Goal: Task Accomplishment & Management: Manage account settings

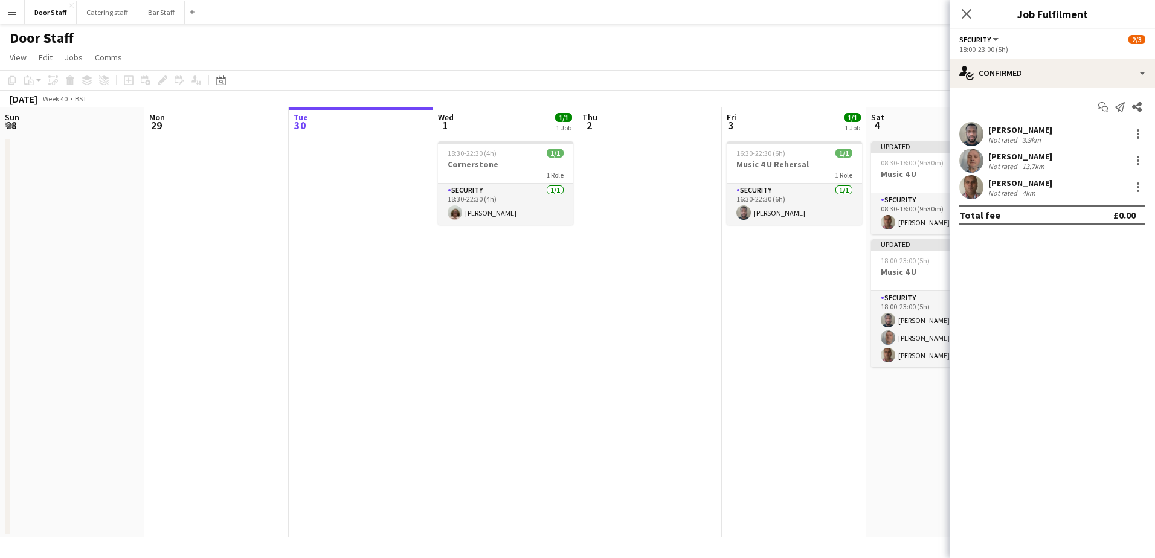
scroll to position [0, 348]
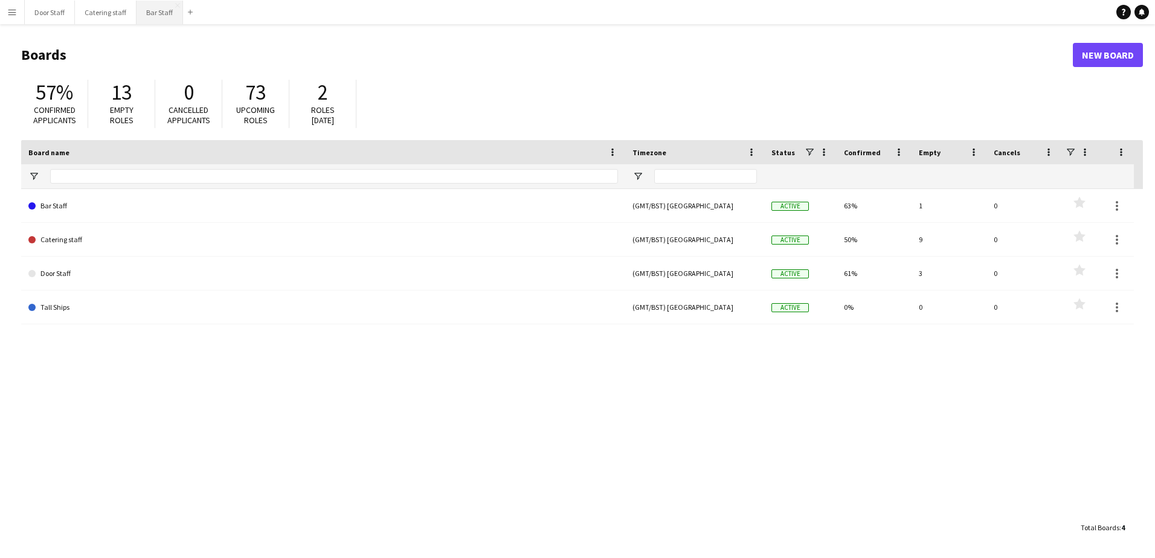
click at [155, 12] on button "Bar Staff Close" at bounding box center [160, 13] width 47 height 24
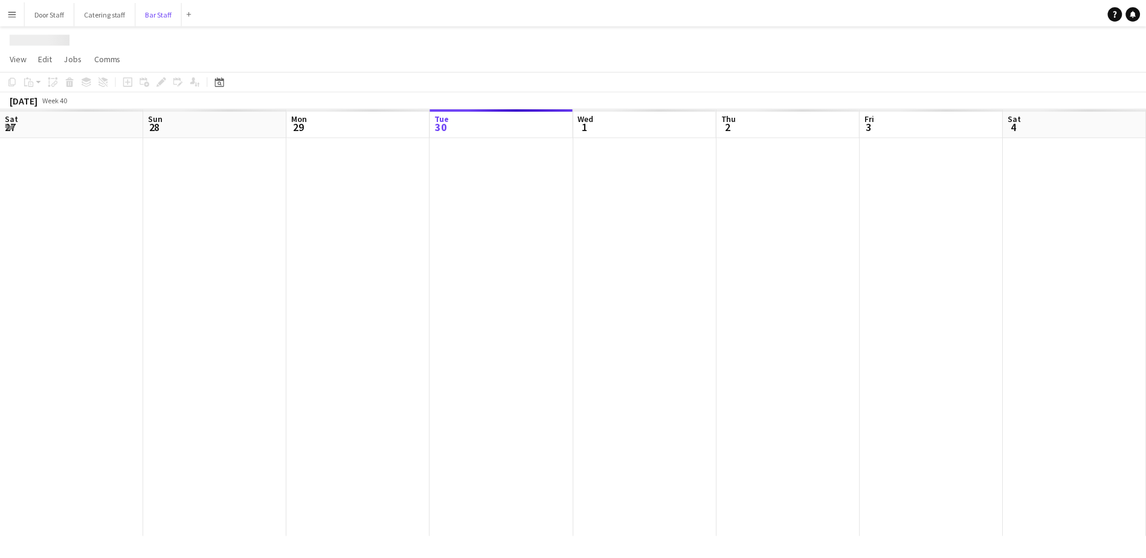
scroll to position [0, 289]
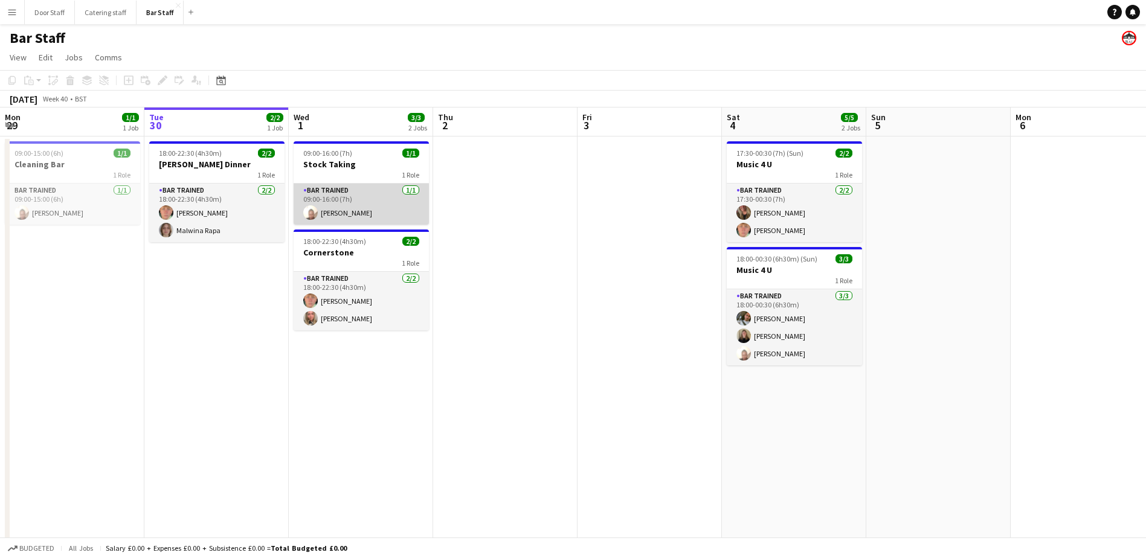
click at [344, 196] on app-card-role "Bar trained [DATE] 09:00-16:00 (7h) [PERSON_NAME]" at bounding box center [361, 204] width 135 height 41
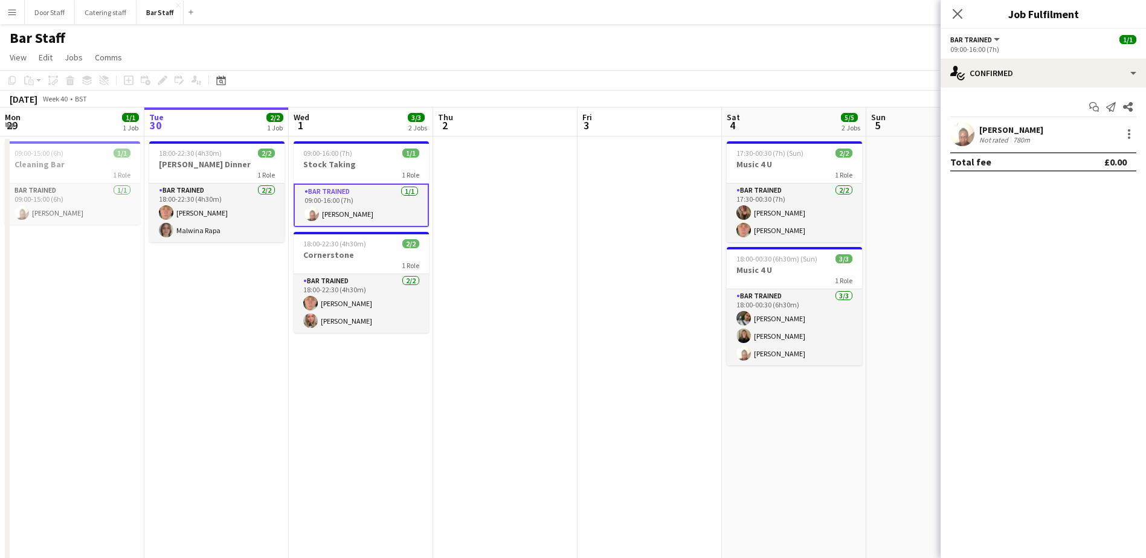
click at [1001, 43] on button "Bar trained" at bounding box center [975, 39] width 51 height 9
click at [963, 13] on icon "Close pop-in" at bounding box center [956, 13] width 11 height 11
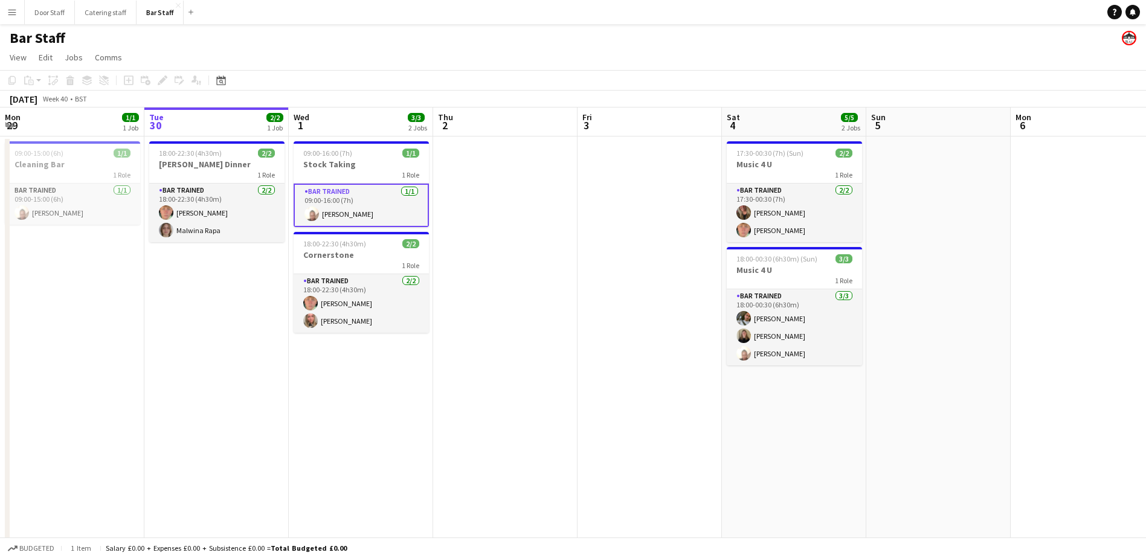
click at [324, 191] on app-card-role "Bar trained [DATE] 09:00-16:00 (7h) [PERSON_NAME]" at bounding box center [361, 205] width 135 height 43
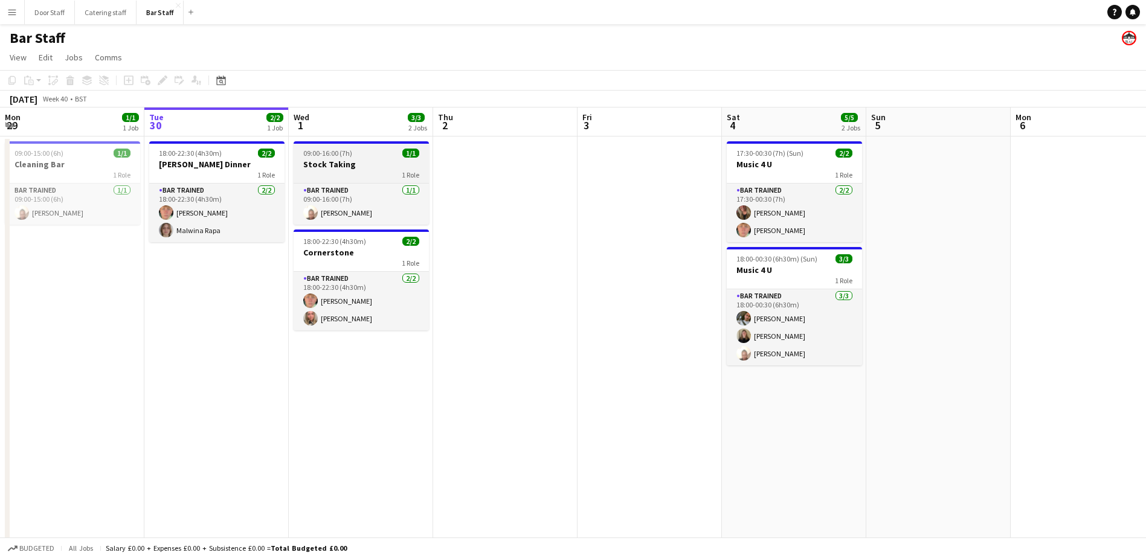
click at [340, 166] on h3 "Stock Taking" at bounding box center [361, 164] width 135 height 11
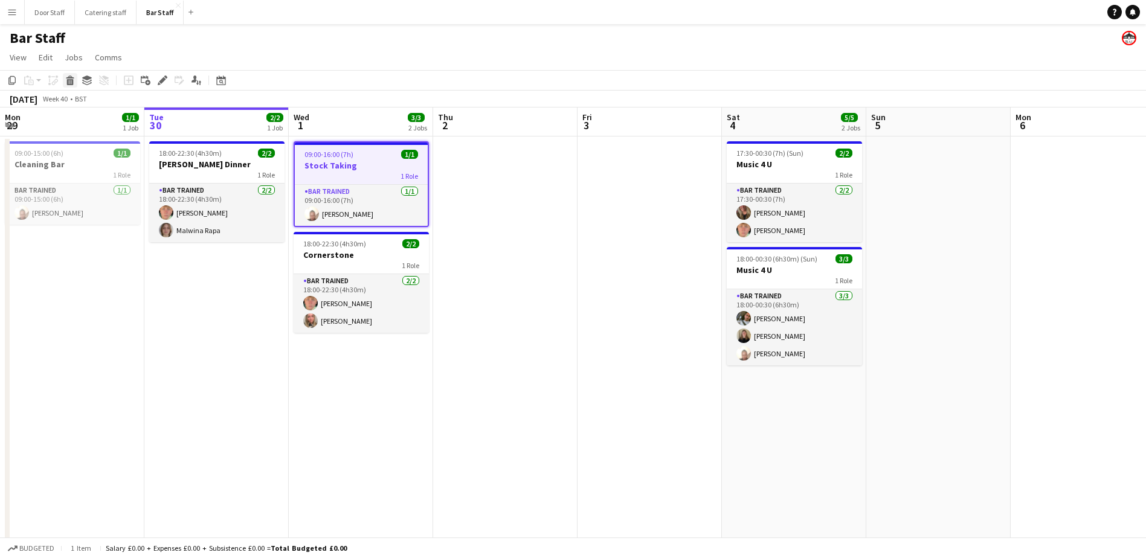
click at [76, 80] on div "Delete" at bounding box center [70, 80] width 14 height 14
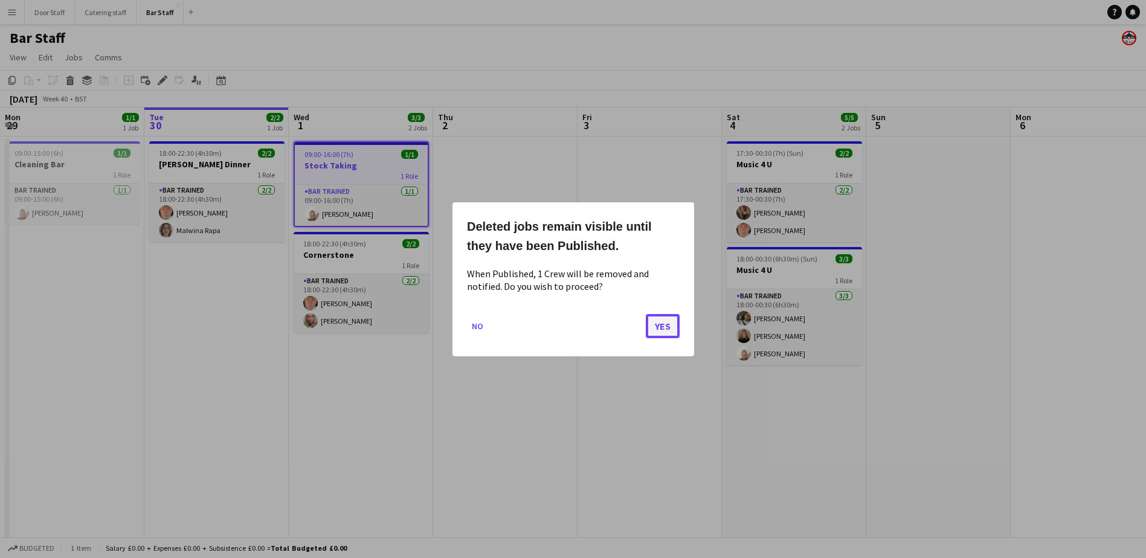
click at [657, 329] on button "Yes" at bounding box center [663, 325] width 34 height 24
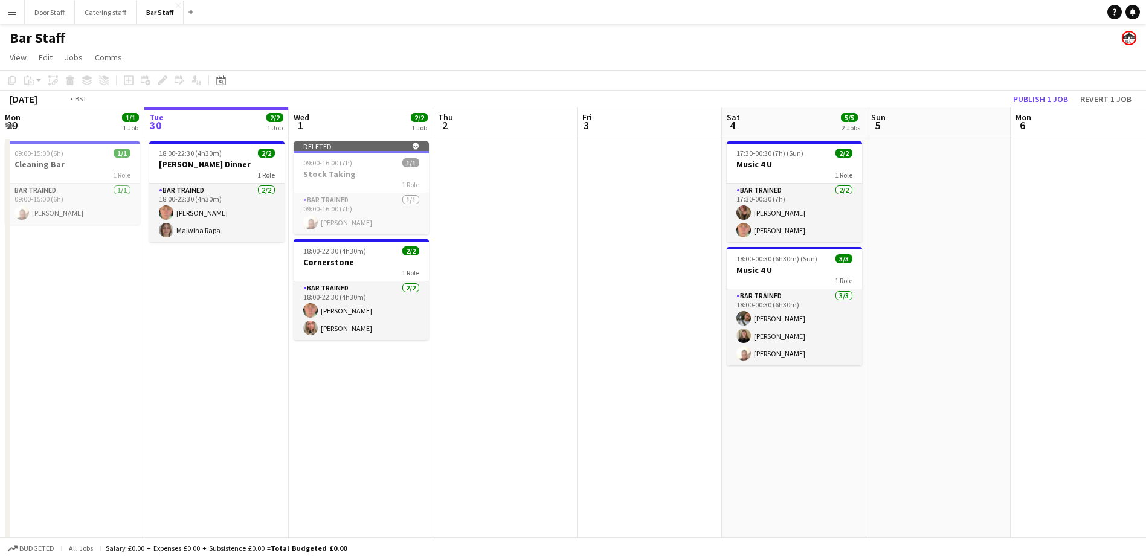
click at [220, 290] on app-date-cell "18:00-22:30 (4h30m) 2/2 [PERSON_NAME] Dinner 1 Role Bar trained [DATE] 18:00-22…" at bounding box center [216, 406] width 144 height 539
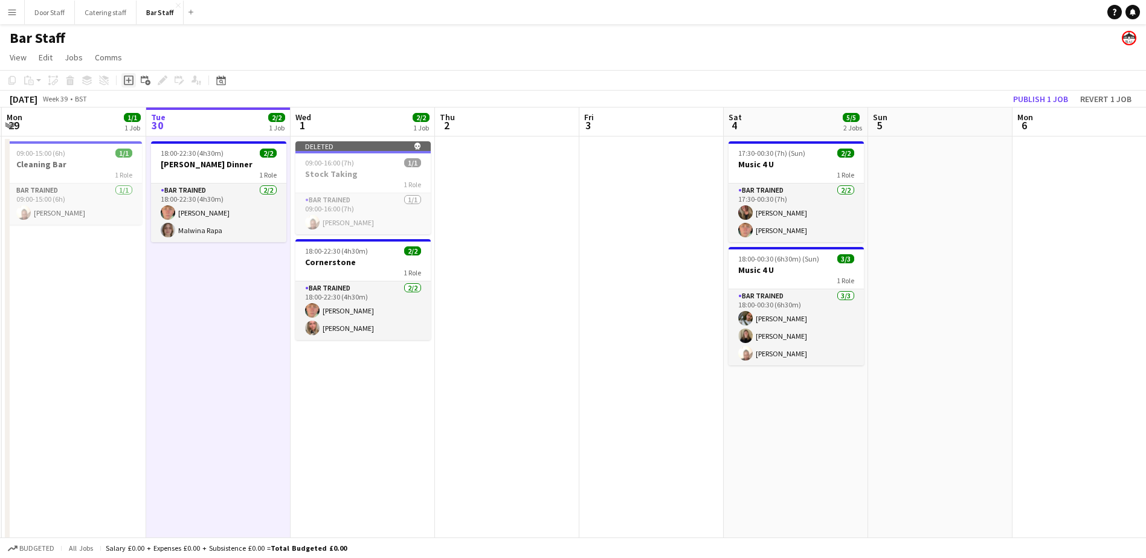
click at [130, 81] on icon at bounding box center [128, 80] width 5 height 5
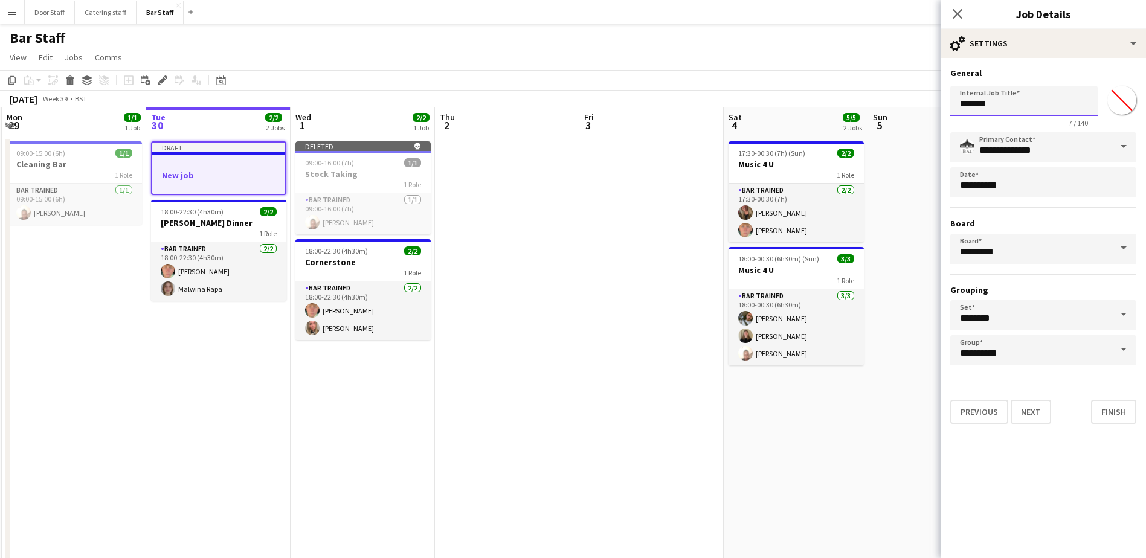
click at [1011, 95] on input "*******" at bounding box center [1023, 101] width 147 height 30
type input "**********"
click at [1039, 413] on button "Next" at bounding box center [1030, 412] width 40 height 24
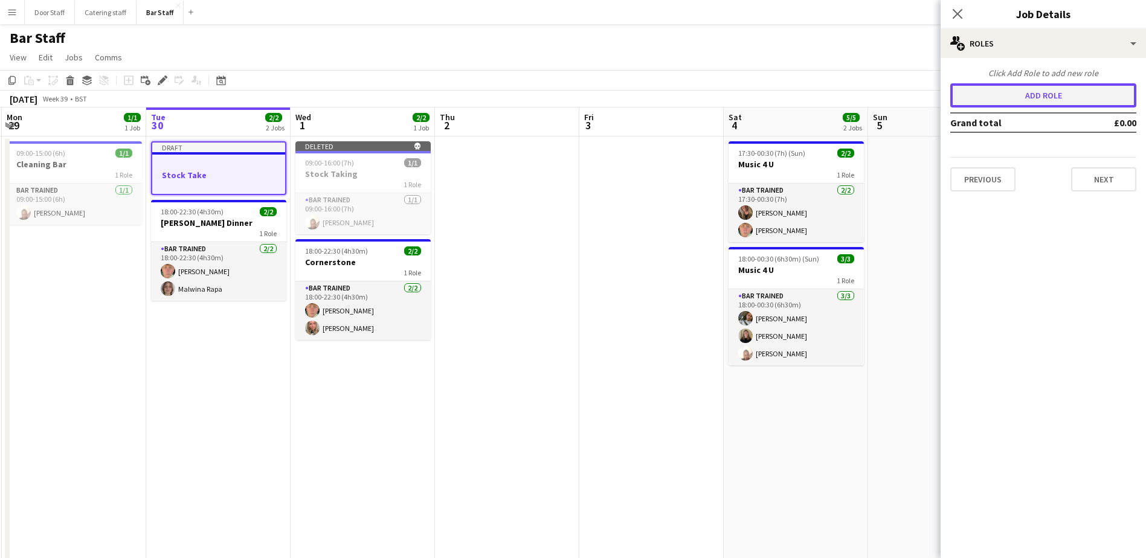
click at [1047, 98] on button "Add role" at bounding box center [1043, 95] width 186 height 24
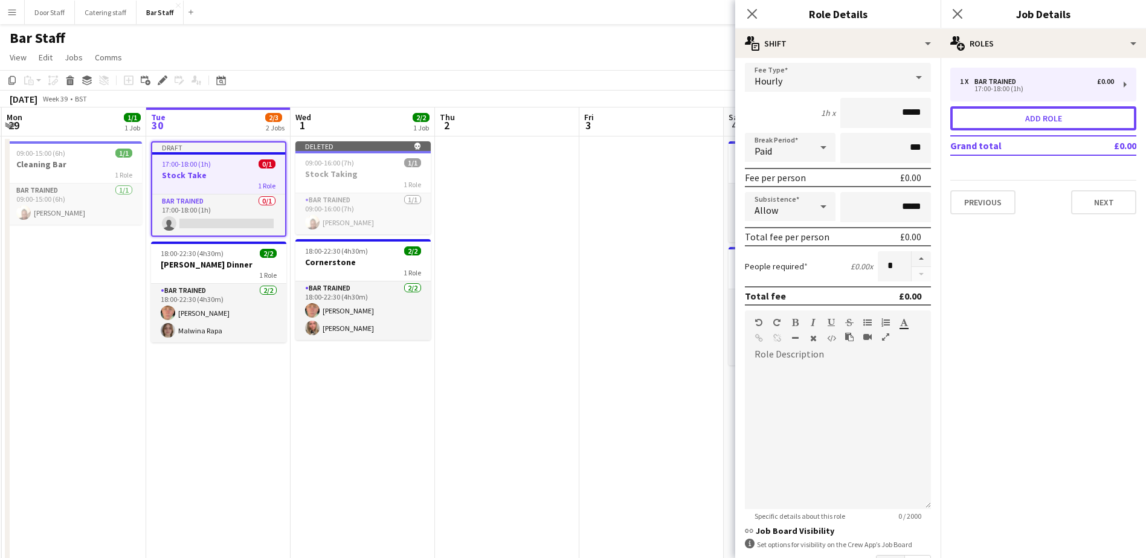
scroll to position [163, 0]
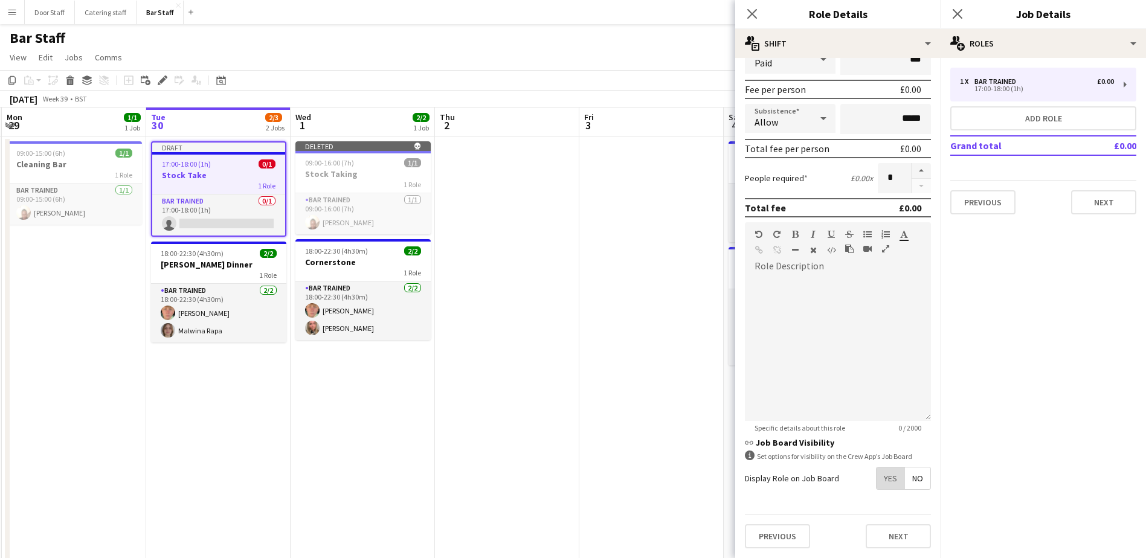
click at [879, 479] on span "Yes" at bounding box center [890, 478] width 28 height 22
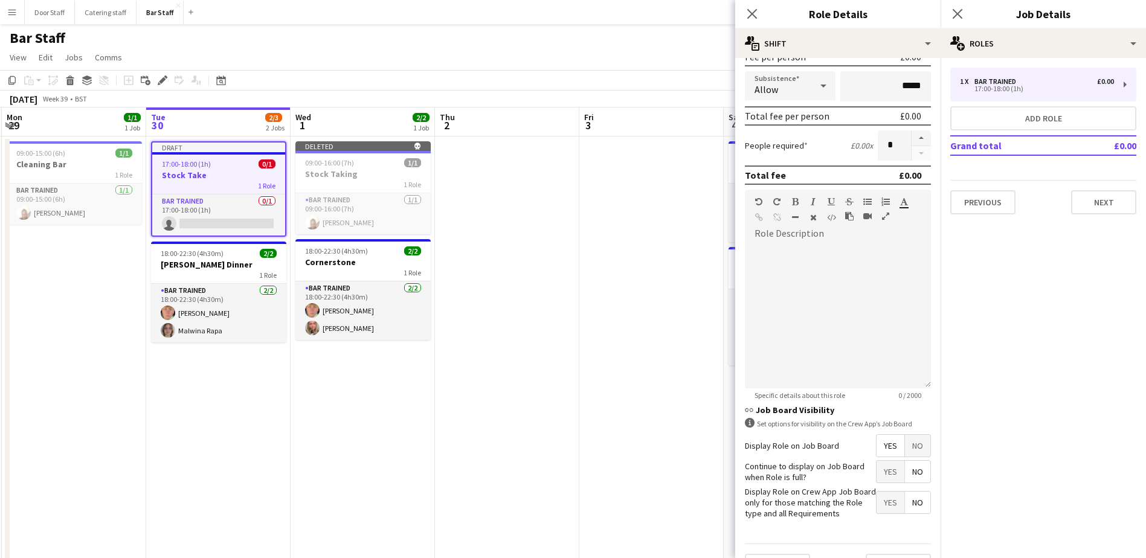
scroll to position [225, 0]
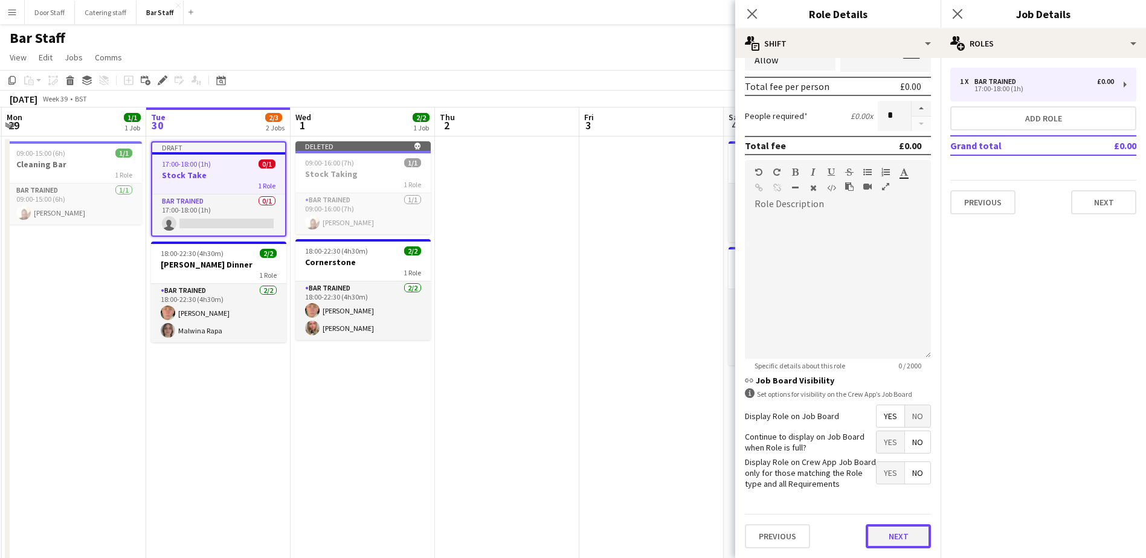
click at [900, 530] on button "Next" at bounding box center [898, 536] width 65 height 24
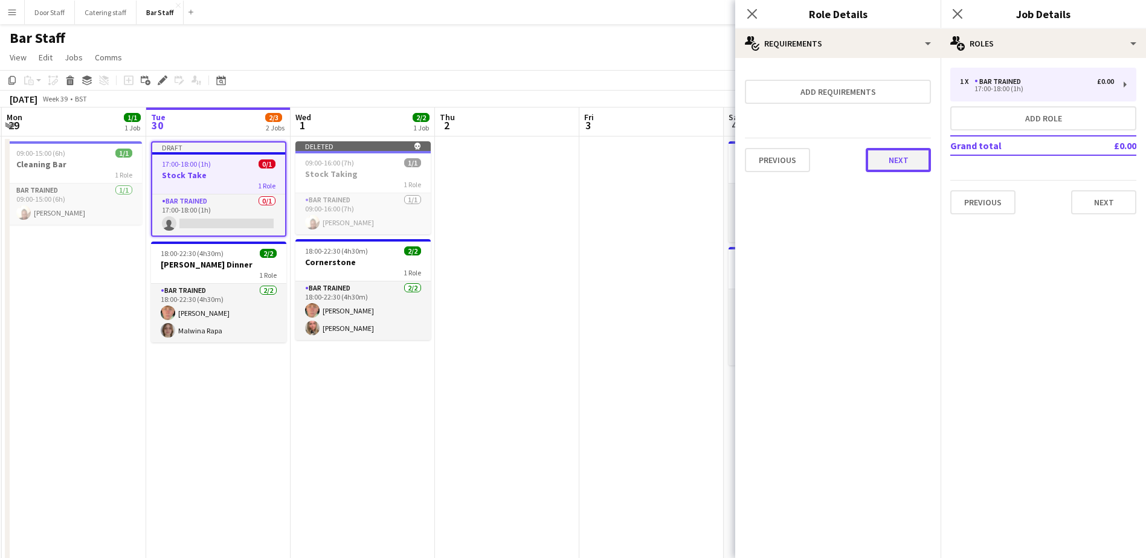
click at [896, 156] on button "Next" at bounding box center [898, 160] width 65 height 24
click at [922, 165] on button "Finish" at bounding box center [907, 162] width 45 height 24
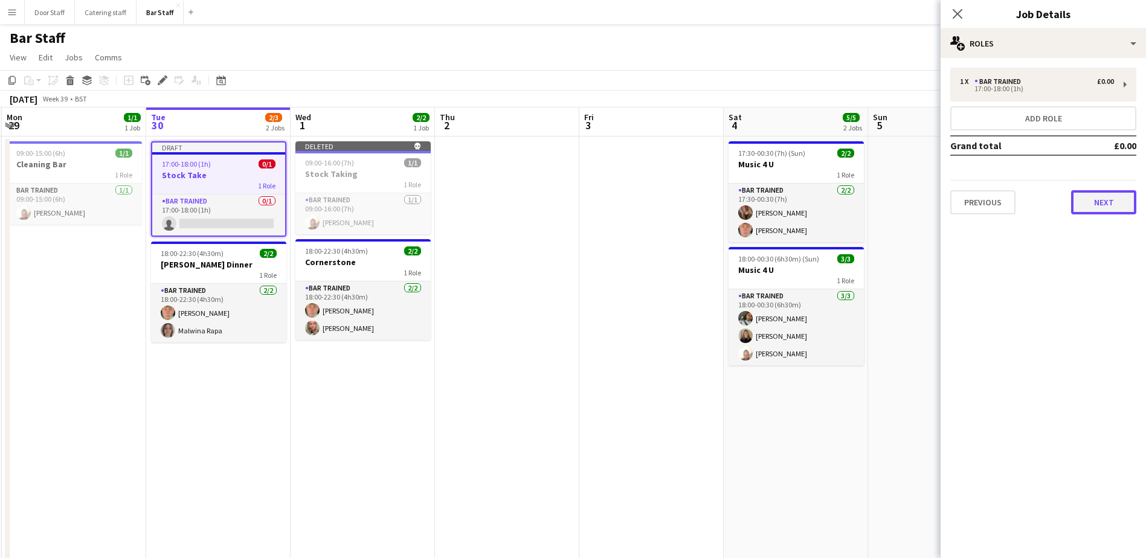
click at [1102, 201] on button "Next" at bounding box center [1103, 202] width 65 height 24
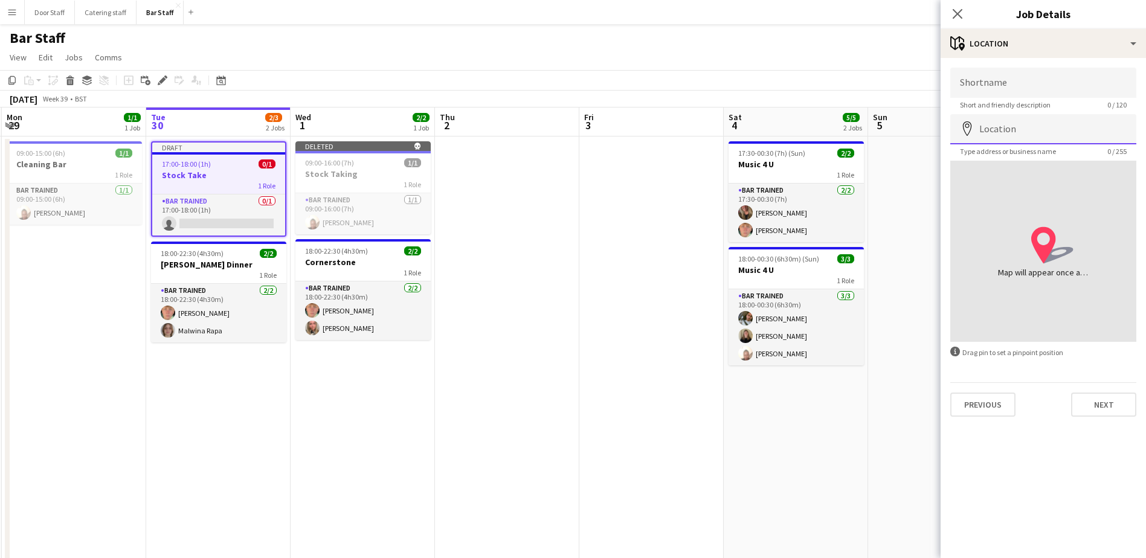
click at [1027, 129] on input "Location" at bounding box center [1043, 129] width 186 height 30
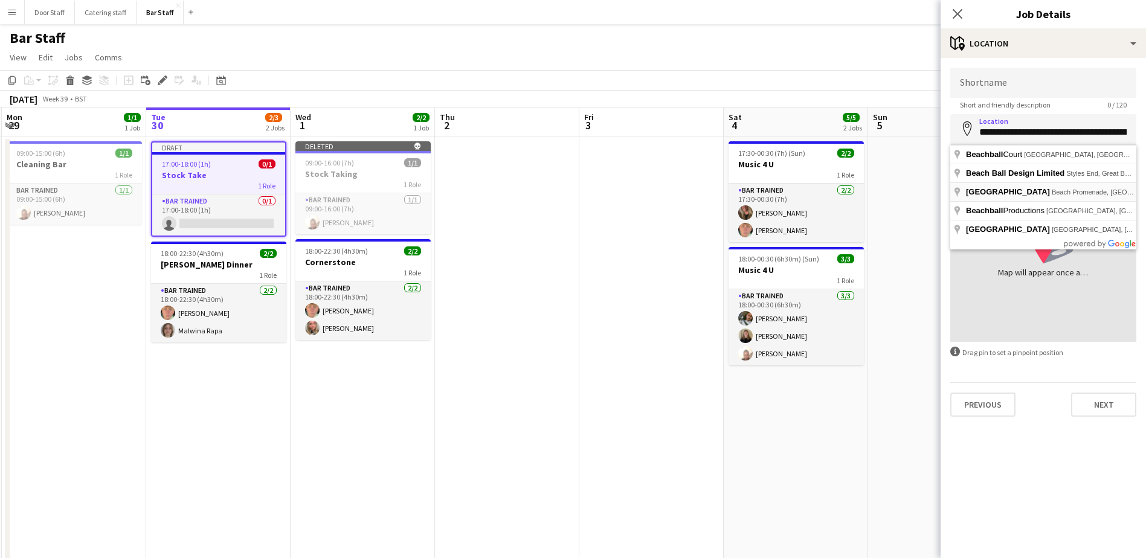
type input "**********"
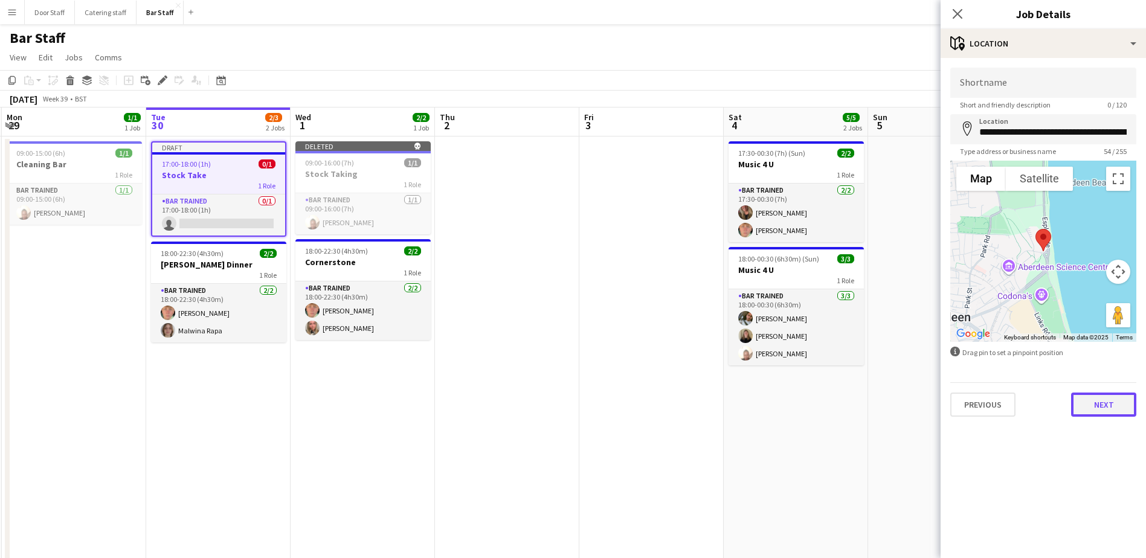
click at [1122, 411] on button "Next" at bounding box center [1103, 405] width 65 height 24
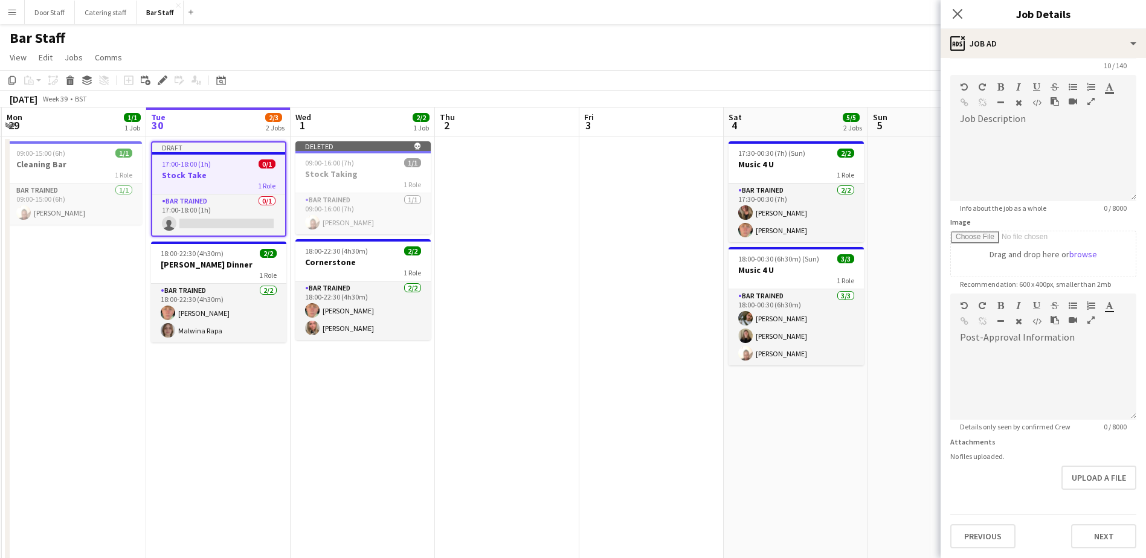
scroll to position [77, 0]
click at [1086, 495] on form "**********" at bounding box center [1042, 288] width 205 height 520
click at [1103, 533] on button "Next" at bounding box center [1103, 536] width 65 height 24
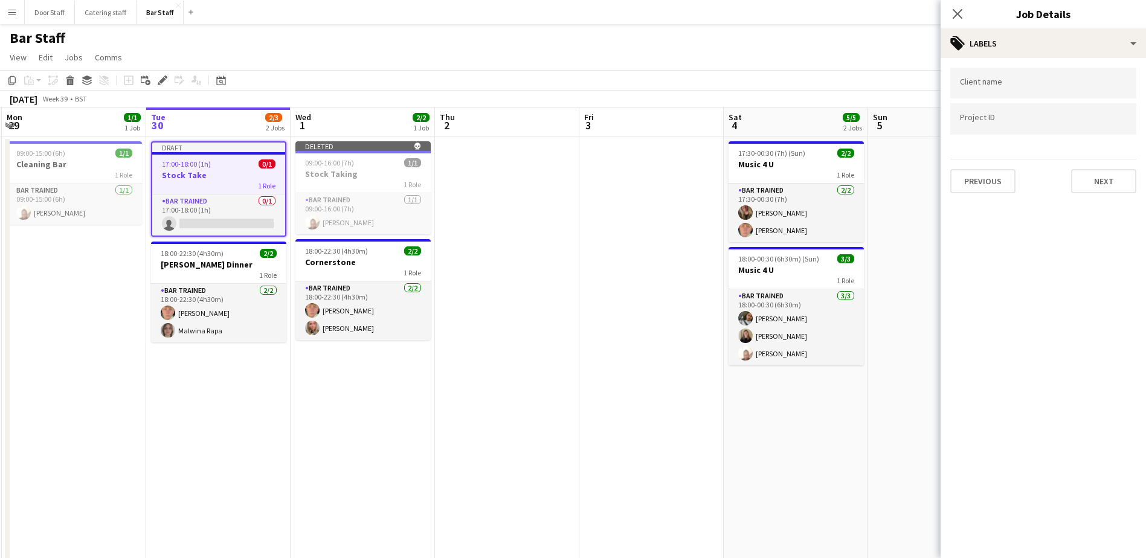
scroll to position [0, 0]
click at [1102, 178] on button "Next" at bounding box center [1103, 181] width 65 height 24
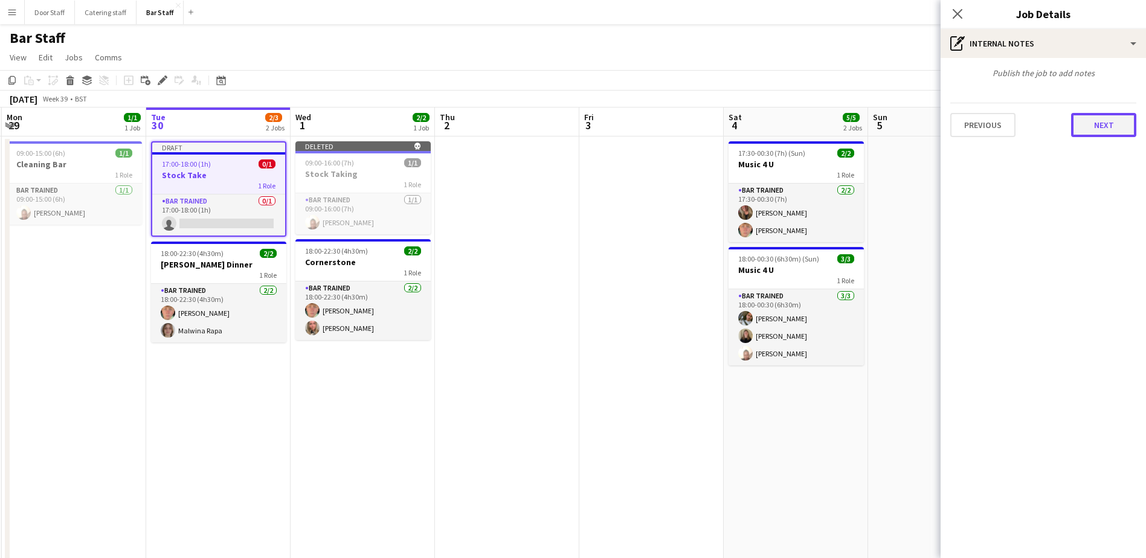
click at [1108, 130] on button "Next" at bounding box center [1103, 125] width 65 height 24
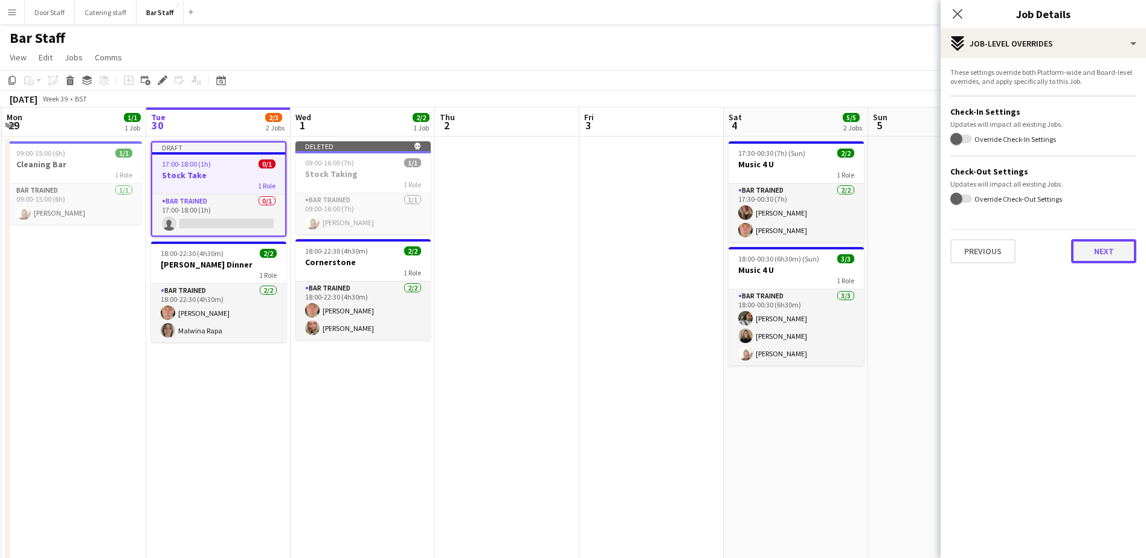
click at [1111, 257] on button "Next" at bounding box center [1103, 251] width 65 height 24
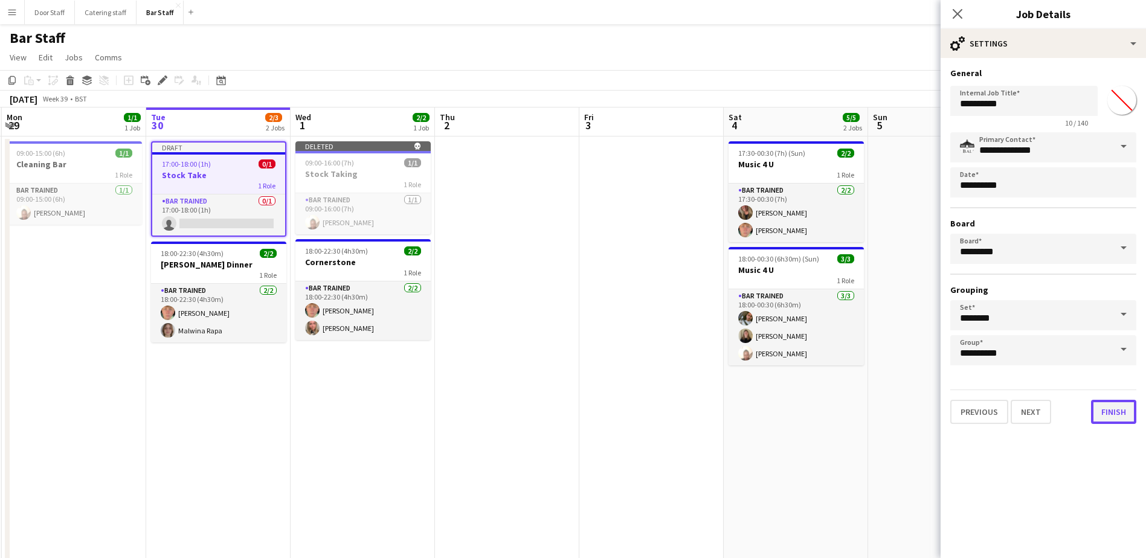
click at [1116, 414] on button "Finish" at bounding box center [1113, 412] width 45 height 24
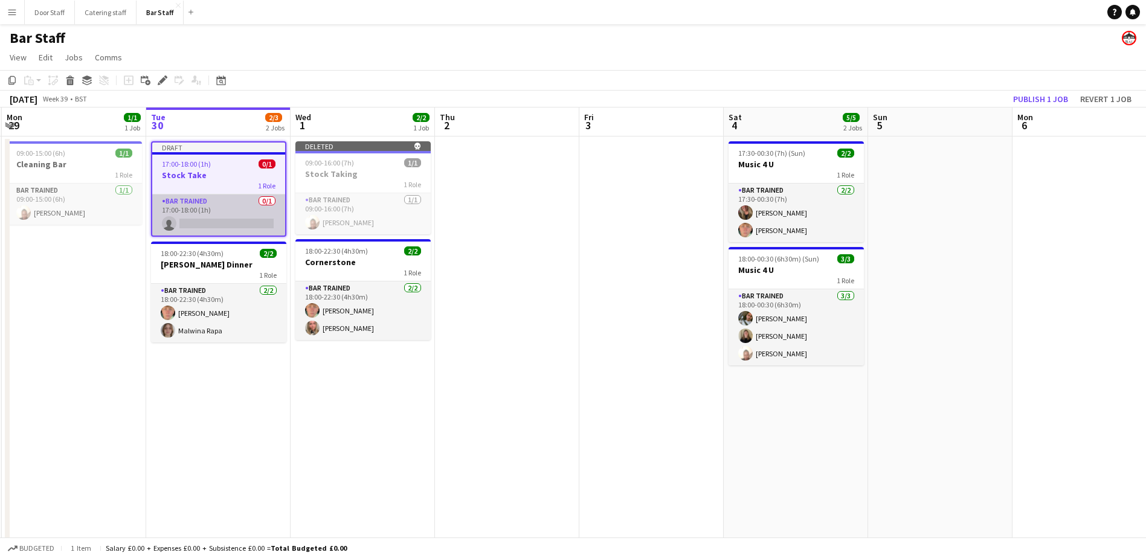
click at [214, 213] on app-card-role "Bar trained 0/1 17:00-18:00 (1h) single-neutral-actions" at bounding box center [218, 214] width 133 height 41
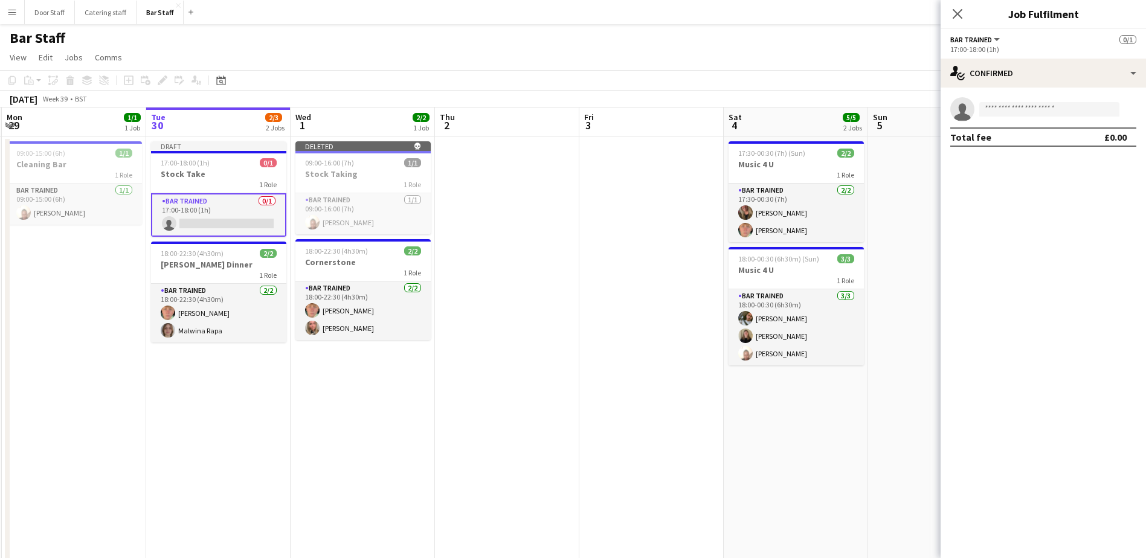
click at [985, 41] on span "Bar trained" at bounding box center [971, 39] width 42 height 9
click at [1050, 60] on div "single-neutral-actions-check-2 Confirmed" at bounding box center [1042, 73] width 205 height 29
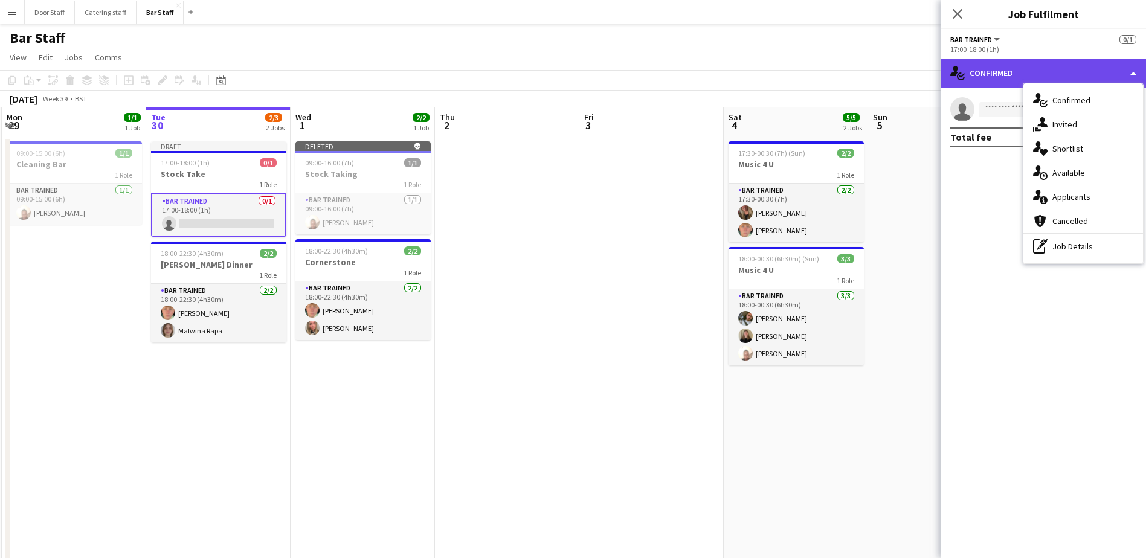
click at [975, 79] on div "single-neutral-actions-check-2 Confirmed" at bounding box center [1042, 73] width 205 height 29
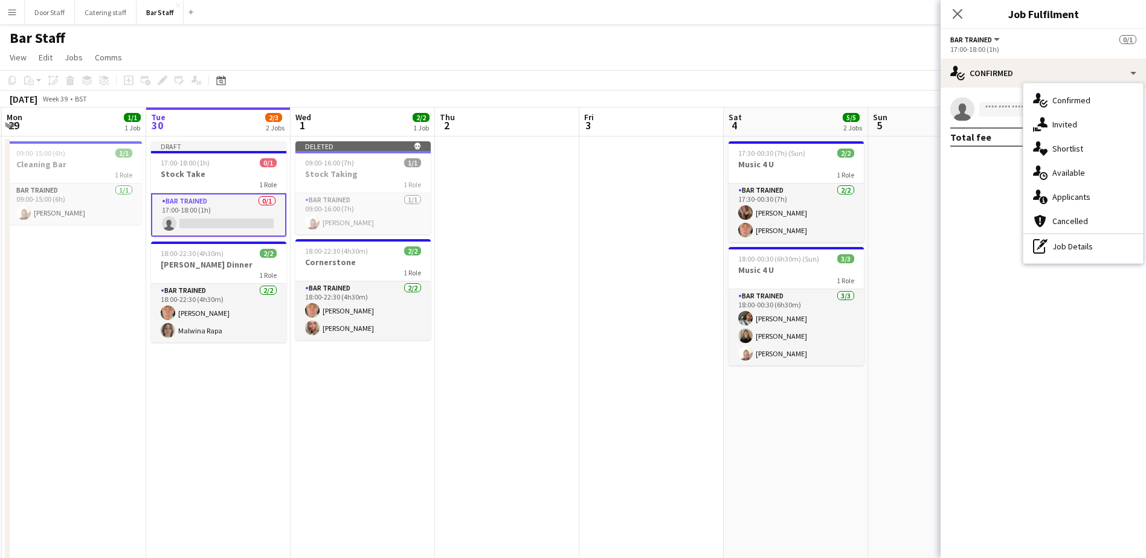
click at [962, 49] on div "17:00-18:00 (1h)" at bounding box center [1043, 49] width 186 height 9
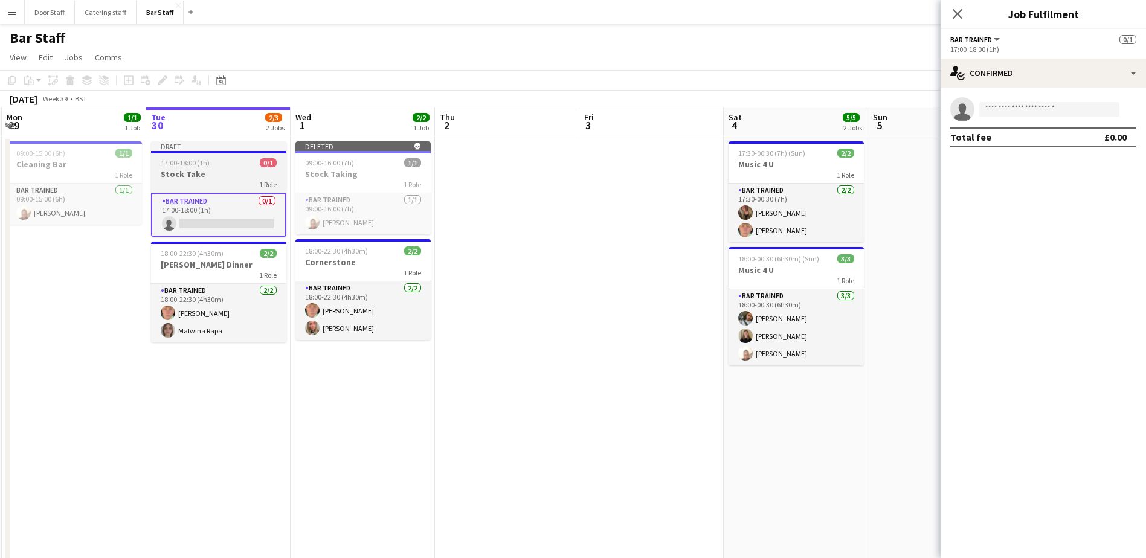
click at [191, 168] on app-job-card "Draft 17:00-18:00 (1h) 0/1 Stock Take 1 Role Bar trained 0/1 17:00-18:00 (1h) s…" at bounding box center [218, 188] width 135 height 95
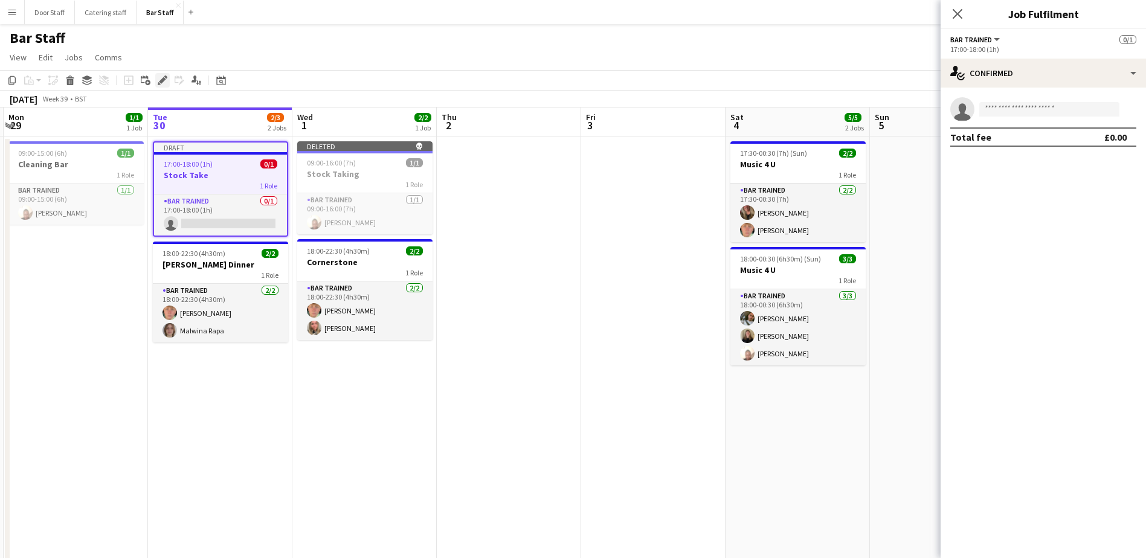
click at [161, 87] on div "Edit" at bounding box center [162, 80] width 14 height 14
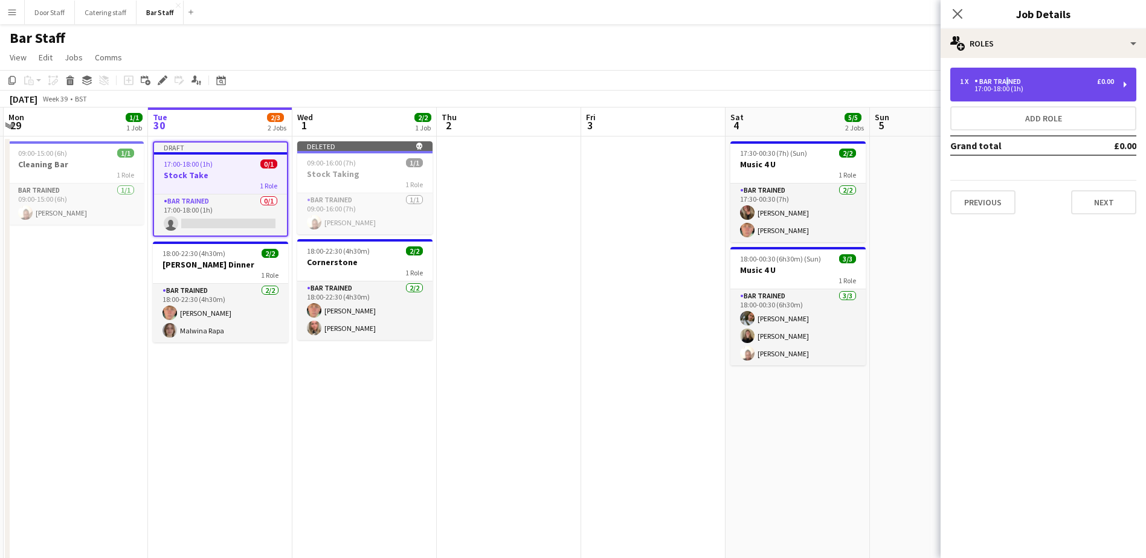
click at [1004, 74] on div "1 x Bar trained £0.00 17:00-18:00 (1h)" at bounding box center [1043, 85] width 186 height 34
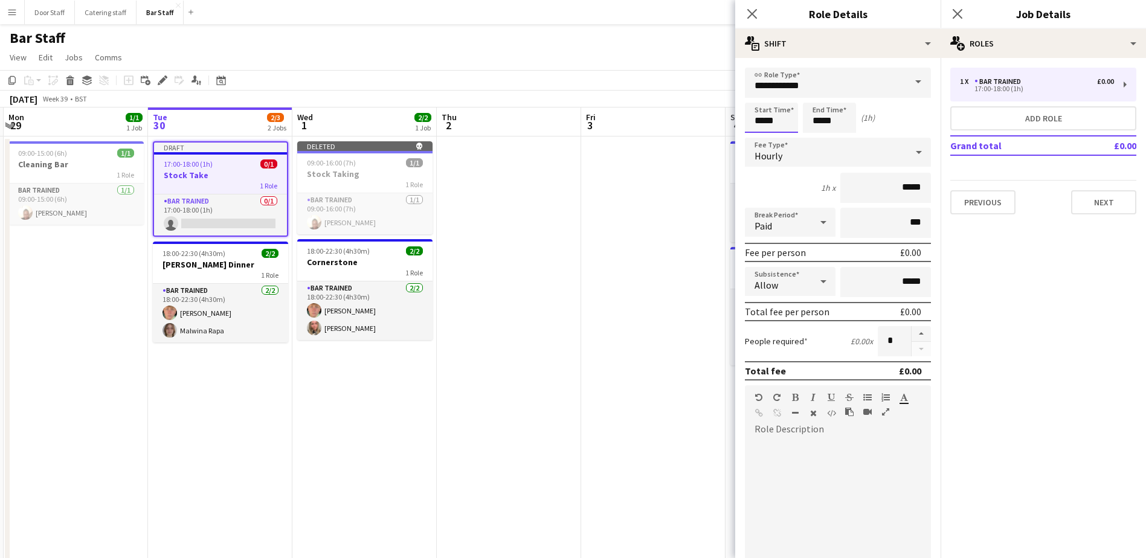
click at [773, 117] on input "*****" at bounding box center [771, 118] width 53 height 30
click at [759, 140] on div at bounding box center [759, 139] width 24 height 12
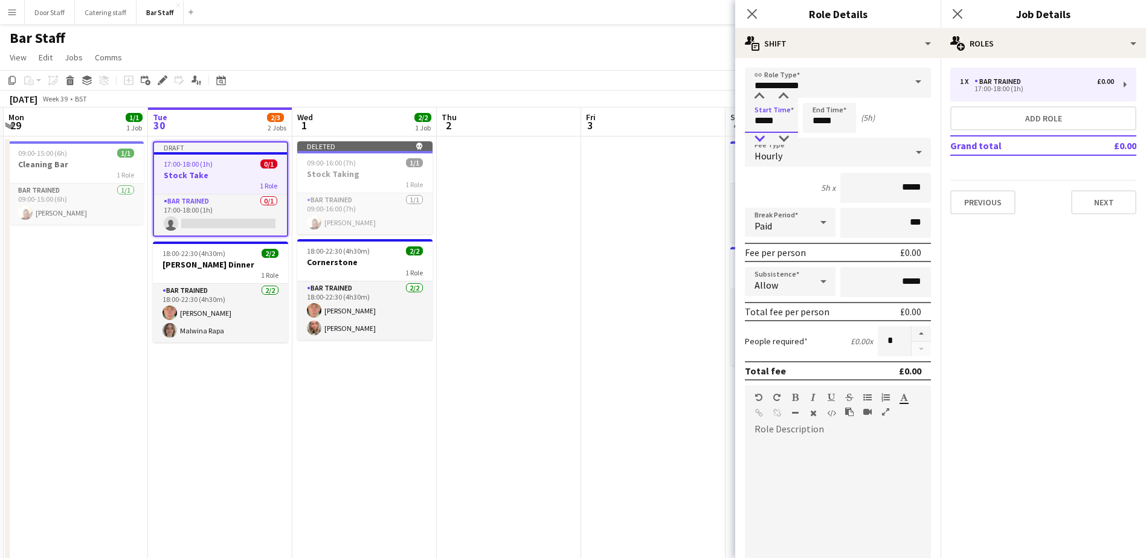
click at [759, 140] on div at bounding box center [759, 139] width 24 height 12
type input "*****"
click at [759, 140] on div at bounding box center [759, 139] width 24 height 12
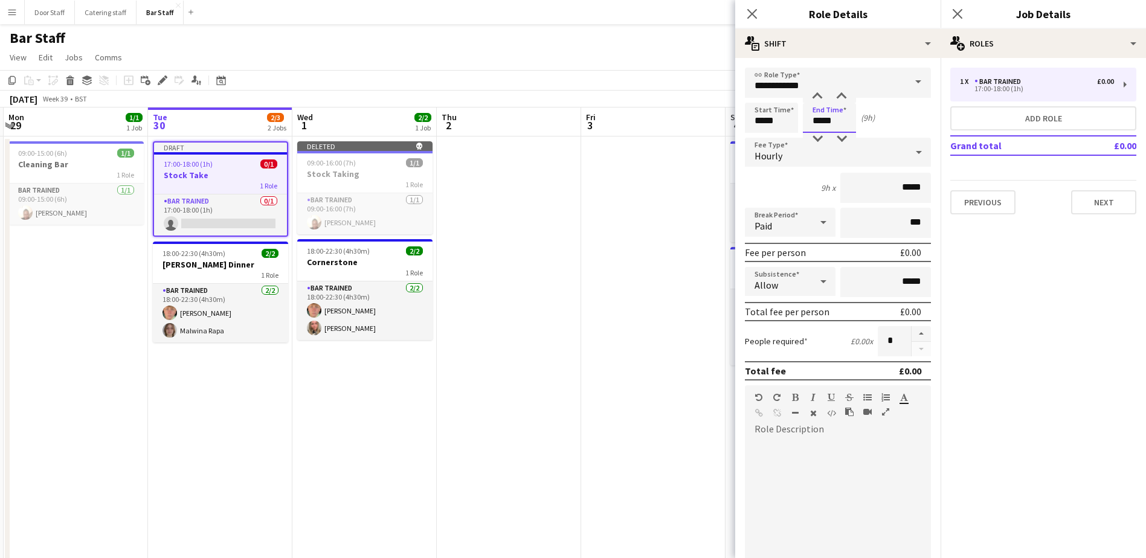
click at [833, 111] on input "*****" at bounding box center [829, 118] width 53 height 30
click at [817, 97] on div at bounding box center [817, 97] width 24 height 12
click at [813, 144] on div at bounding box center [817, 139] width 24 height 12
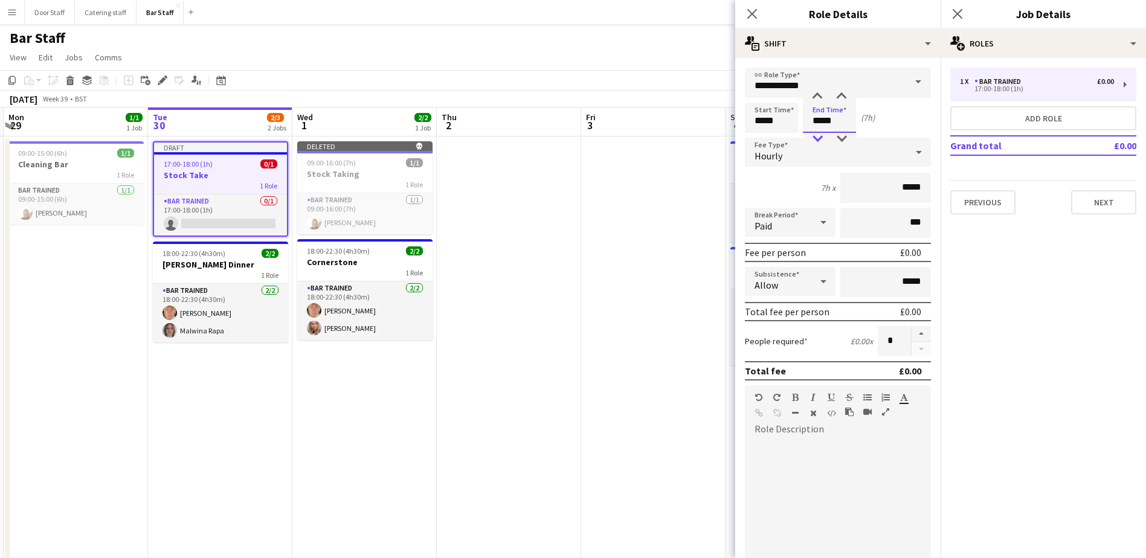
click at [813, 144] on div at bounding box center [817, 139] width 24 height 12
click at [843, 92] on div at bounding box center [841, 97] width 24 height 12
type input "*****"
click at [843, 92] on div at bounding box center [841, 97] width 24 height 12
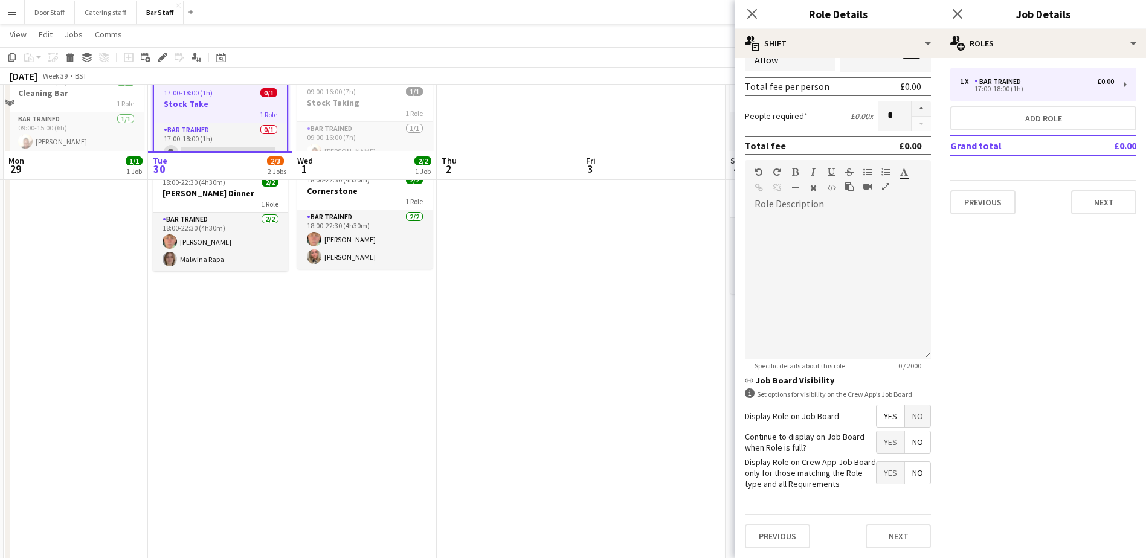
scroll to position [137, 0]
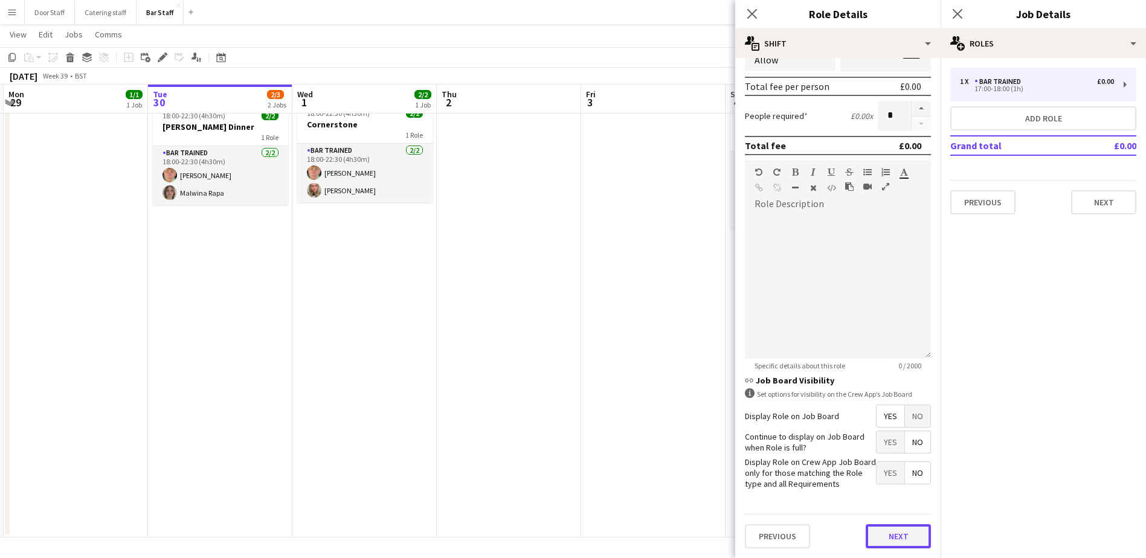
click at [887, 533] on button "Next" at bounding box center [898, 536] width 65 height 24
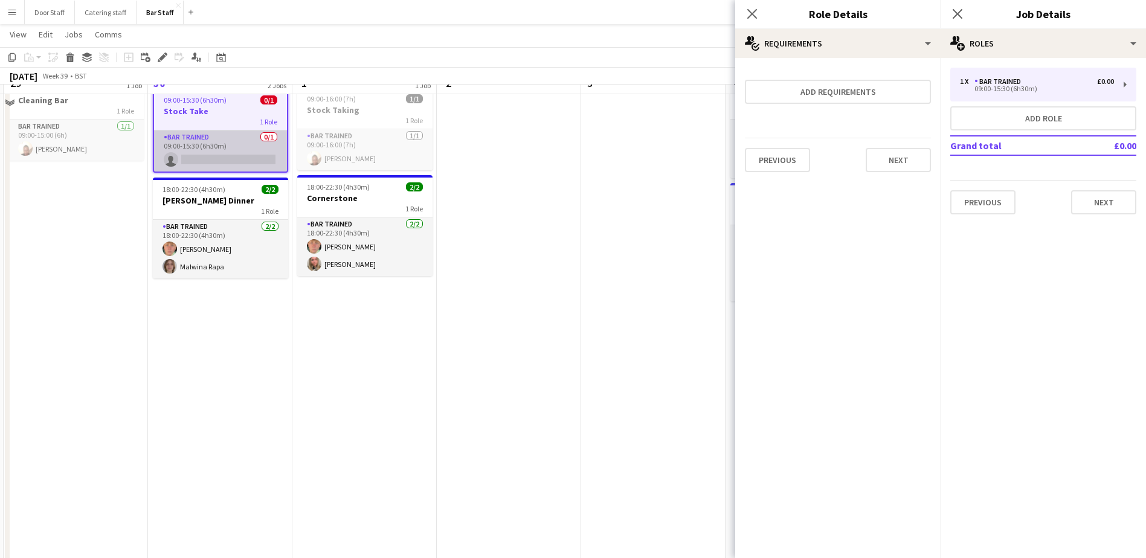
scroll to position [0, 0]
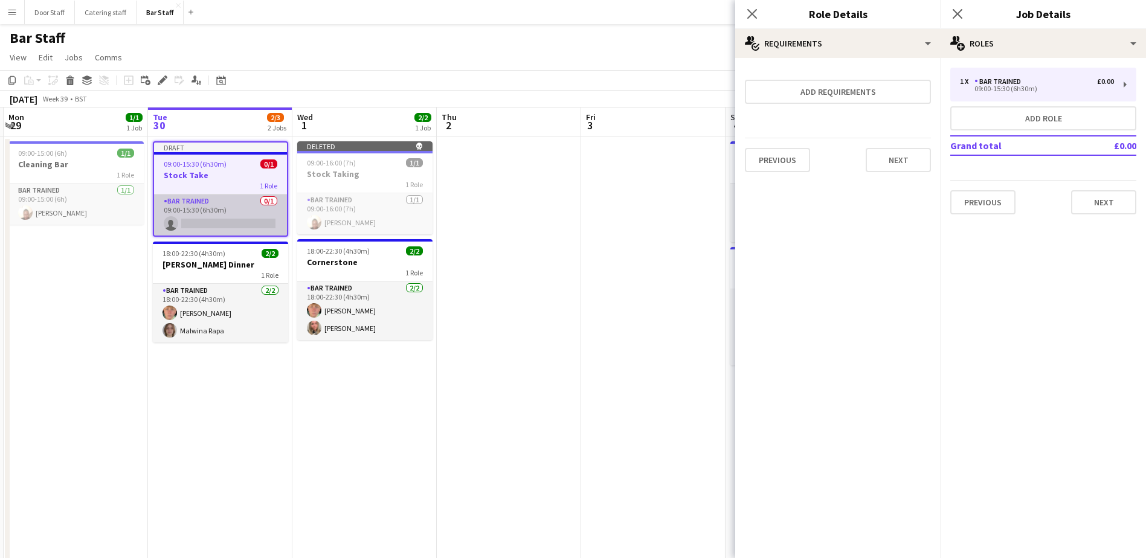
click at [216, 211] on app-card-role "Bar trained 0/1 09:00-15:30 (6h30m) single-neutral-actions" at bounding box center [220, 214] width 133 height 41
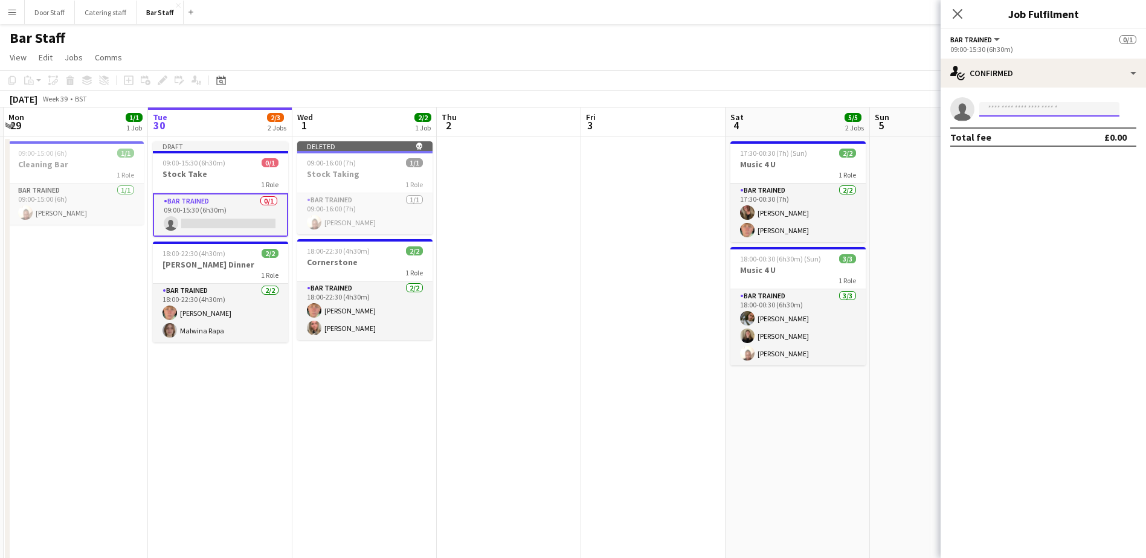
click at [1001, 106] on input at bounding box center [1049, 109] width 140 height 14
type input "***"
click at [1010, 126] on span "[PERSON_NAME]" at bounding box center [1023, 126] width 69 height 10
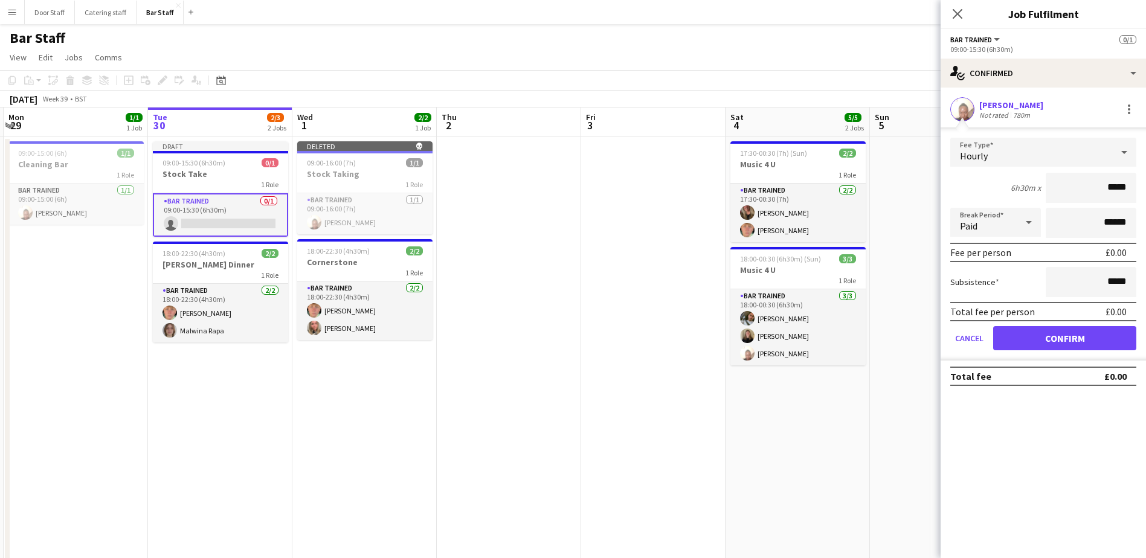
drag, startPoint x: 1091, startPoint y: 315, endPoint x: 1091, endPoint y: 336, distance: 20.5
click at [1091, 336] on form "Fee Type Hourly 6h30m x ***** Break Period Paid ****** Fee per person £0.00 Sub…" at bounding box center [1042, 249] width 205 height 223
click at [1091, 336] on button "Confirm" at bounding box center [1064, 338] width 143 height 24
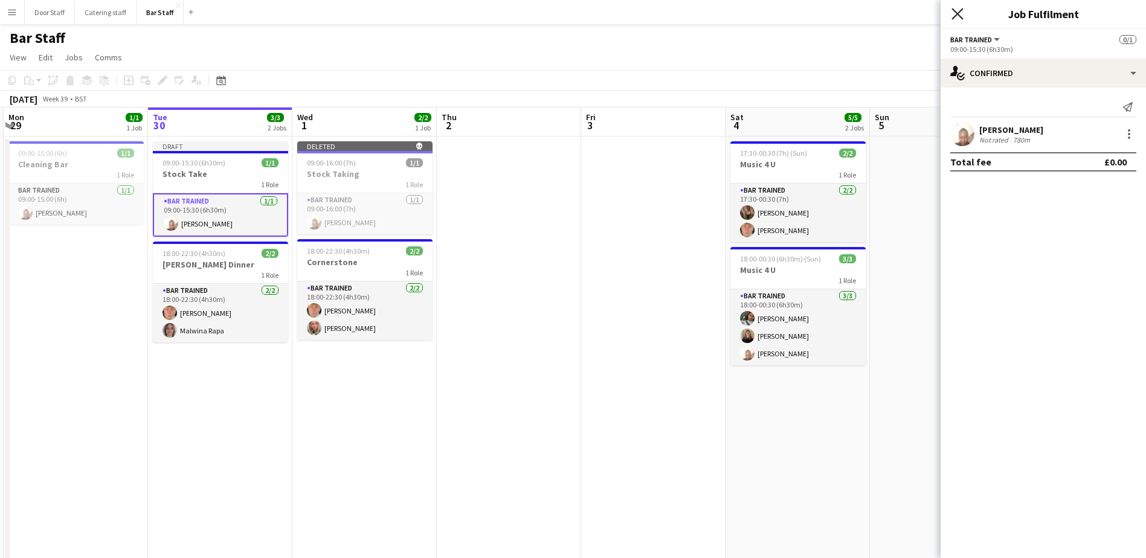
click at [953, 16] on icon "Close pop-in" at bounding box center [956, 13] width 11 height 11
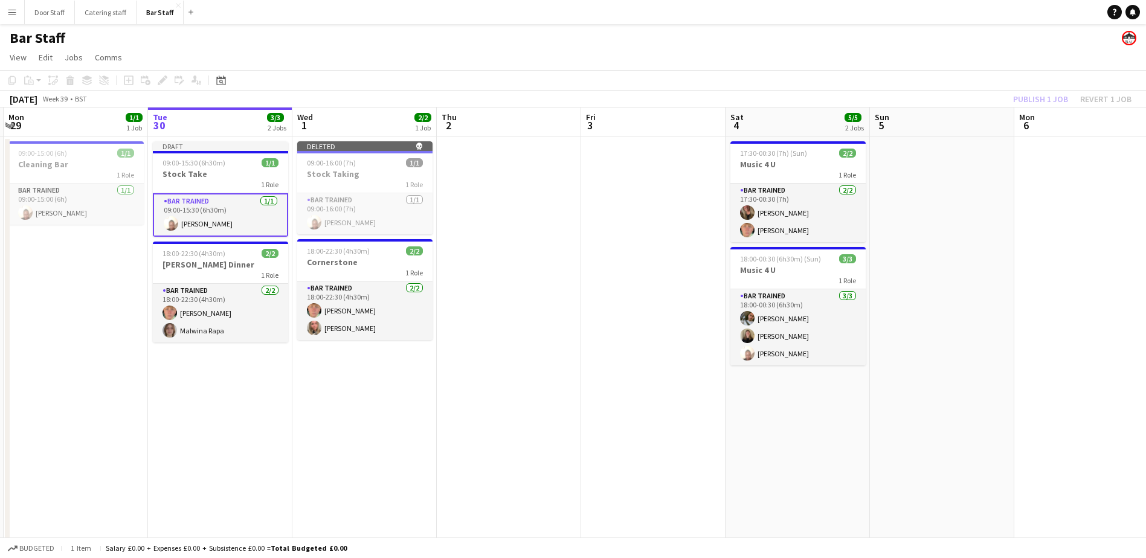
click at [1029, 103] on div "Publish 1 job Revert 1 job" at bounding box center [1071, 99] width 147 height 16
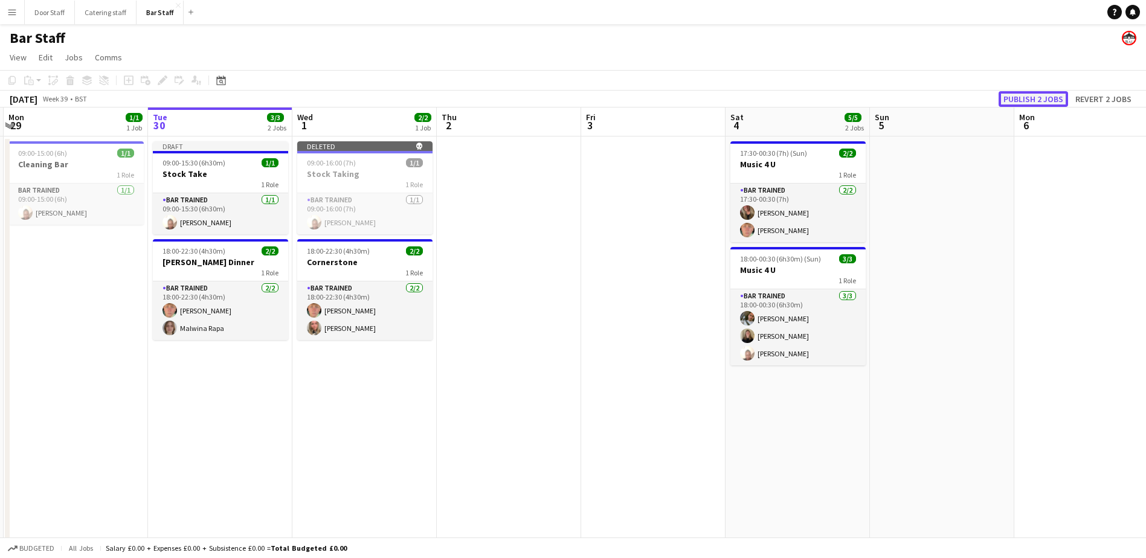
click at [1032, 102] on button "Publish 2 jobs" at bounding box center [1032, 99] width 69 height 16
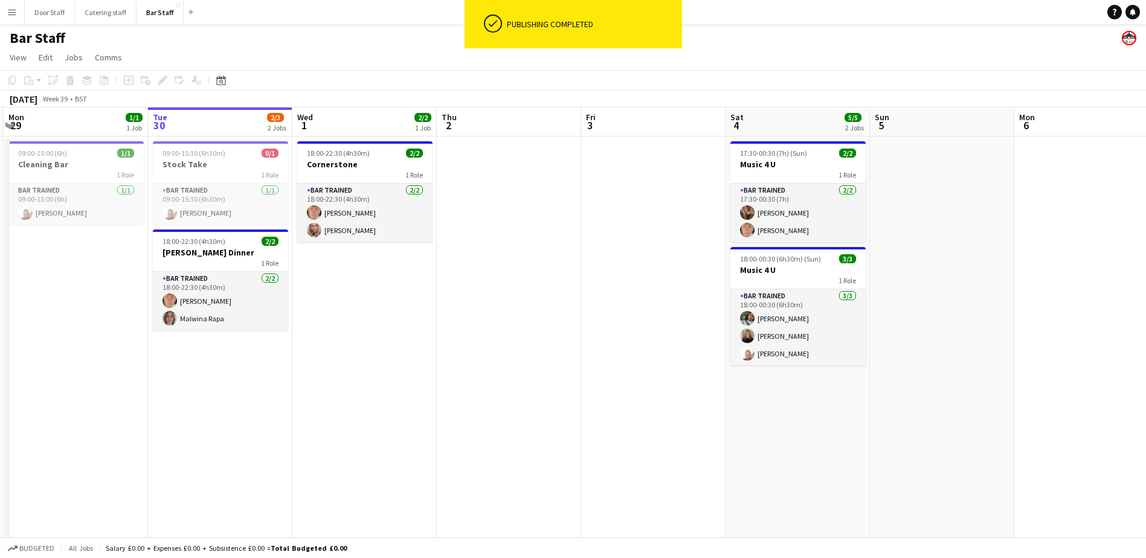
click at [412, 386] on app-date-cell "18:00-22:30 (4h30m) 2/2 Cornerstone 1 Role Bar trained [DATE] 18:00-22:30 (4h30…" at bounding box center [364, 406] width 144 height 539
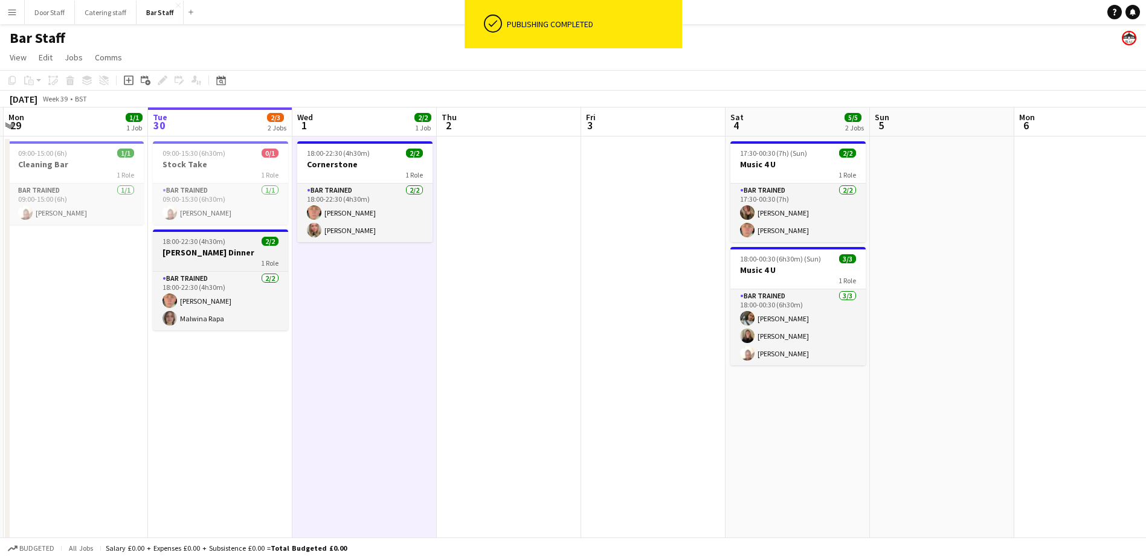
click at [228, 255] on h3 "[PERSON_NAME] Dinner" at bounding box center [220, 252] width 135 height 11
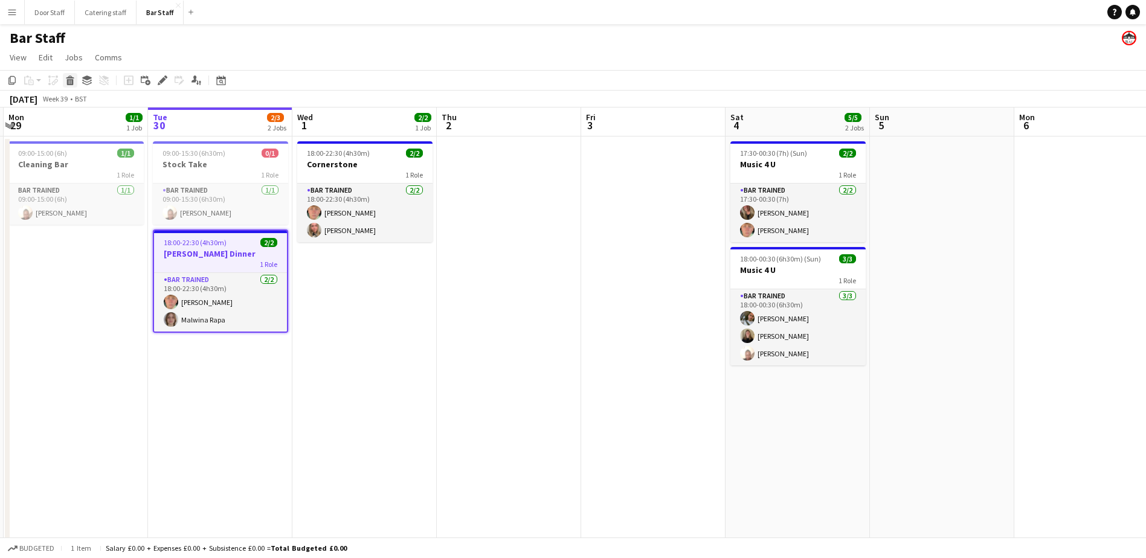
click at [69, 82] on icon at bounding box center [70, 82] width 7 height 6
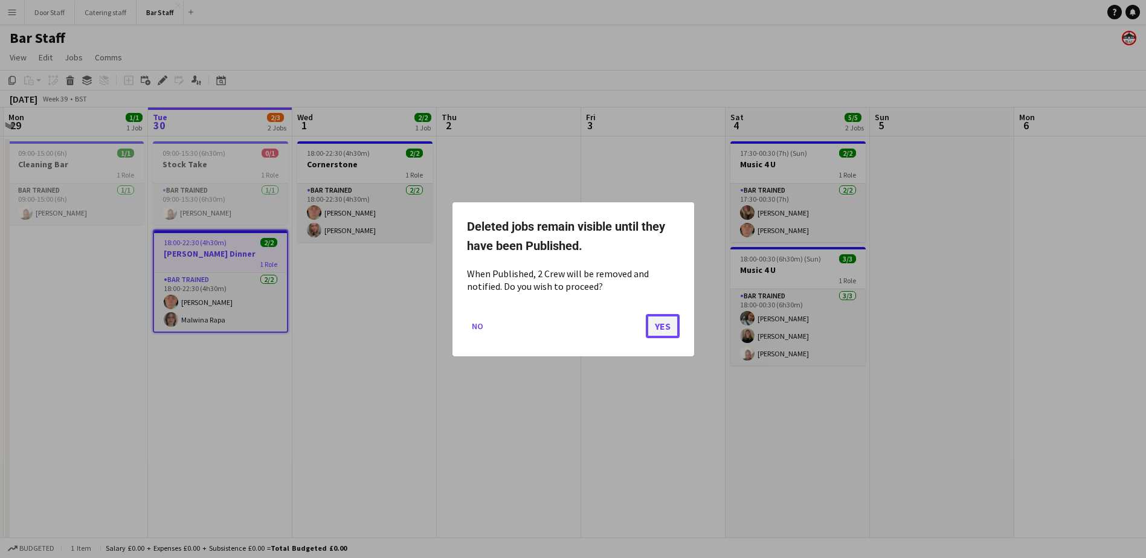
click at [664, 328] on button "Yes" at bounding box center [663, 325] width 34 height 24
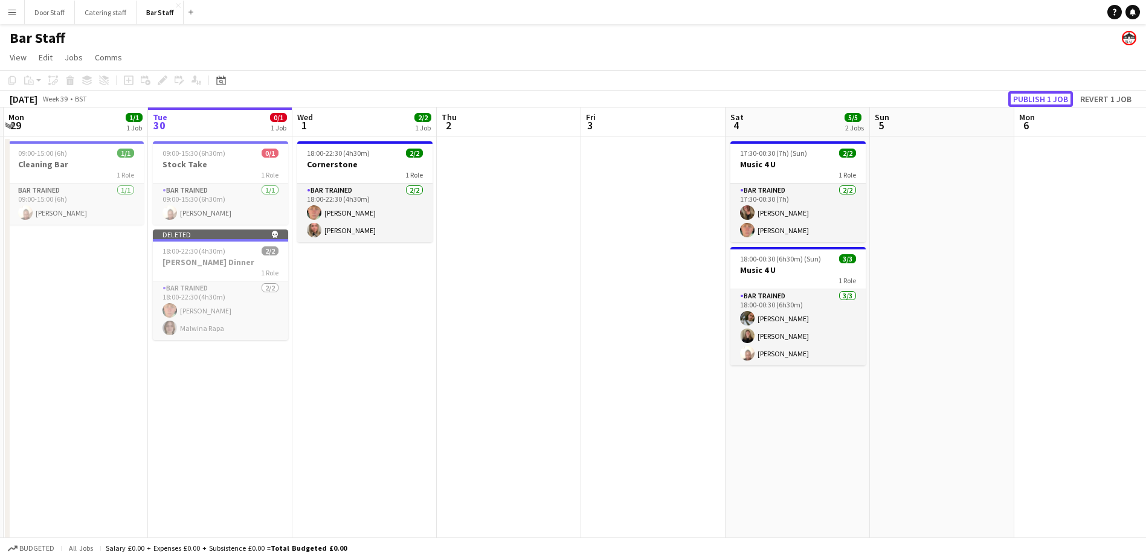
click at [1039, 98] on button "Publish 1 job" at bounding box center [1040, 99] width 65 height 16
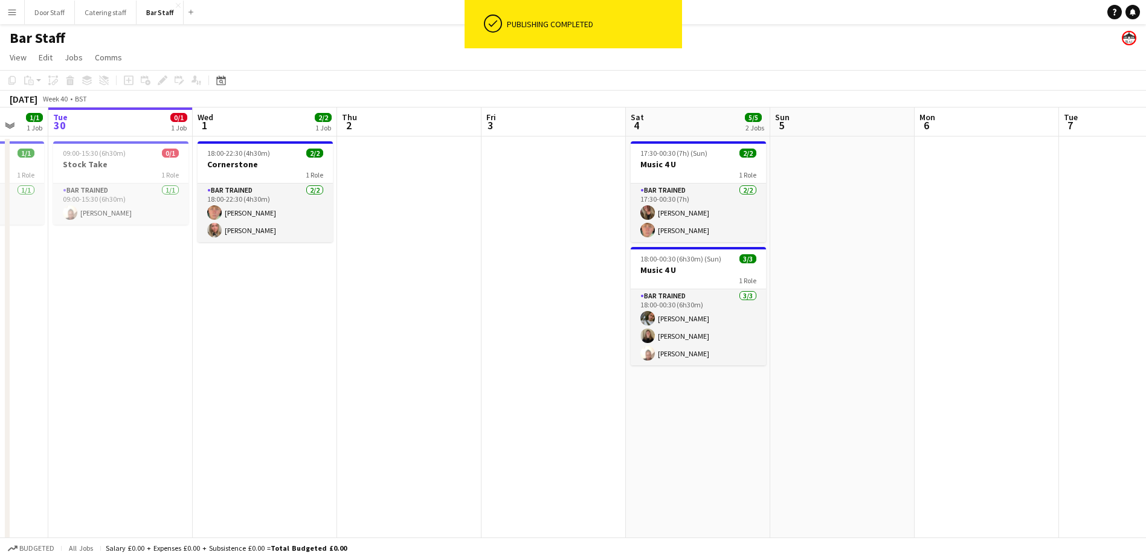
drag, startPoint x: 545, startPoint y: 382, endPoint x: 368, endPoint y: 390, distance: 177.7
click at [369, 390] on app-calendar-viewport "Sat 27 18/20 4 Jobs Sun 28 Mon 29 1/1 1 Job Tue 30 0/1 1 Job Wed 1 2/2 1 Job Th…" at bounding box center [573, 392] width 1146 height 568
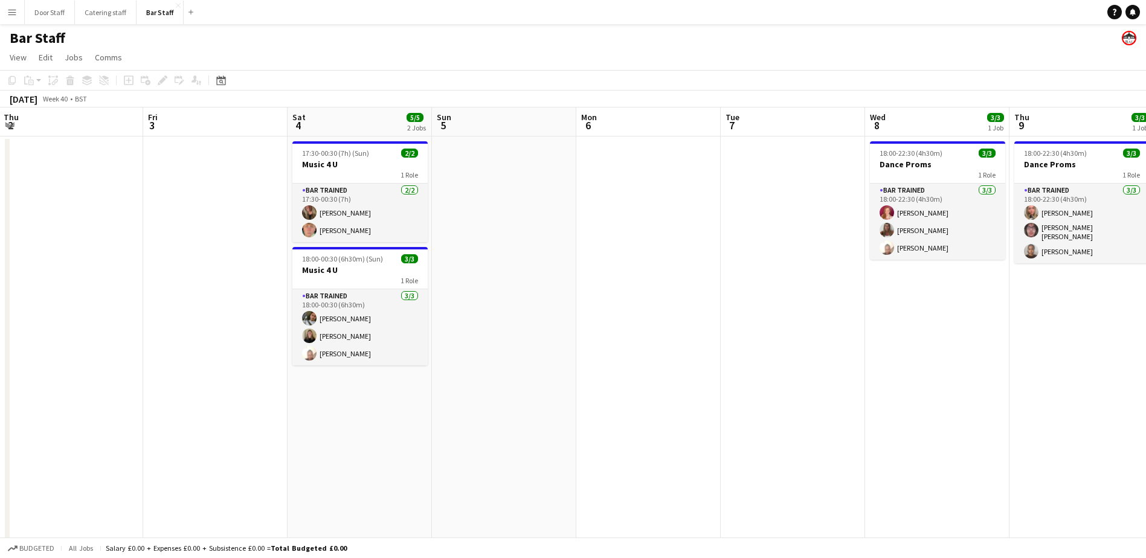
drag, startPoint x: 705, startPoint y: 410, endPoint x: 438, endPoint y: 401, distance: 267.7
click at [438, 401] on app-calendar-viewport "Mon 29 1/1 1 Job Tue 30 0/1 1 Job Wed 1 2/2 1 Job Thu 2 Fri 3 Sat 4 5/5 2 Jobs …" at bounding box center [573, 392] width 1146 height 568
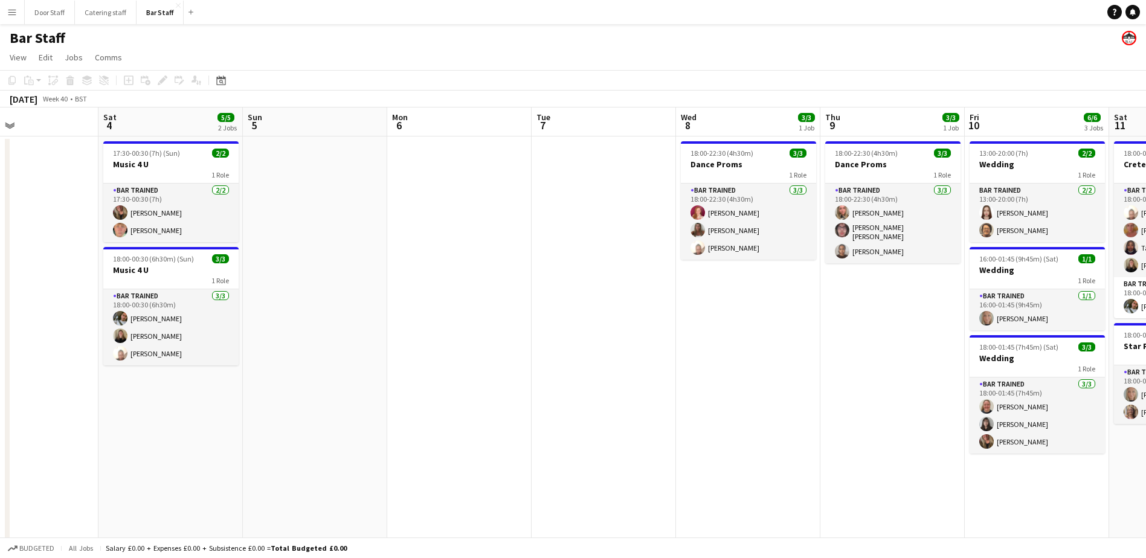
drag, startPoint x: 648, startPoint y: 375, endPoint x: 426, endPoint y: 373, distance: 222.3
click at [426, 373] on app-calendar-viewport "Tue 30 0/1 1 Job Wed 1 2/2 1 Job Thu 2 Fri 3 Sat 4 5/5 2 Jobs Sun 5 Mon 6 Tue 7…" at bounding box center [573, 392] width 1146 height 568
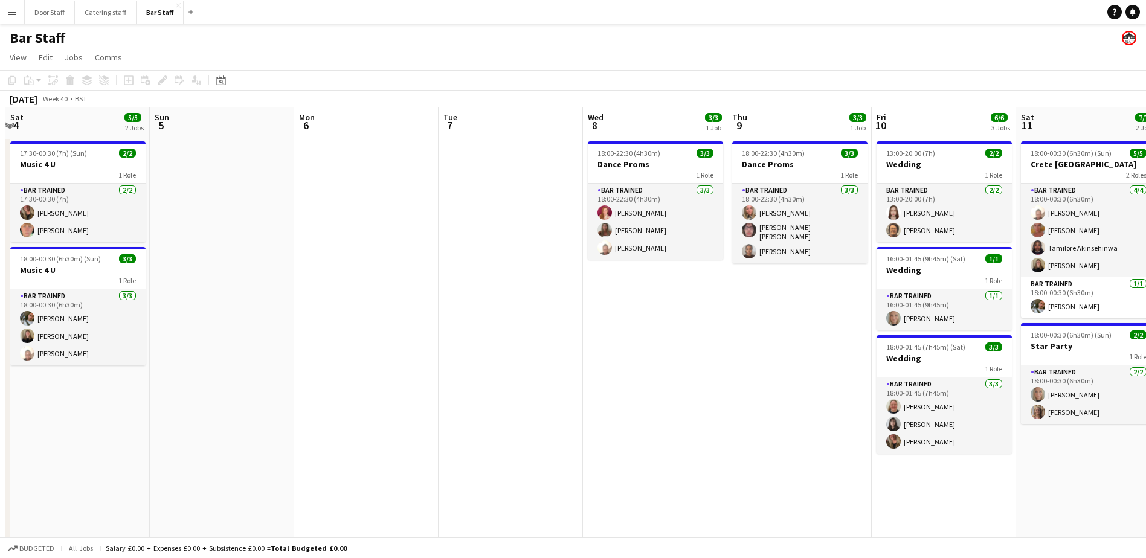
drag, startPoint x: 614, startPoint y: 382, endPoint x: 416, endPoint y: 375, distance: 198.2
click at [416, 375] on app-calendar-viewport "Wed 1 2/2 1 Job Thu 2 Fri 3 Sat 4 5/5 2 Jobs Sun 5 Mon 6 Tue 7 Wed 8 3/3 1 Job …" at bounding box center [573, 392] width 1146 height 568
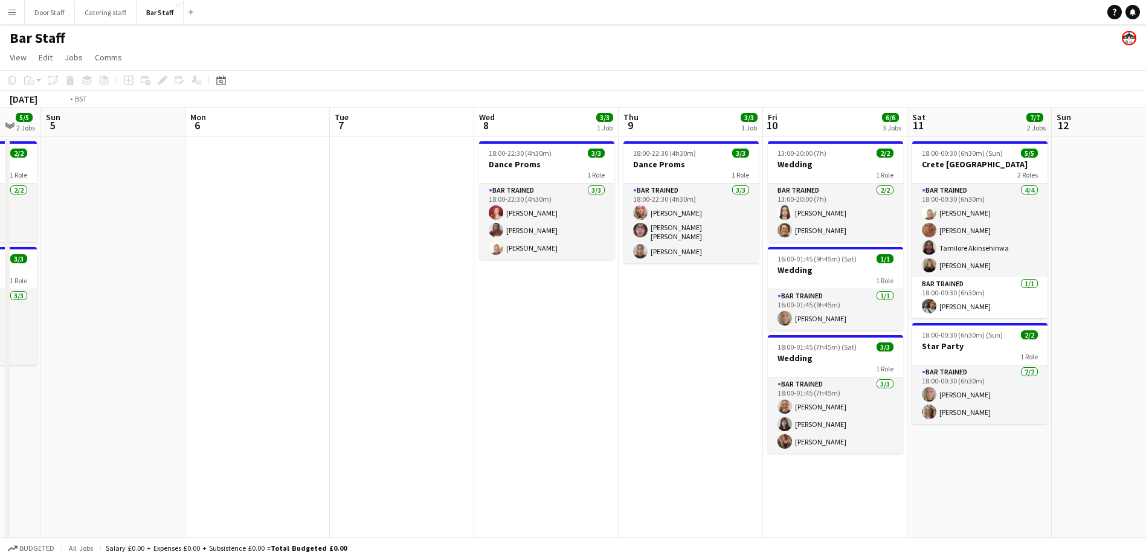
drag, startPoint x: 530, startPoint y: 368, endPoint x: 301, endPoint y: 344, distance: 229.6
click at [307, 345] on app-calendar-viewport "Thu 2 Fri 3 Sat 4 5/5 2 Jobs Sun 5 Mon 6 Tue 7 Wed 8 3/3 1 Job Thu 9 3/3 1 Job …" at bounding box center [573, 392] width 1146 height 568
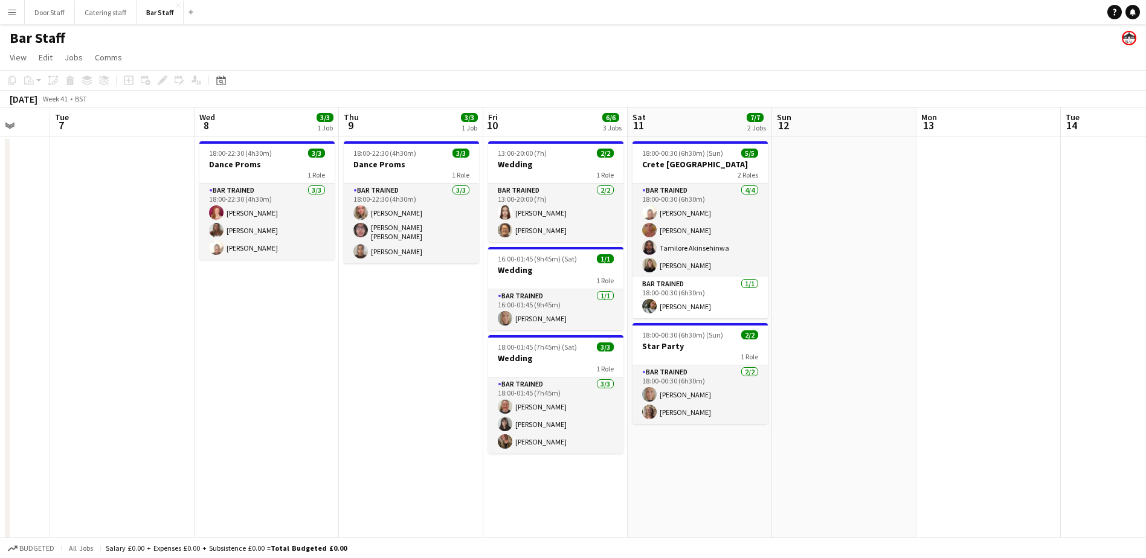
drag, startPoint x: 910, startPoint y: 364, endPoint x: 478, endPoint y: 352, distance: 432.0
click at [478, 352] on app-calendar-viewport "Sat 4 5/5 2 Jobs Sun 5 Mon 6 Tue 7 Wed 8 3/3 1 Job Thu 9 3/3 1 Job Fri 10 6/6 3…" at bounding box center [573, 392] width 1146 height 568
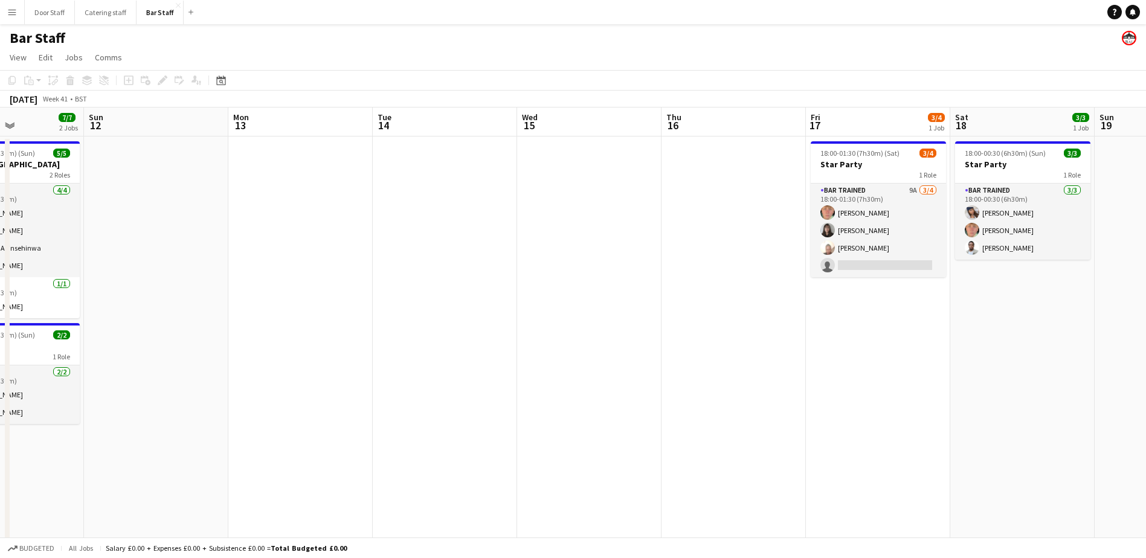
drag, startPoint x: 789, startPoint y: 355, endPoint x: 365, endPoint y: 307, distance: 426.1
click at [359, 308] on app-calendar-viewport "Thu 9 3/3 1 Job Fri 10 6/6 3 Jobs Sat 11 7/7 2 Jobs Sun 12 Mon 13 Tue 14 Wed 15…" at bounding box center [573, 392] width 1146 height 568
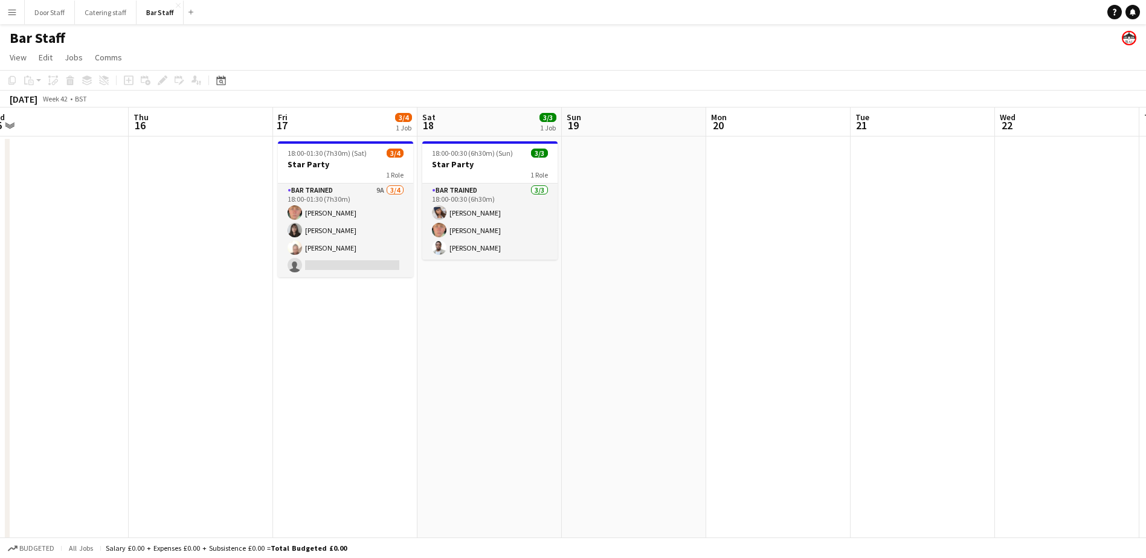
drag, startPoint x: 753, startPoint y: 336, endPoint x: 348, endPoint y: 346, distance: 404.8
click at [322, 347] on app-calendar-viewport "Sun 12 Mon 13 Tue 14 Wed 15 Thu 16 Fri 17 3/4 1 Job Sat 18 3/3 1 Job Sun 19 Mon…" at bounding box center [573, 392] width 1146 height 568
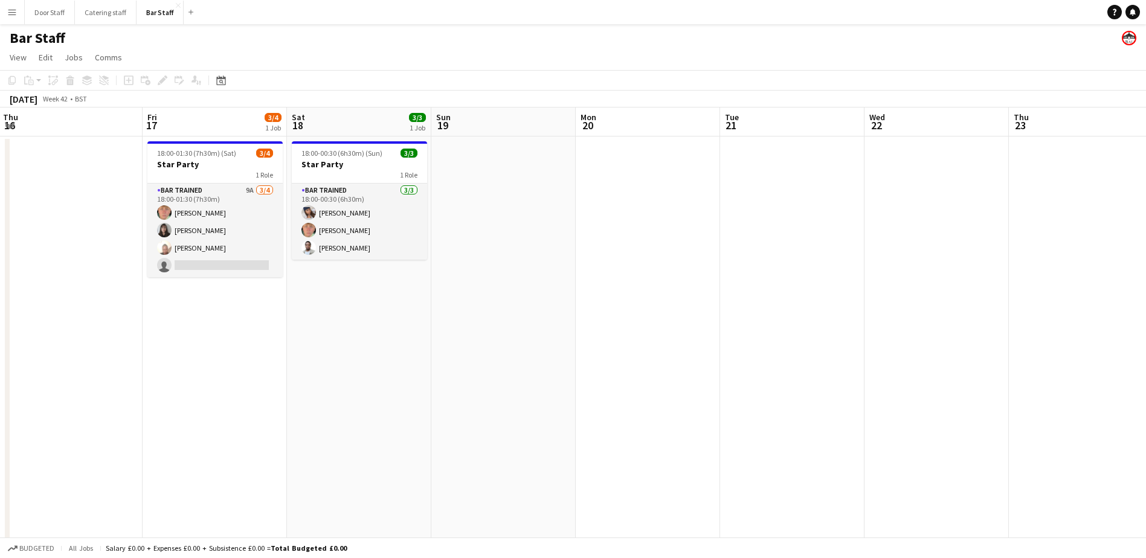
drag, startPoint x: 731, startPoint y: 344, endPoint x: 392, endPoint y: 308, distance: 341.3
click at [400, 307] on app-calendar-viewport "Mon 13 Tue 14 Wed 15 Thu 16 Fri 17 3/4 1 Job Sat 18 3/3 1 Job Sun 19 Mon 20 Tue…" at bounding box center [573, 392] width 1146 height 568
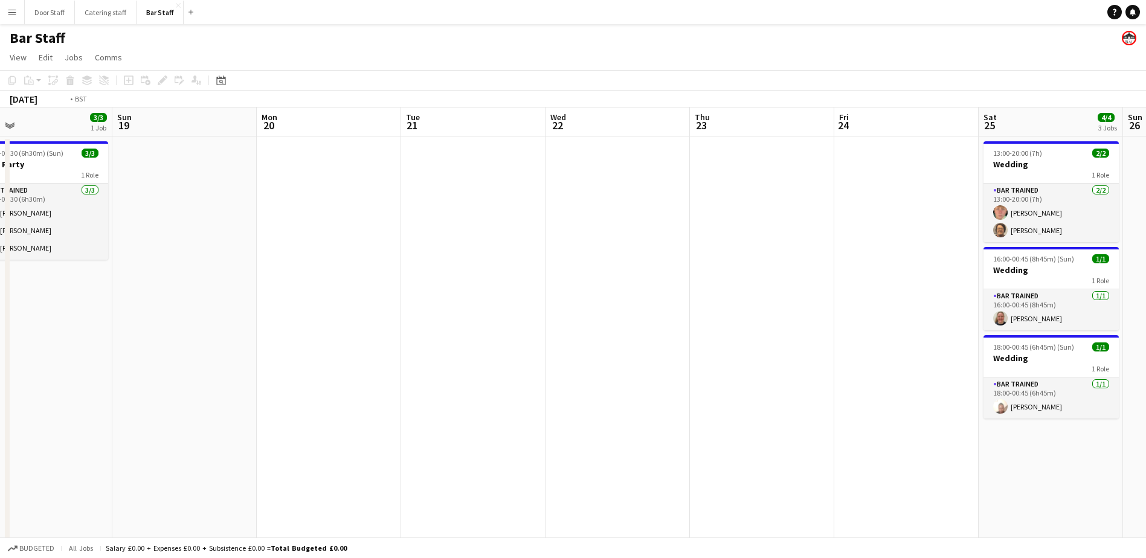
drag, startPoint x: 774, startPoint y: 345, endPoint x: 384, endPoint y: 318, distance: 391.1
click at [407, 322] on app-calendar-viewport "Wed 15 Thu 16 Fri 17 3/4 1 Job Sat 18 3/3 1 Job Sun 19 Mon 20 Tue 21 Wed 22 Thu…" at bounding box center [573, 392] width 1146 height 568
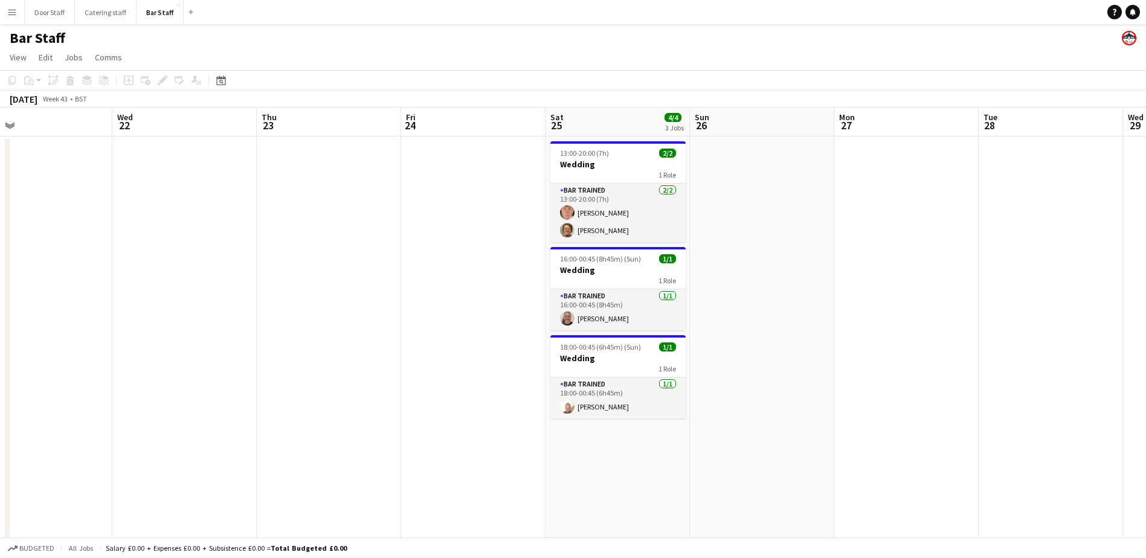
scroll to position [0, 373]
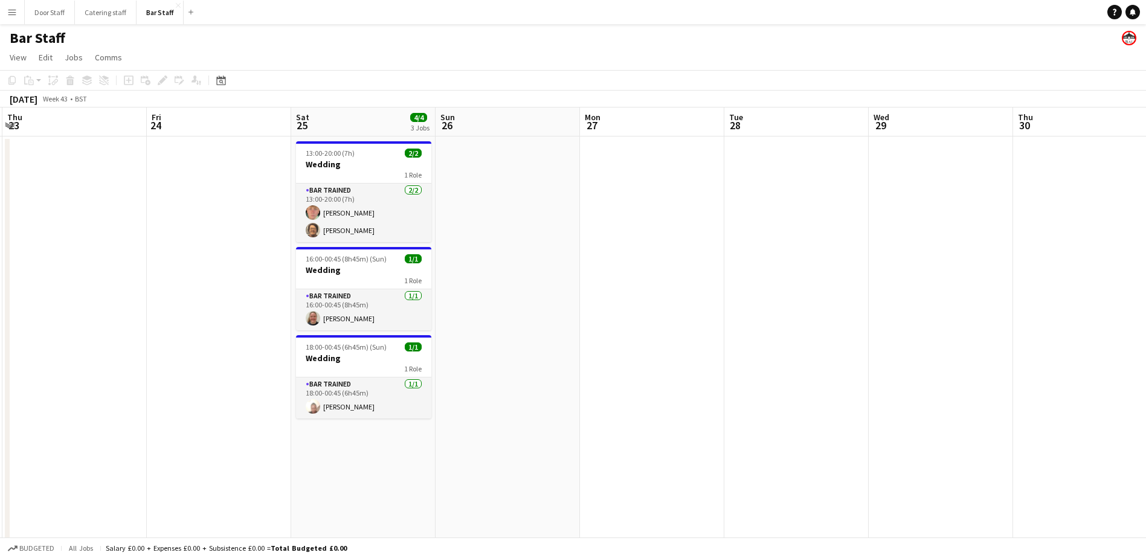
drag, startPoint x: 1000, startPoint y: 338, endPoint x: 420, endPoint y: 335, distance: 580.4
click at [420, 335] on app-calendar-viewport "Mon 20 Tue 21 Wed 22 Thu 23 Fri 24 Sat 25 4/4 3 Jobs Sun 26 Mon 27 Tue 28 Wed 2…" at bounding box center [573, 392] width 1146 height 568
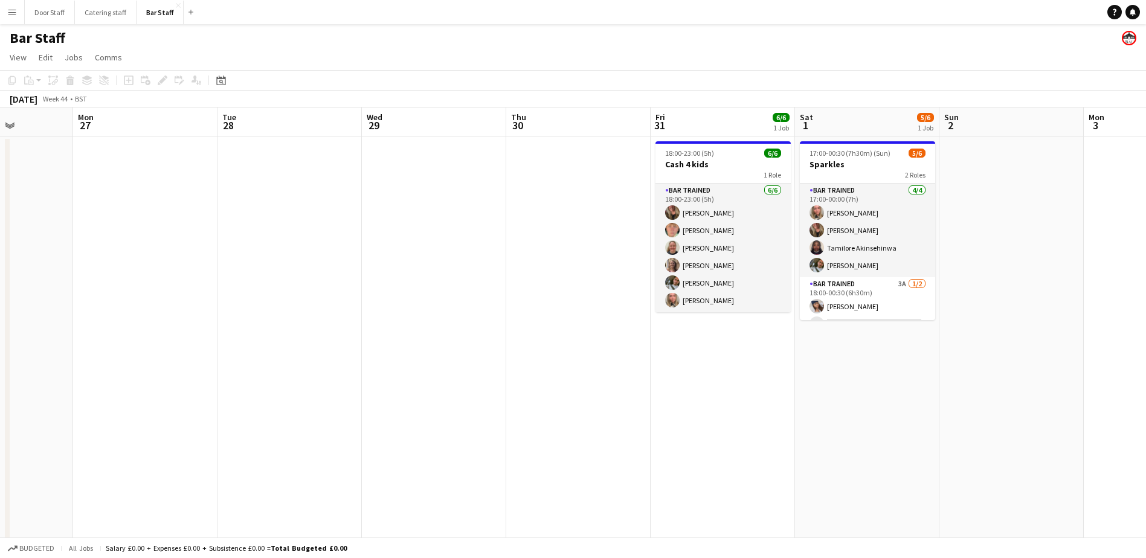
scroll to position [0, 453]
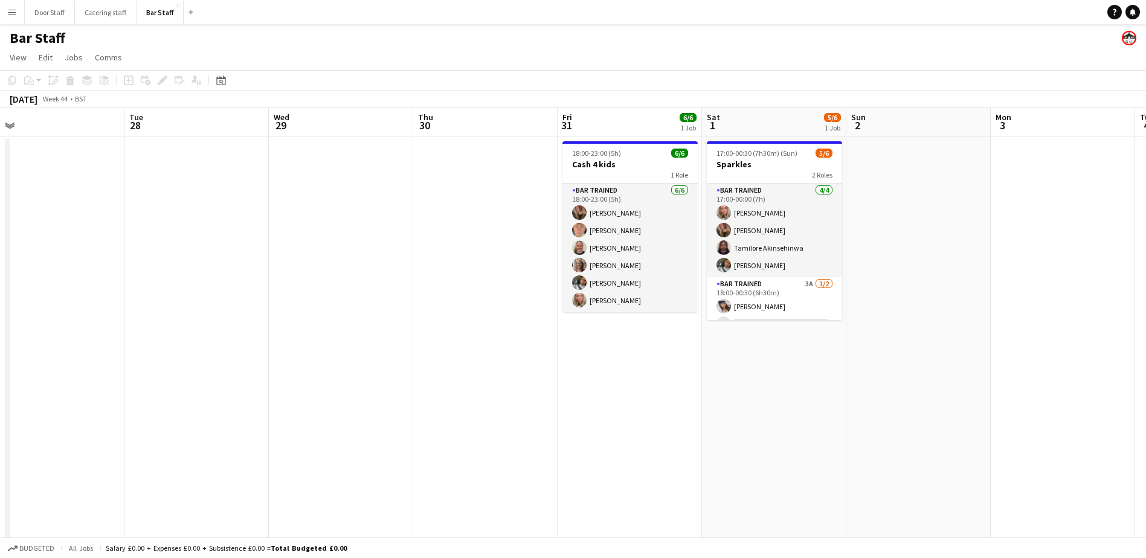
drag, startPoint x: 329, startPoint y: 311, endPoint x: 285, endPoint y: 307, distance: 43.7
click at [285, 307] on app-calendar-viewport "Fri 24 Sat 25 4/4 3 Jobs Sun 26 Mon 27 Tue 28 Wed 29 Thu 30 Fri 31 6/6 1 Job Sa…" at bounding box center [573, 392] width 1146 height 568
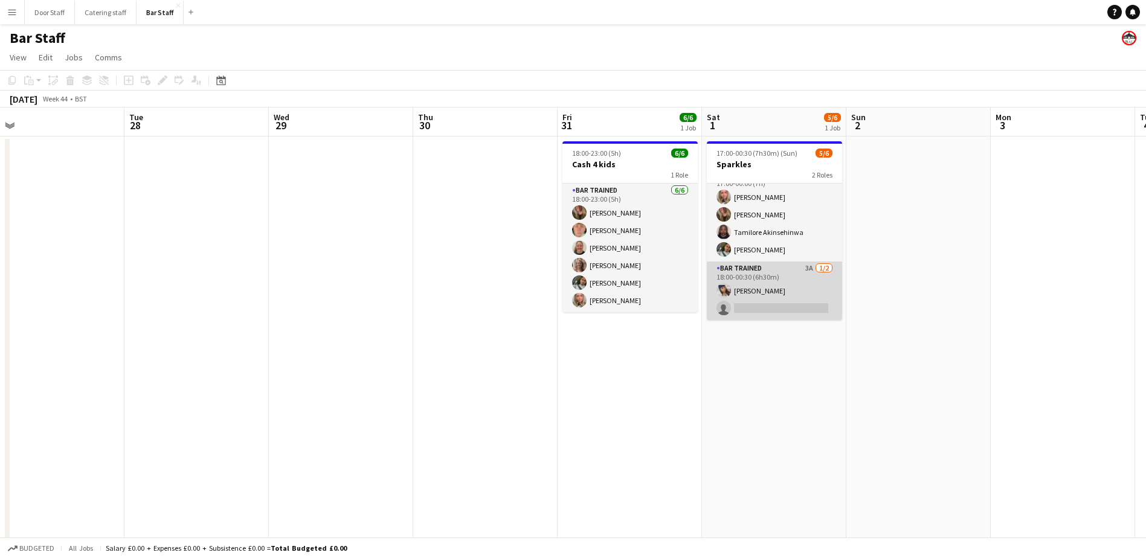
click at [795, 292] on app-card-role "Bar trained 3A [DATE] 18:00-00:30 (6h30m) [PERSON_NAME] single-neutral-actions" at bounding box center [774, 291] width 135 height 59
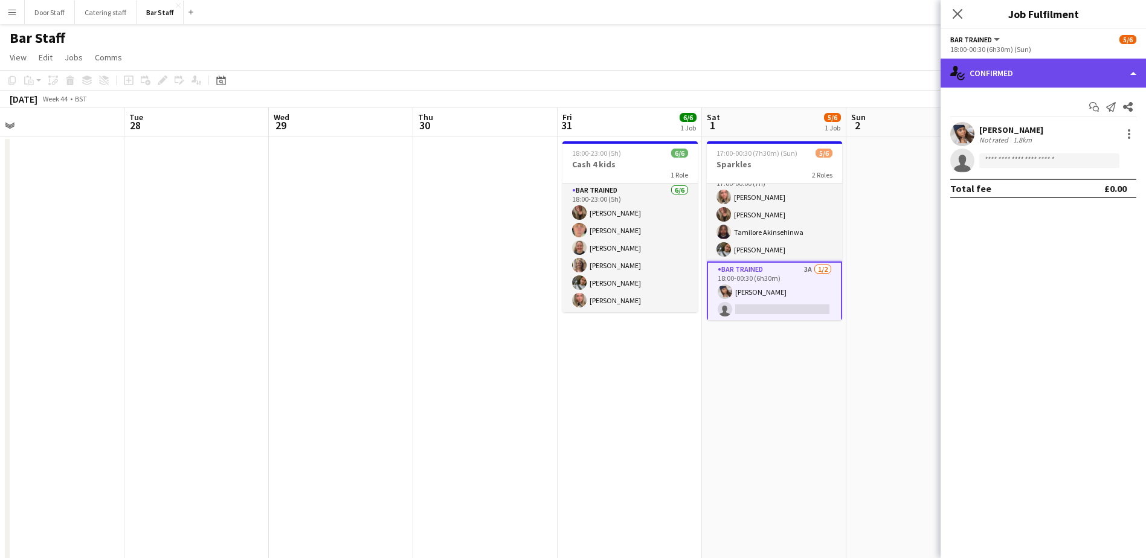
click at [991, 77] on div "single-neutral-actions-check-2 Confirmed" at bounding box center [1042, 73] width 205 height 29
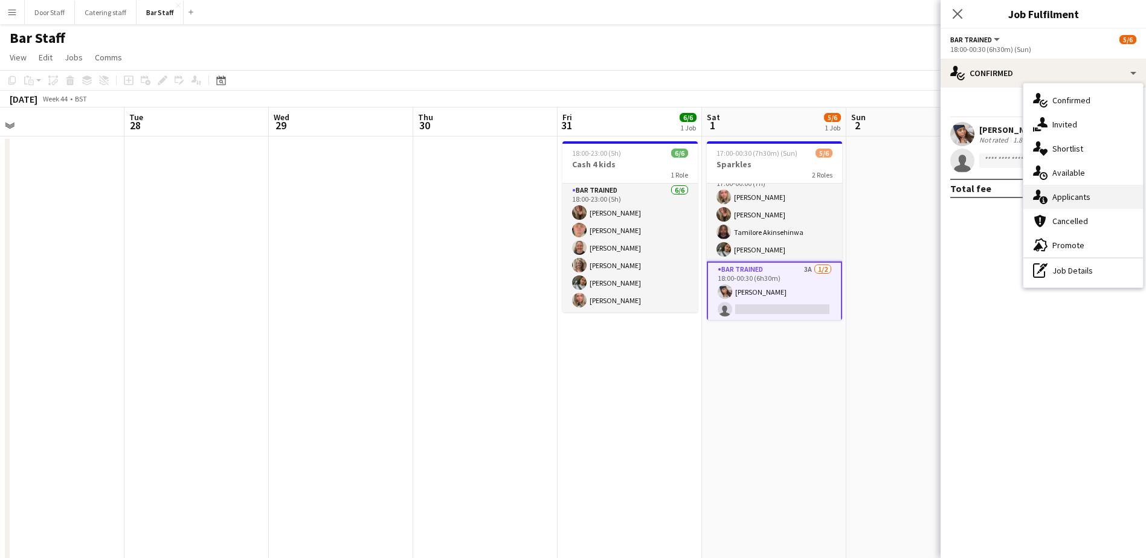
click at [1054, 202] on span "Applicants" at bounding box center [1071, 196] width 38 height 11
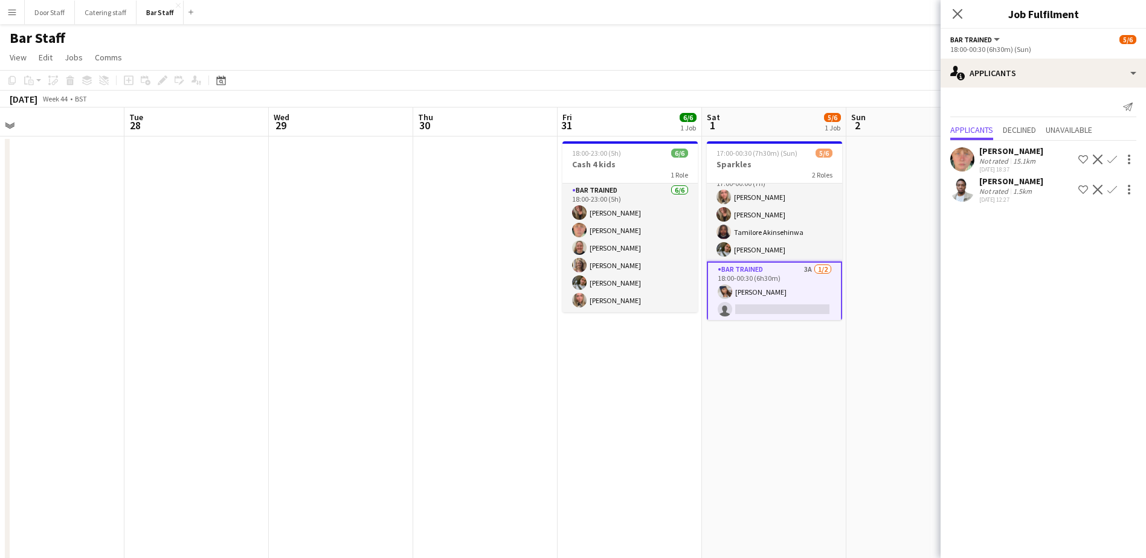
click at [1107, 188] on button "Confirm" at bounding box center [1112, 189] width 14 height 14
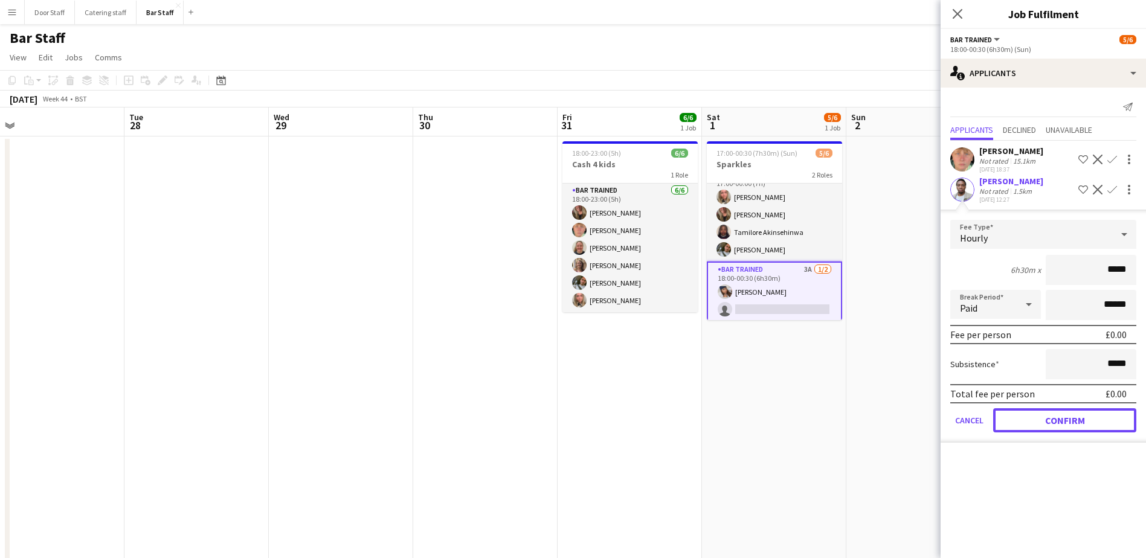
click at [1062, 422] on button "Confirm" at bounding box center [1064, 420] width 143 height 24
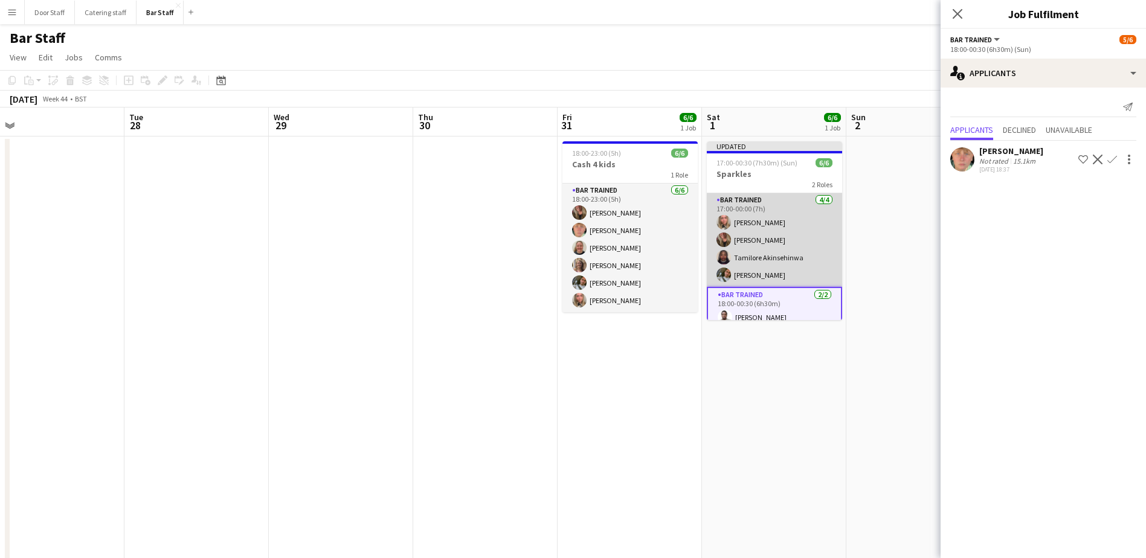
scroll to position [28, 0]
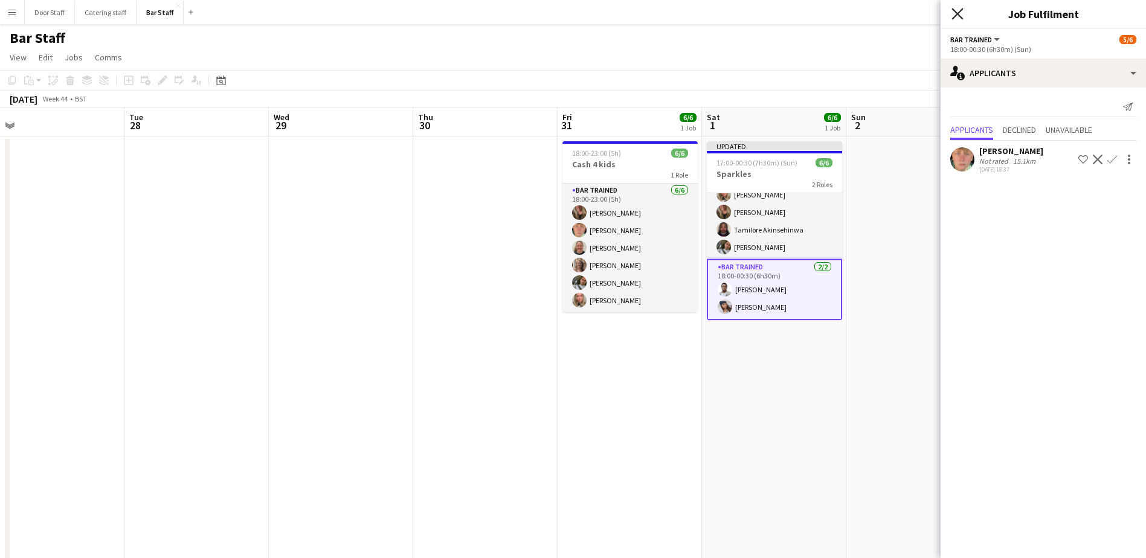
click at [959, 10] on icon "Close pop-in" at bounding box center [956, 13] width 11 height 11
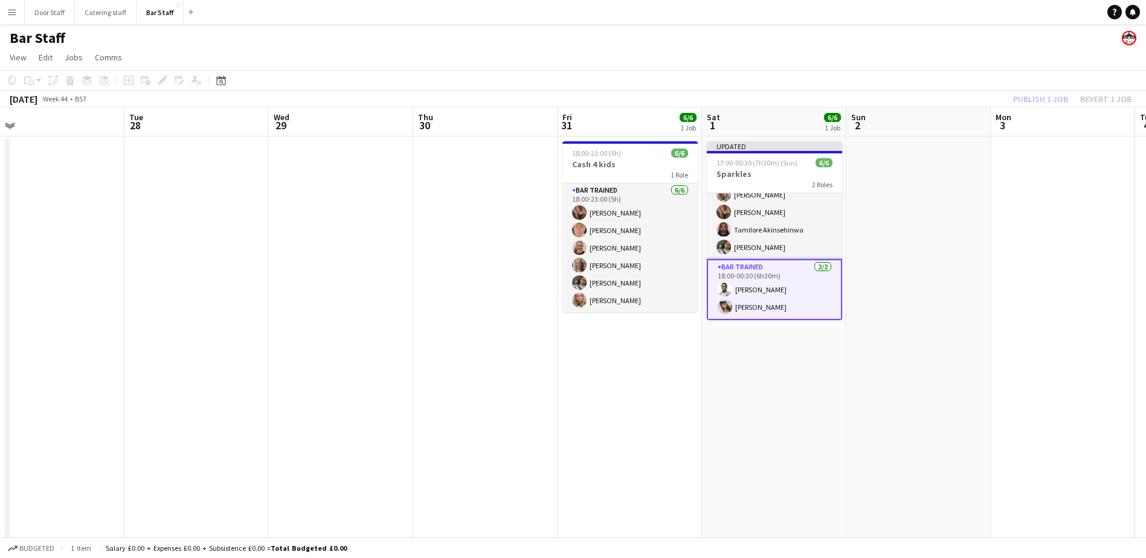
click at [1033, 101] on div "Publish 1 job Revert 1 job" at bounding box center [1071, 99] width 147 height 16
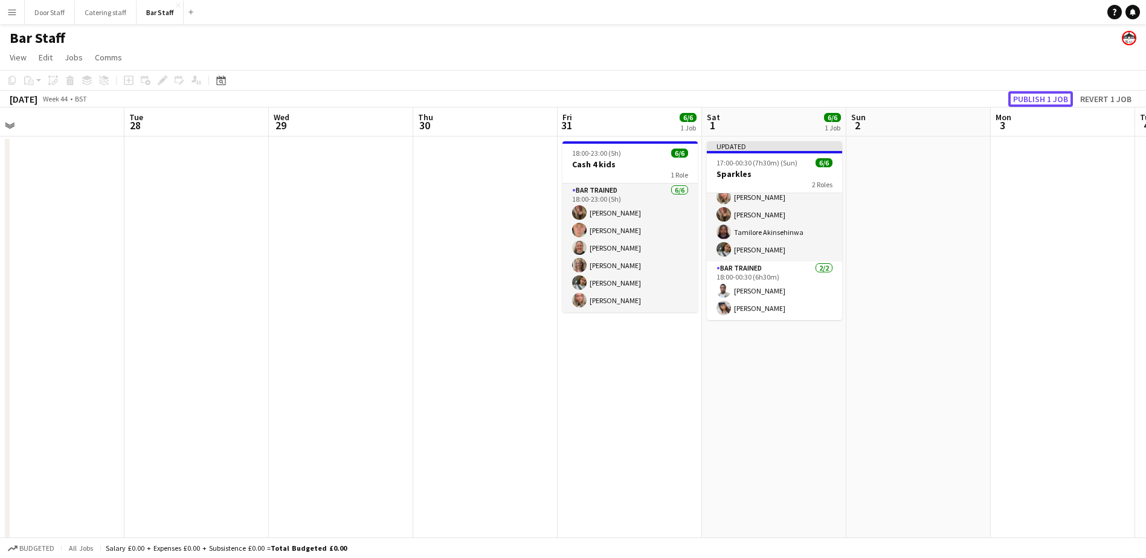
click at [1033, 101] on button "Publish 1 job" at bounding box center [1040, 99] width 65 height 16
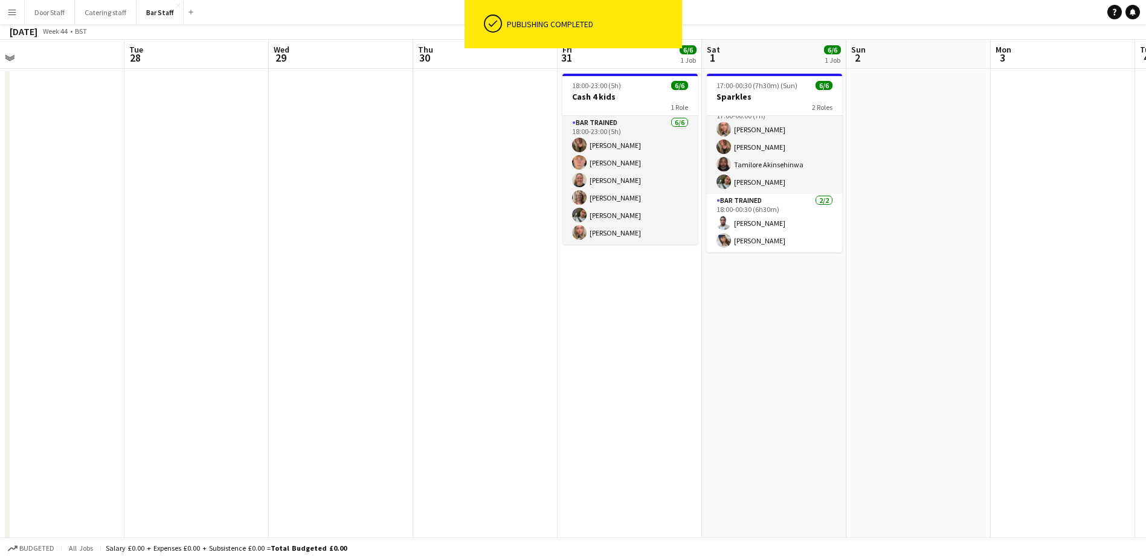
scroll to position [0, 0]
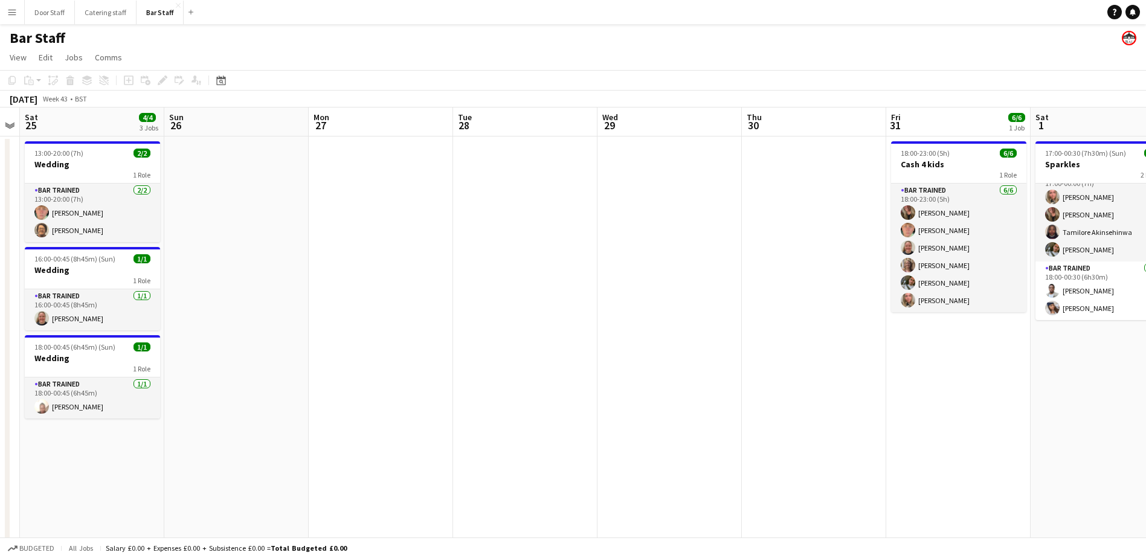
drag, startPoint x: 547, startPoint y: 354, endPoint x: 833, endPoint y: 321, distance: 288.2
click at [833, 321] on app-calendar-viewport "Thu 23 Fri 24 Sat 25 4/4 3 Jobs Sun 26 Mon 27 Tue 28 Wed 29 Thu 30 Fri 31 6/6 1…" at bounding box center [573, 392] width 1146 height 568
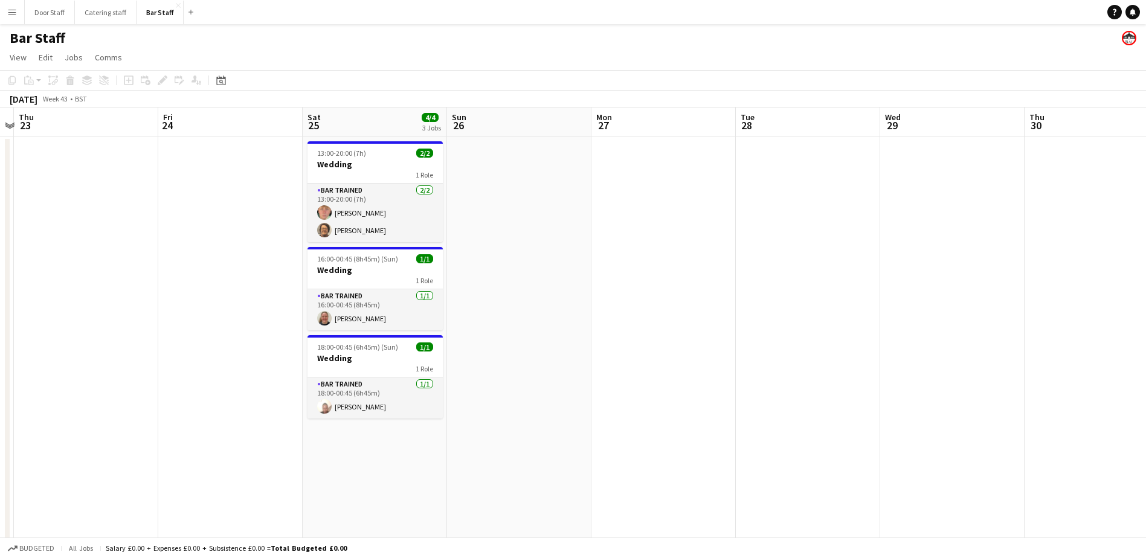
drag, startPoint x: 913, startPoint y: 334, endPoint x: 927, endPoint y: 330, distance: 13.9
click at [927, 330] on app-calendar-viewport "Tue 21 Wed 22 Thu 23 Fri 24 Sat 25 4/4 3 Jobs Sun 26 Mon 27 Tue 28 Wed 29 Thu 3…" at bounding box center [573, 392] width 1146 height 568
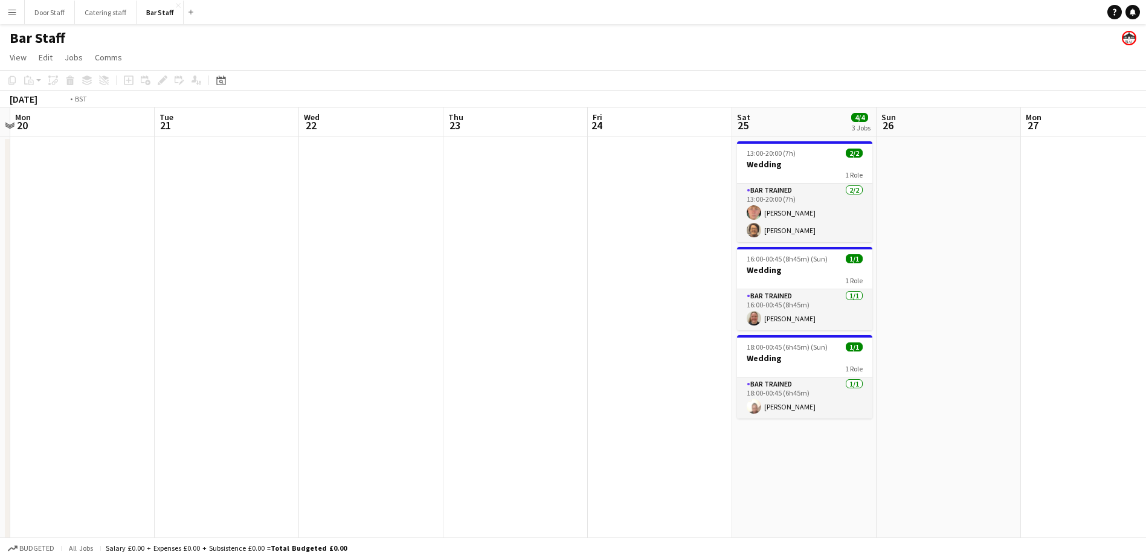
drag, startPoint x: 391, startPoint y: 371, endPoint x: 924, endPoint y: 270, distance: 542.8
click at [924, 270] on app-calendar-viewport "Sat 18 3/3 1 Job Sun 19 Mon 20 Tue 21 Wed 22 Thu 23 Fri 24 Sat 25 4/4 3 Jobs Su…" at bounding box center [573, 392] width 1146 height 568
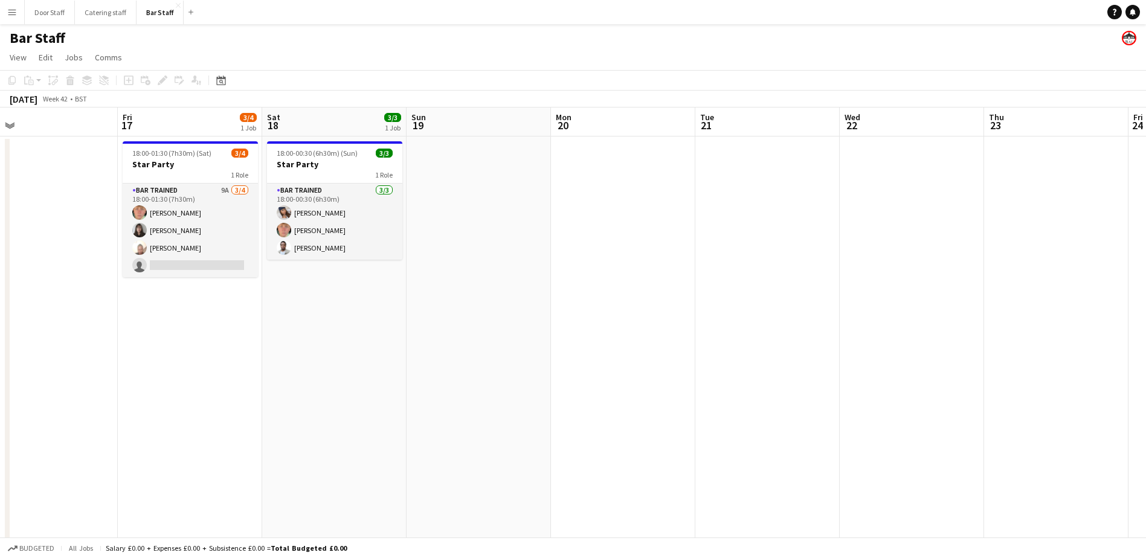
drag, startPoint x: 654, startPoint y: 350, endPoint x: 852, endPoint y: 320, distance: 201.0
click at [852, 320] on app-calendar-viewport "Tue 14 Wed 15 Thu 16 Fri 17 3/4 1 Job Sat 18 3/3 1 Job Sun 19 Mon 20 Tue 21 Wed…" at bounding box center [573, 392] width 1146 height 568
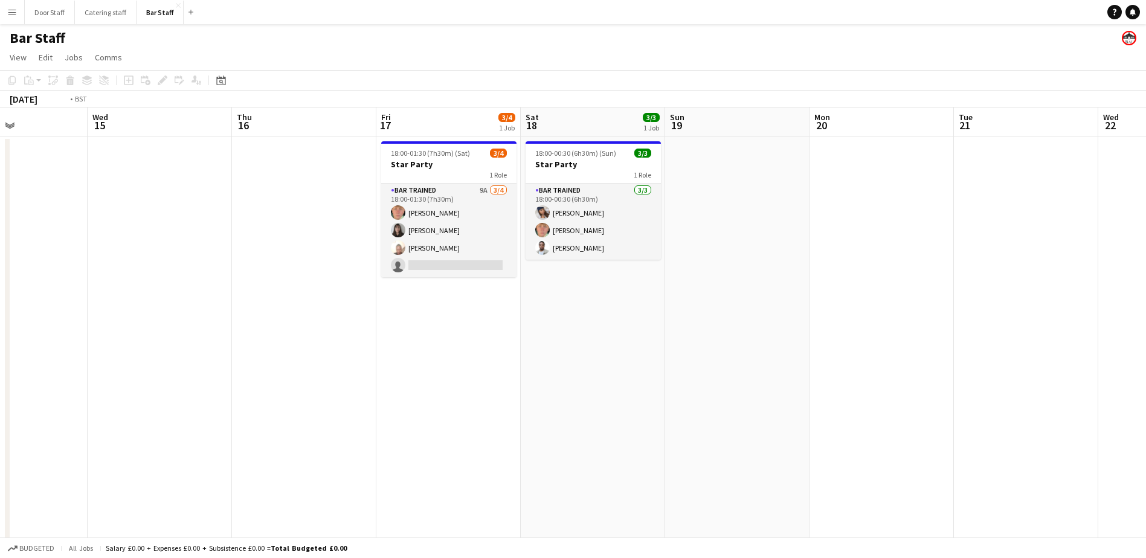
drag, startPoint x: 419, startPoint y: 394, endPoint x: 936, endPoint y: 323, distance: 521.9
click at [935, 323] on app-calendar-viewport "Mon 13 Tue 14 Wed 15 Thu 16 Fri 17 3/4 1 Job Sat 18 3/3 1 Job Sun 19 Mon 20 Tue…" at bounding box center [573, 392] width 1146 height 568
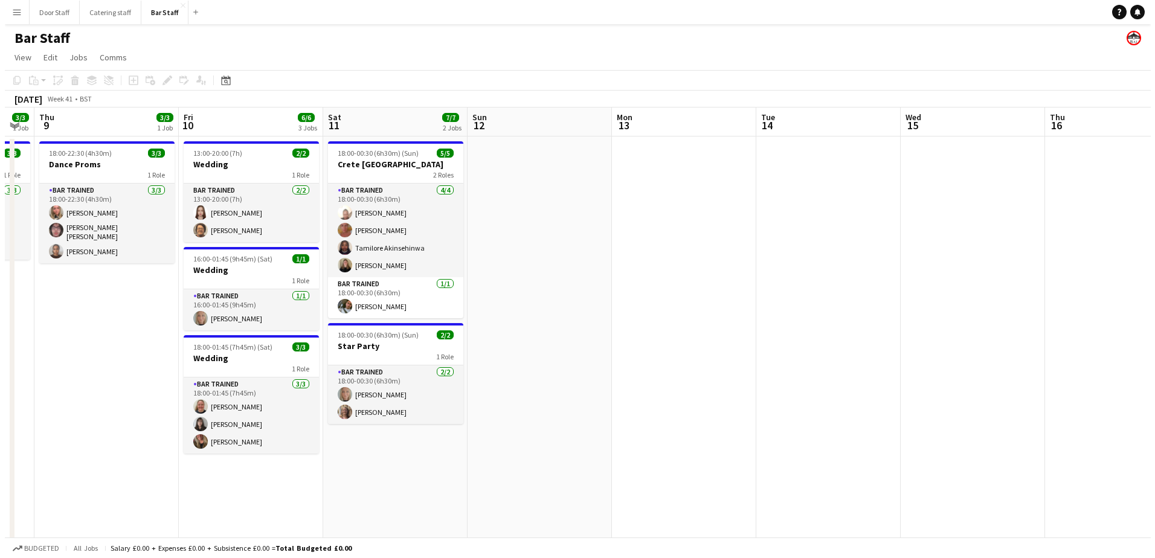
scroll to position [0, 243]
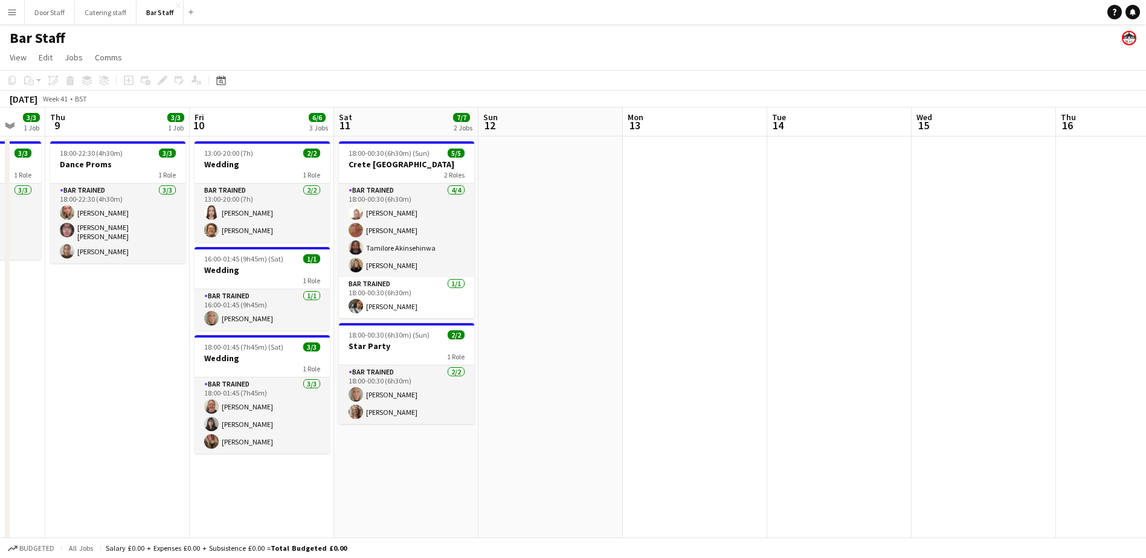
drag, startPoint x: 708, startPoint y: 361, endPoint x: 869, endPoint y: 341, distance: 161.4
click at [869, 341] on app-calendar-viewport "Tue 7 Wed 8 3/3 1 Job Thu 9 3/3 1 Job Fri 10 6/6 3 Jobs Sat 11 7/7 2 Jobs Sun 1…" at bounding box center [573, 392] width 1146 height 568
click at [50, 11] on button "Door Staff Close" at bounding box center [50, 13] width 50 height 24
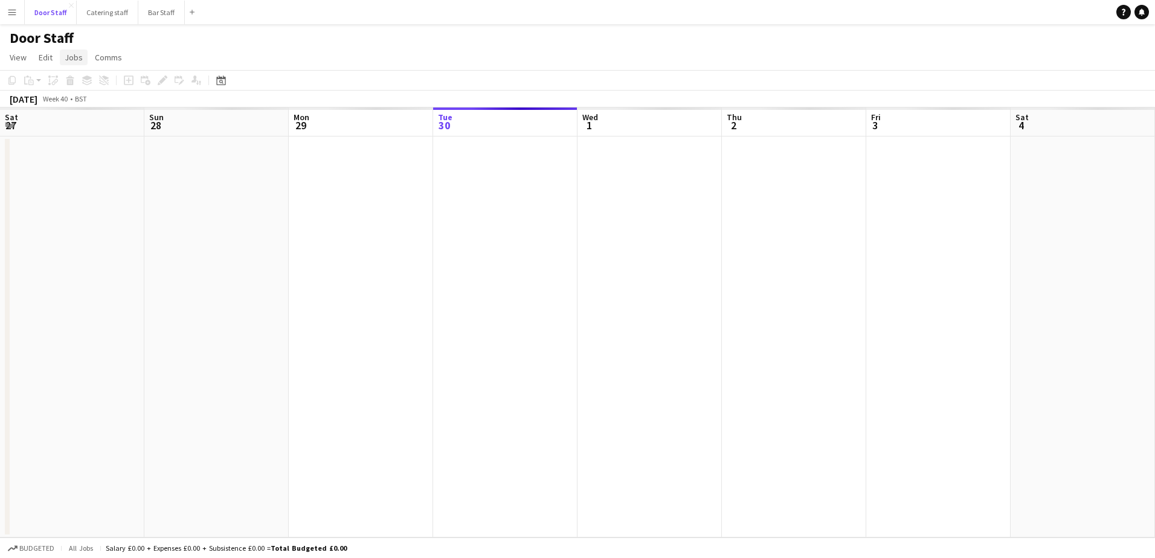
scroll to position [0, 289]
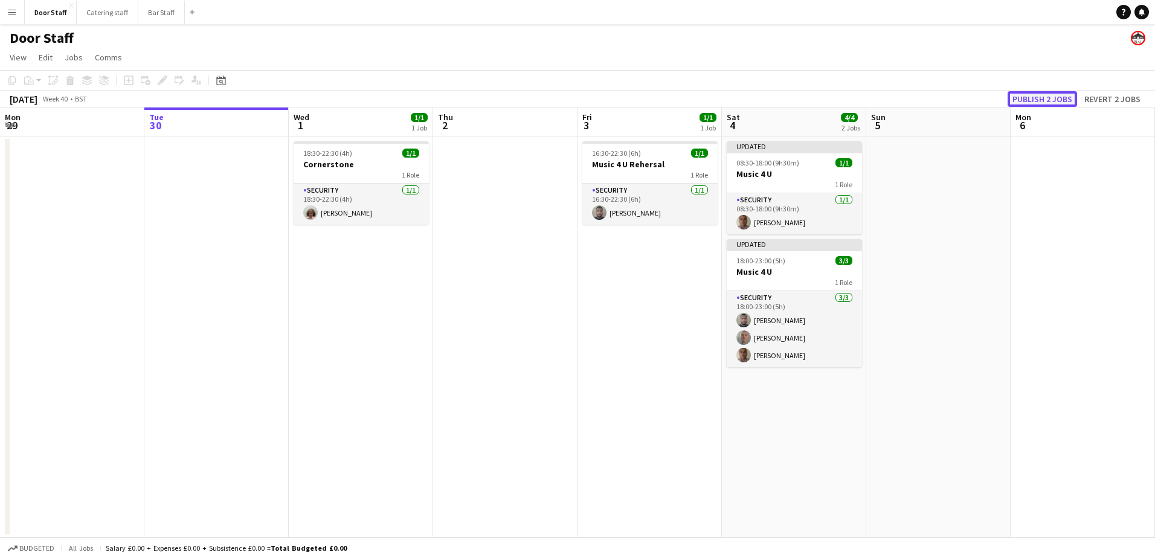
click at [1049, 100] on button "Publish 2 jobs" at bounding box center [1041, 99] width 69 height 16
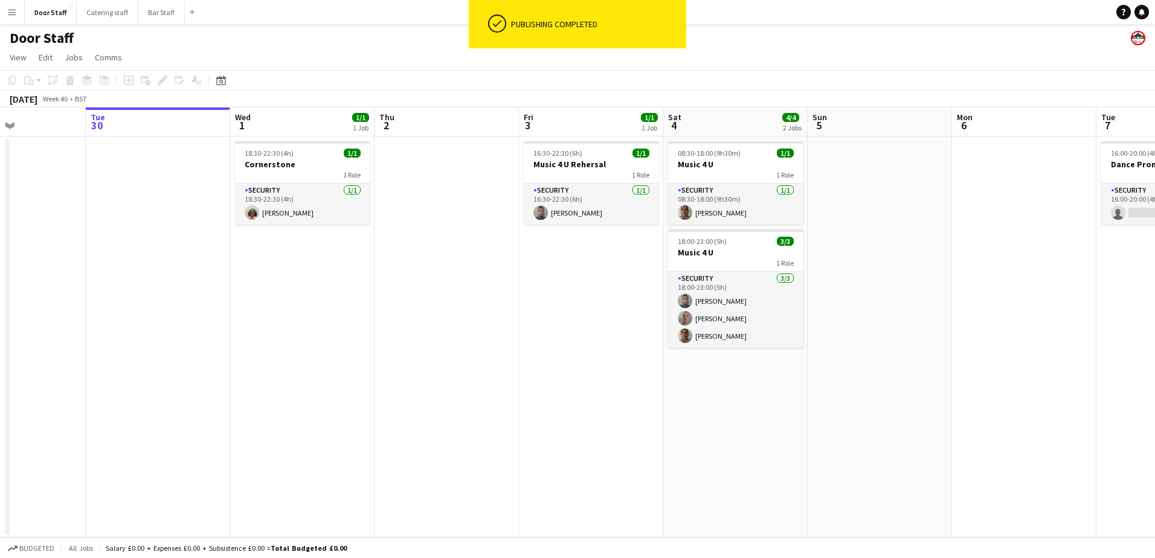
scroll to position [0, 420]
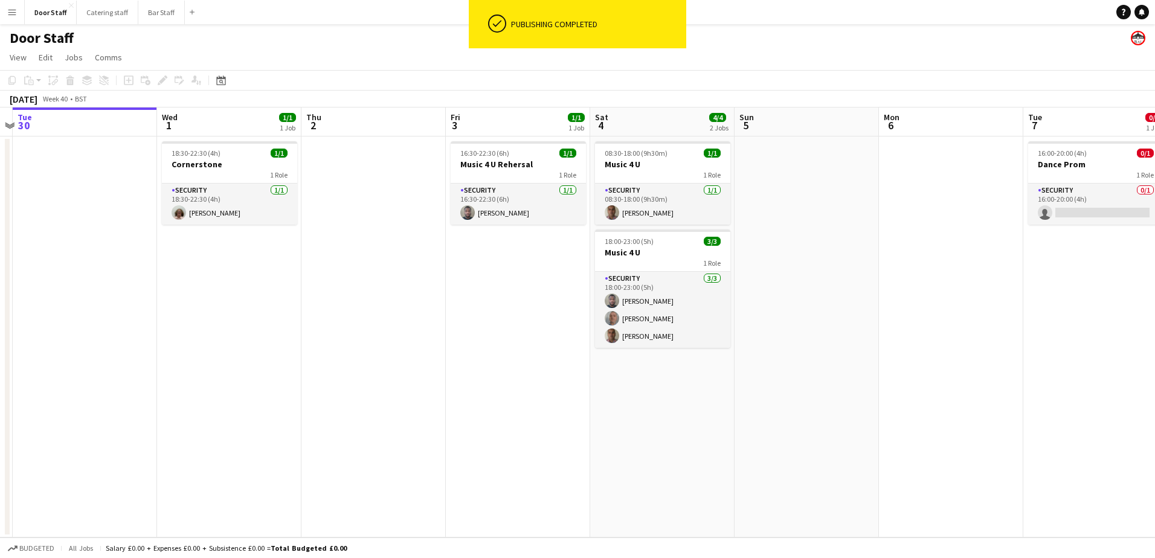
drag, startPoint x: 745, startPoint y: 404, endPoint x: 613, endPoint y: 399, distance: 131.8
click at [613, 399] on app-calendar-viewport "Sat 27 4/5 1 Job Sun 28 Mon 29 Tue 30 Wed 1 1/1 1 Job Thu 2 Fri 3 1/1 1 Job Sat…" at bounding box center [577, 323] width 1155 height 430
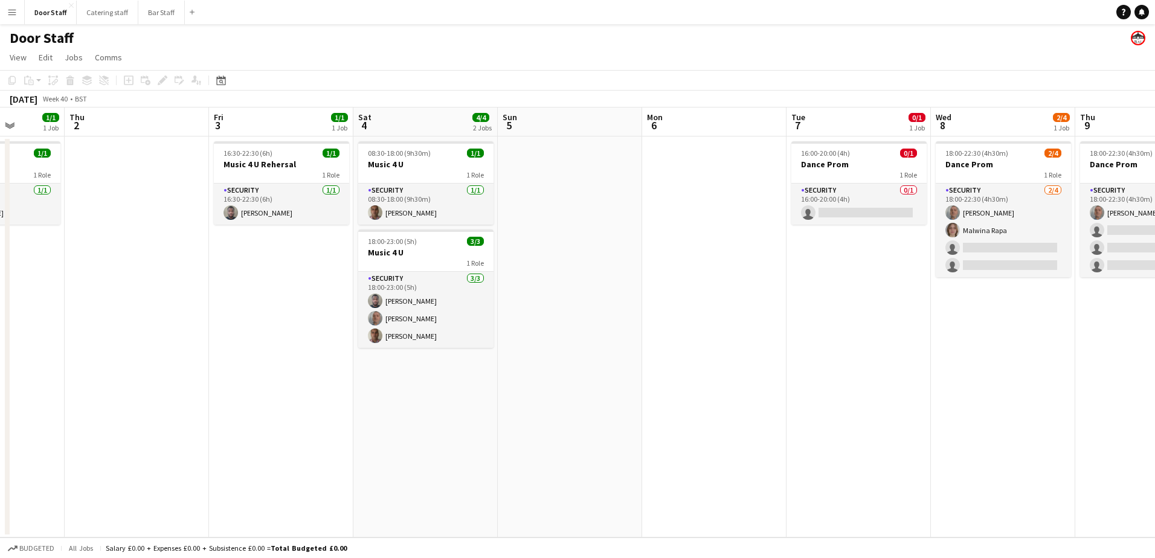
drag, startPoint x: 929, startPoint y: 381, endPoint x: 678, endPoint y: 336, distance: 254.7
click at [678, 336] on app-calendar-viewport "Mon 29 Tue 30 Wed 1 1/1 1 Job Thu 2 Fri 3 1/1 1 Job Sat 4 4/4 2 Jobs Sun 5 Mon …" at bounding box center [577, 323] width 1155 height 430
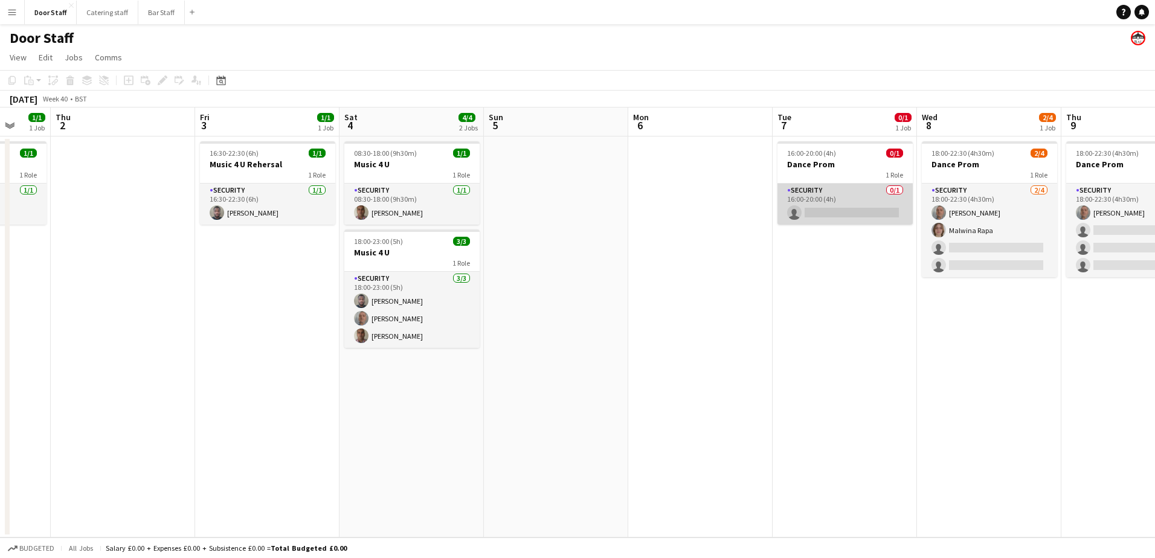
click at [874, 188] on app-card-role "Security 0/1 16:00-20:00 (4h) single-neutral-actions" at bounding box center [844, 204] width 135 height 41
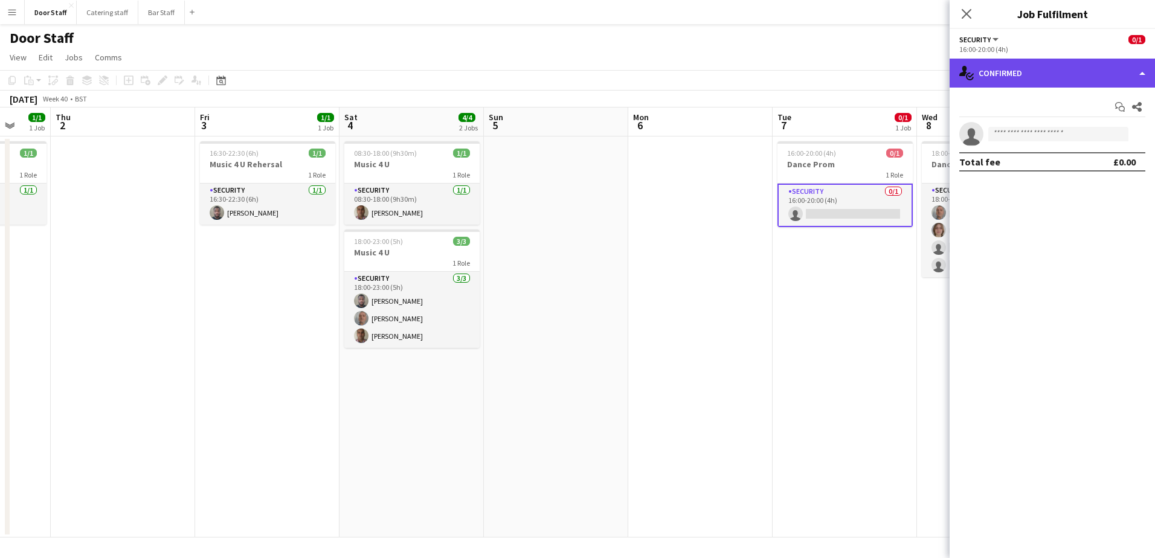
click at [1052, 74] on div "single-neutral-actions-check-2 Confirmed" at bounding box center [1051, 73] width 205 height 29
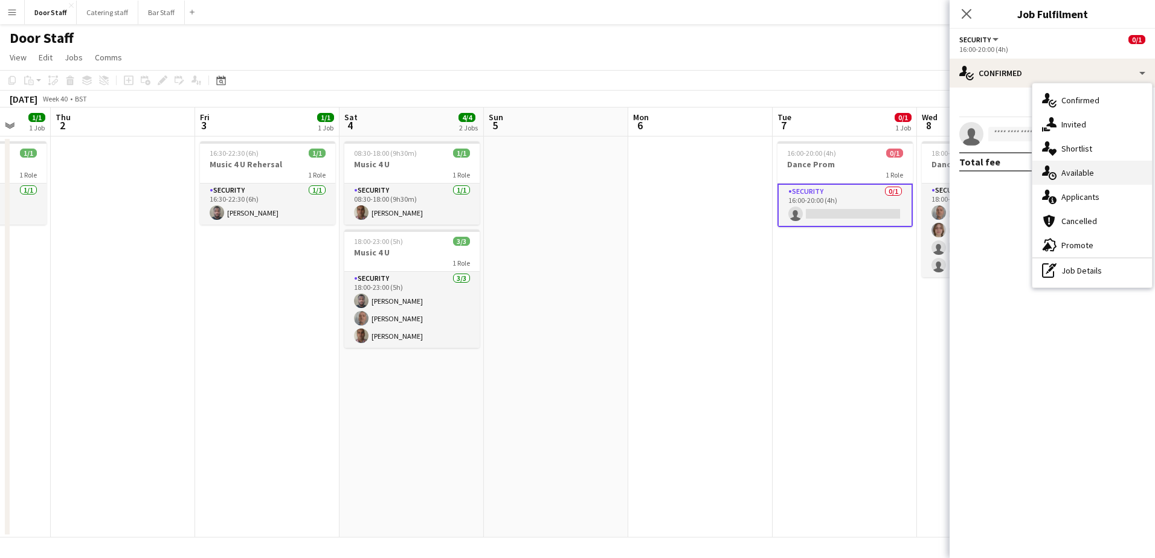
click at [1072, 174] on span "Available" at bounding box center [1077, 172] width 33 height 11
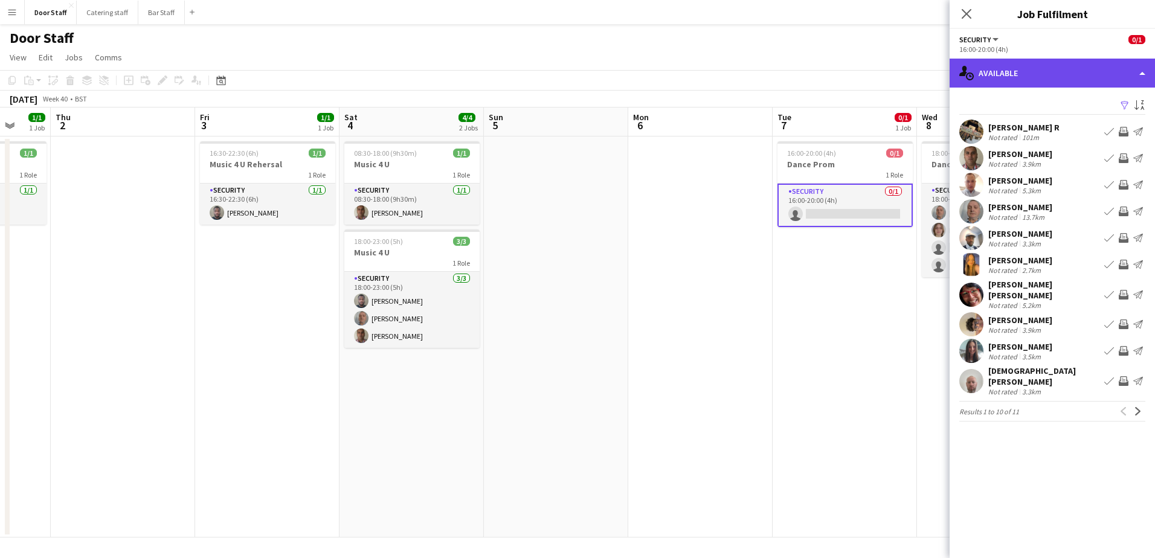
click at [1050, 77] on div "single-neutral-actions-upload Available" at bounding box center [1051, 73] width 205 height 29
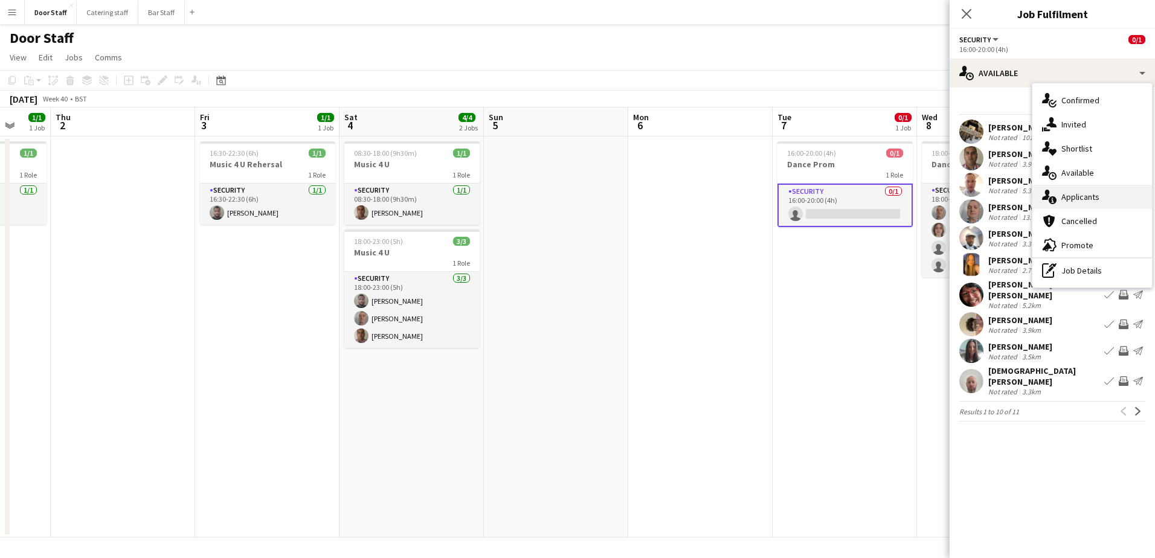
click at [1070, 199] on span "Applicants" at bounding box center [1080, 196] width 38 height 11
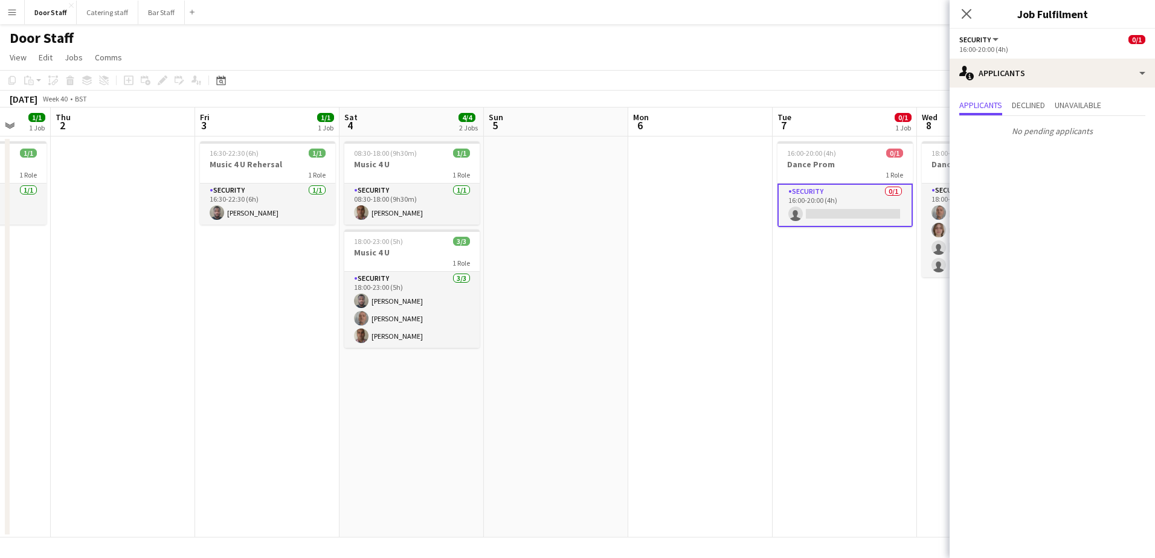
click at [832, 89] on app-toolbar "Copy Paste Paste Ctrl+V Paste with crew Ctrl+Shift+V Paste linked Job [GEOGRAPH…" at bounding box center [577, 80] width 1155 height 21
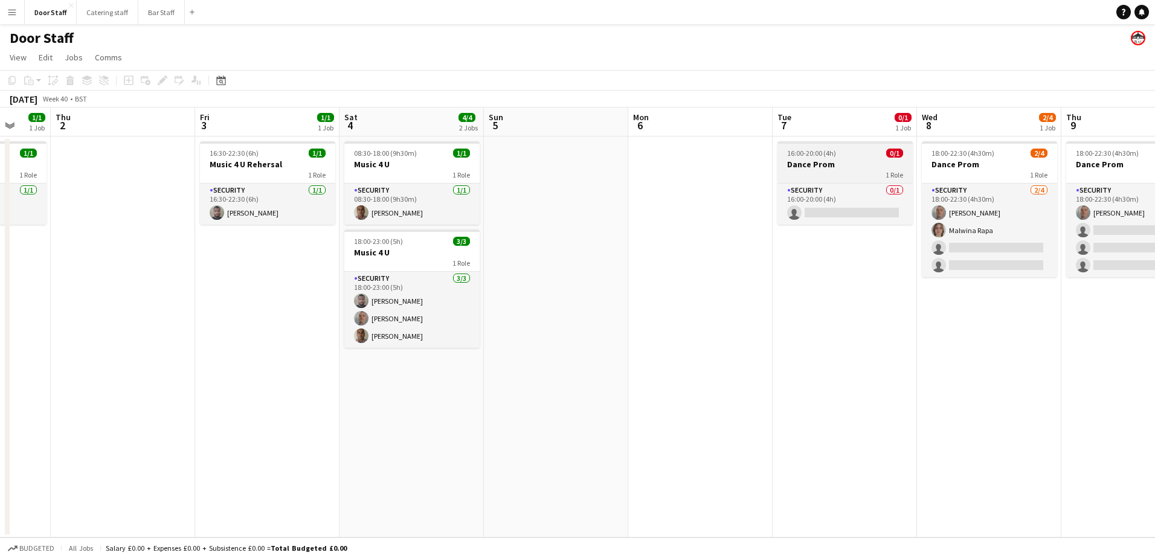
click at [838, 171] on div "1 Role" at bounding box center [844, 175] width 135 height 10
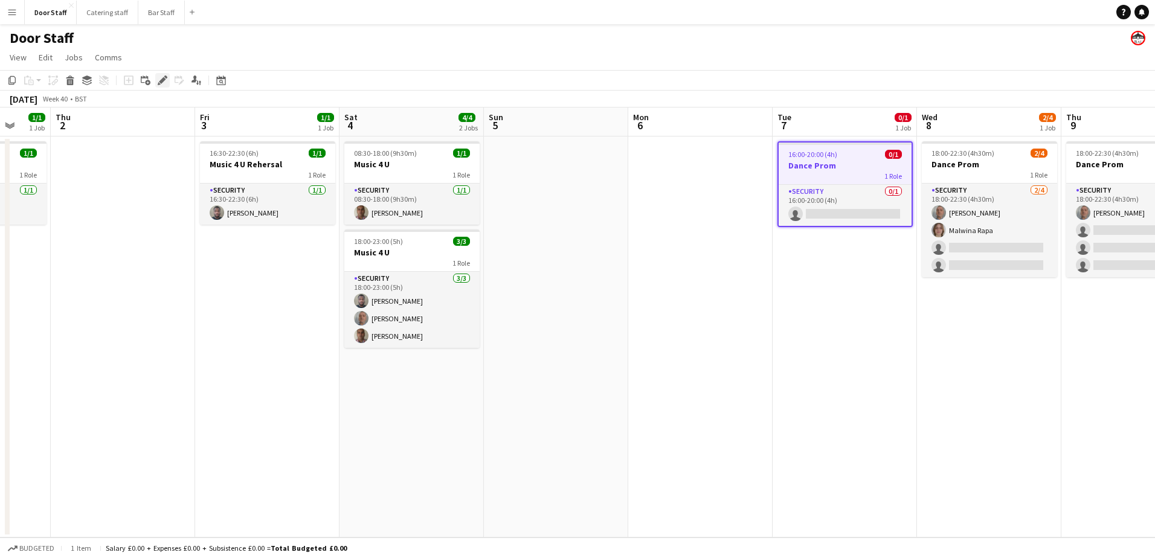
click at [158, 78] on icon "Edit" at bounding box center [163, 80] width 10 height 10
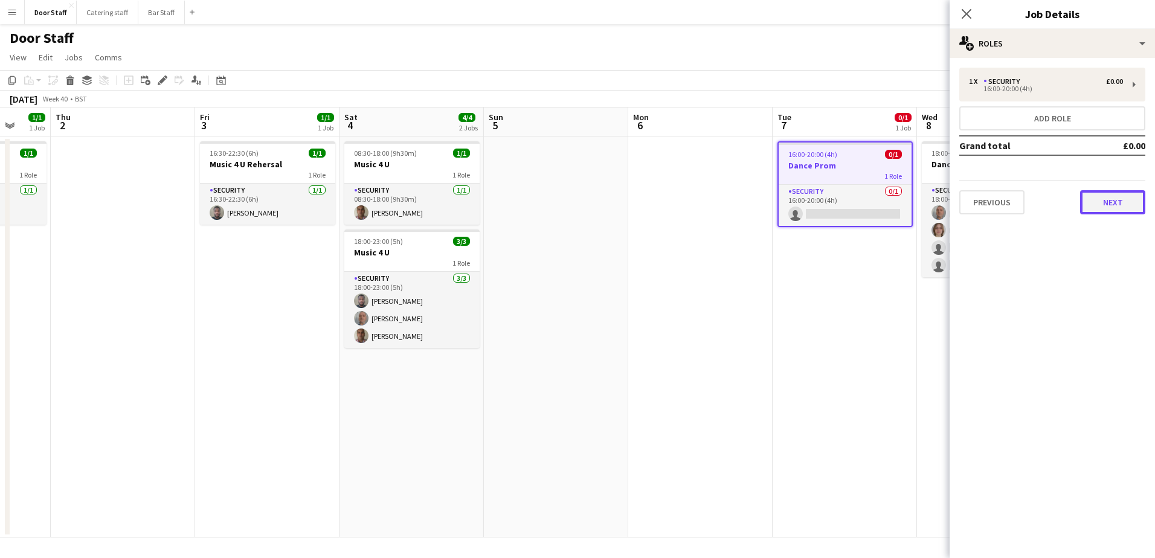
click at [1097, 201] on button "Next" at bounding box center [1112, 202] width 65 height 24
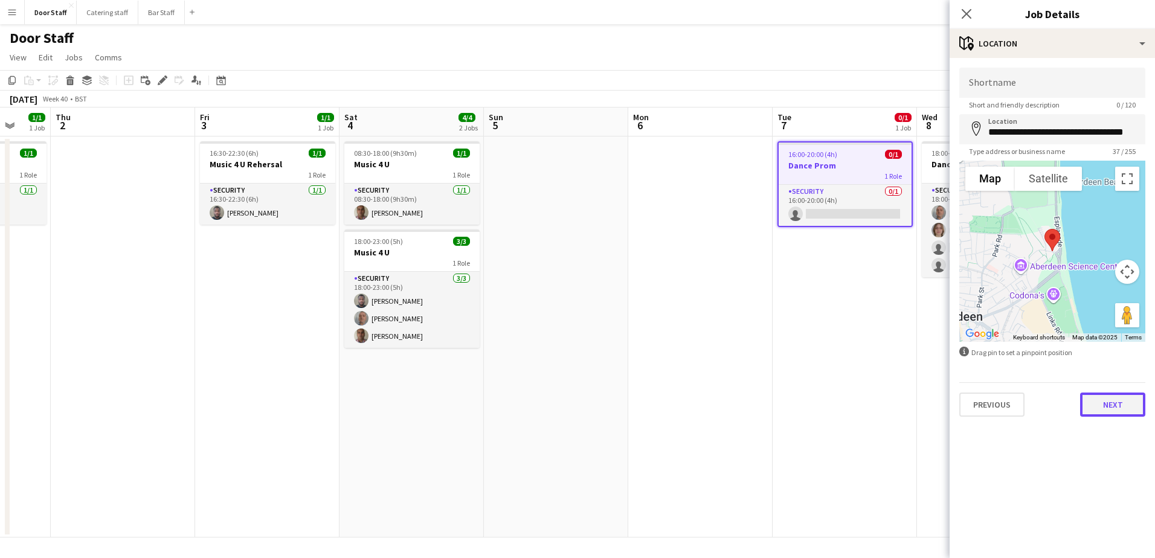
click at [1114, 405] on button "Next" at bounding box center [1112, 405] width 65 height 24
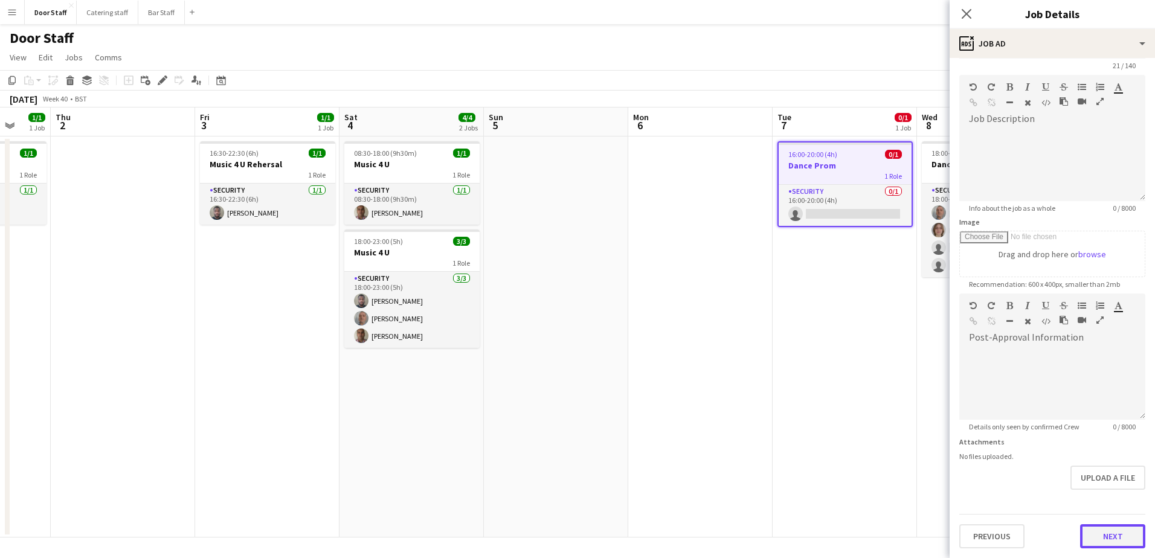
scroll to position [39, 0]
click at [1103, 506] on form "**********" at bounding box center [1051, 288] width 205 height 520
click at [1092, 541] on button "Next" at bounding box center [1112, 536] width 65 height 24
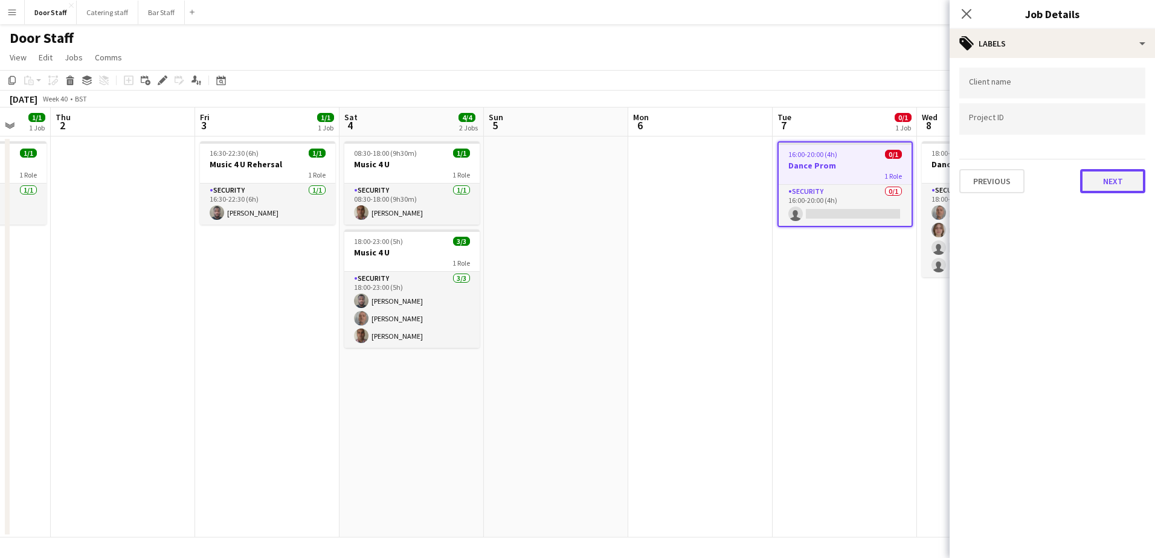
click at [1129, 176] on button "Next" at bounding box center [1112, 181] width 65 height 24
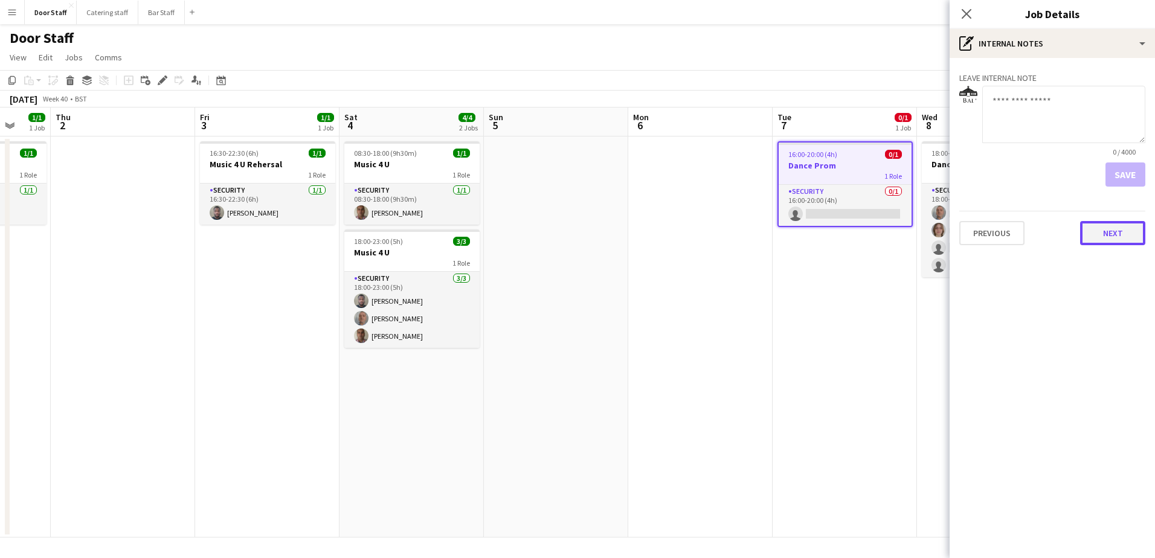
click at [1116, 238] on button "Next" at bounding box center [1112, 233] width 65 height 24
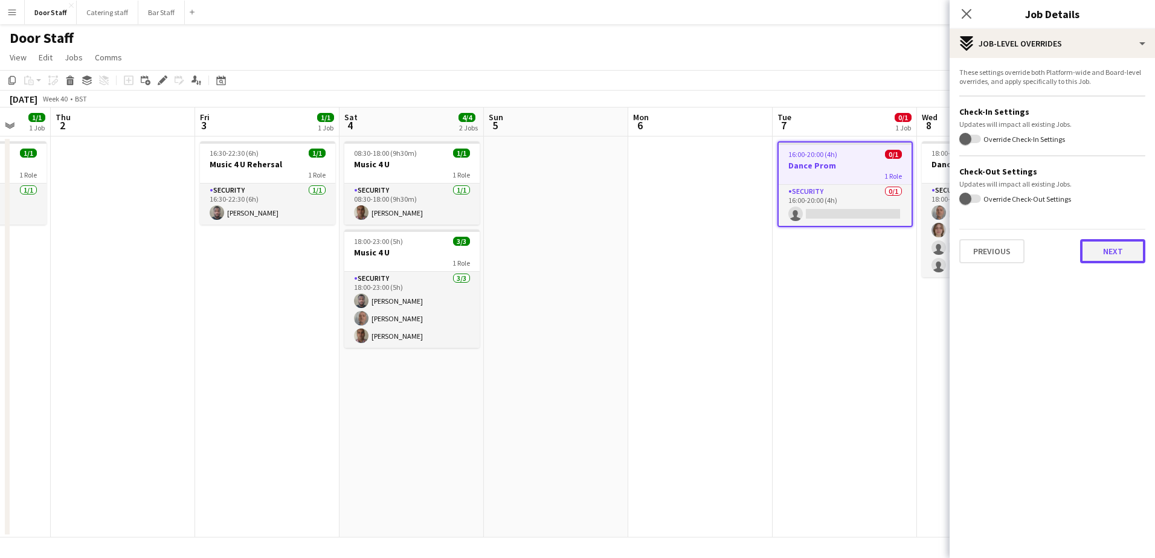
click at [1121, 242] on button "Next" at bounding box center [1112, 251] width 65 height 24
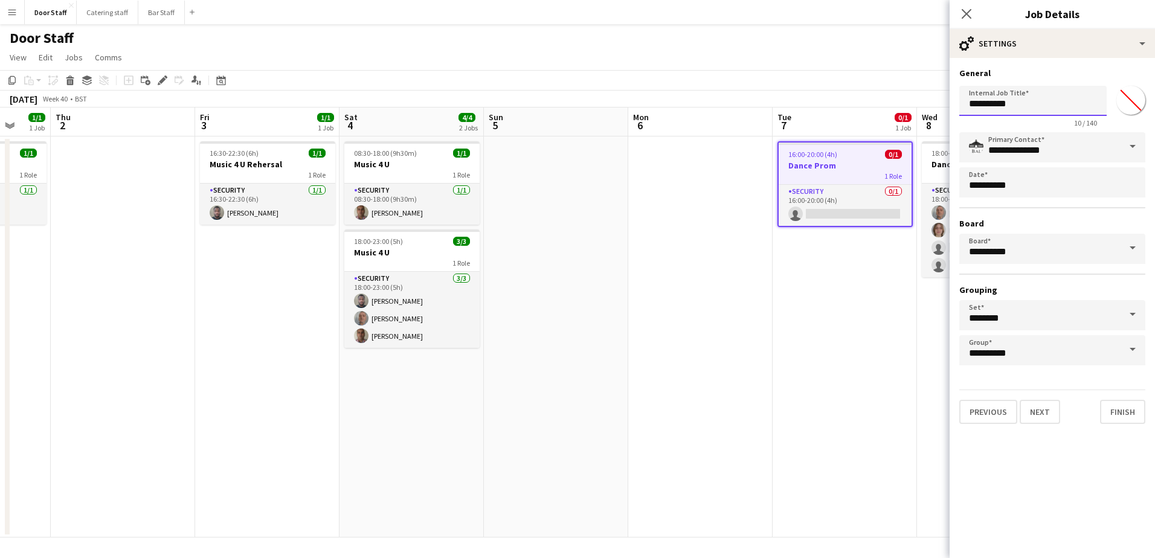
click at [1050, 100] on input "**********" at bounding box center [1032, 101] width 147 height 30
click at [1037, 103] on input "**********" at bounding box center [1032, 101] width 147 height 30
click at [1040, 102] on input "**********" at bounding box center [1032, 101] width 147 height 30
type input "**********"
click at [1133, 410] on button "Finish" at bounding box center [1122, 412] width 45 height 24
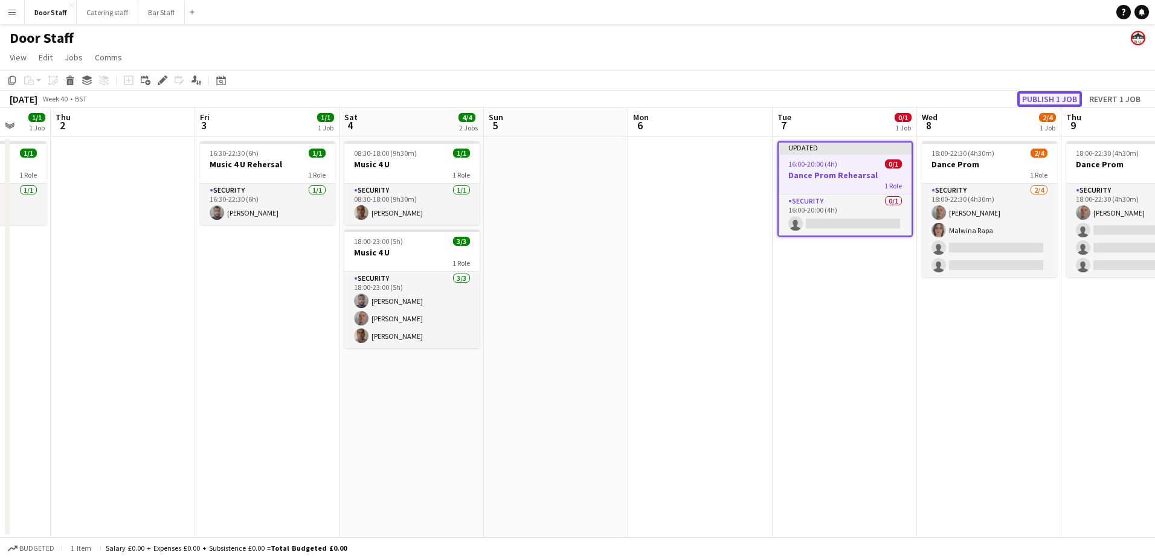
click at [1055, 92] on button "Publish 1 job" at bounding box center [1049, 99] width 65 height 16
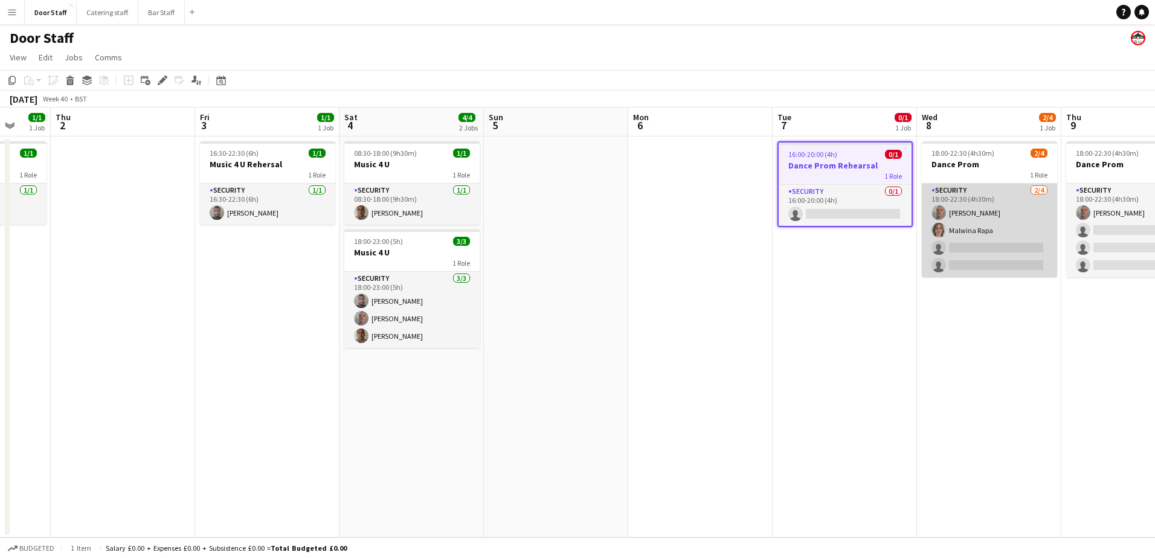
click at [985, 236] on app-card-role "Security [DATE] 18:00-22:30 (4h30m) [PERSON_NAME] [PERSON_NAME] single-neutral-…" at bounding box center [989, 231] width 135 height 94
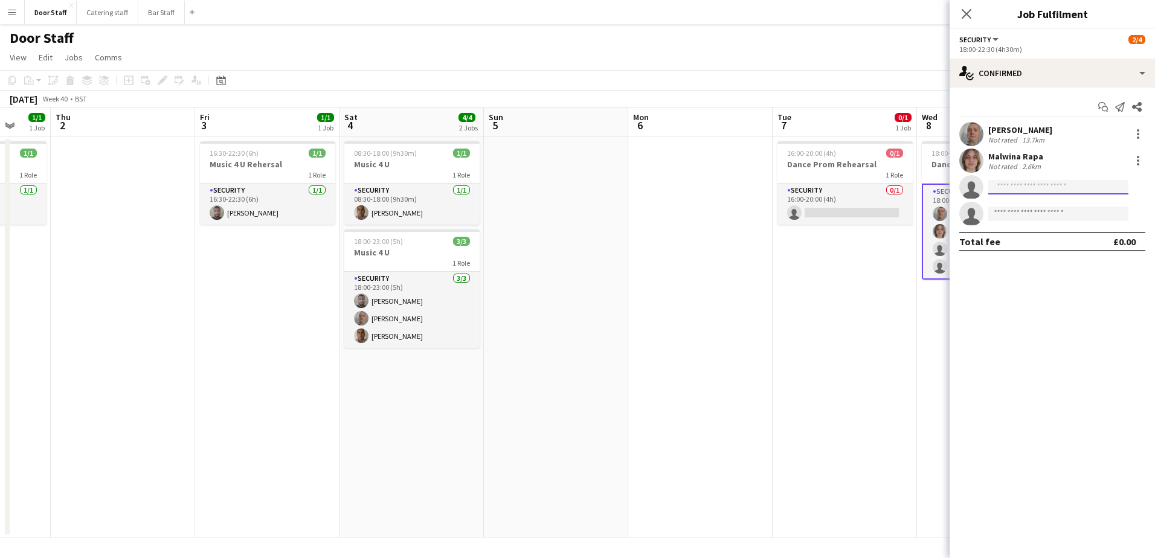
click at [1013, 191] on input at bounding box center [1058, 187] width 140 height 14
type input "******"
click at [1020, 204] on span "[PERSON_NAME]" at bounding box center [1032, 204] width 69 height 10
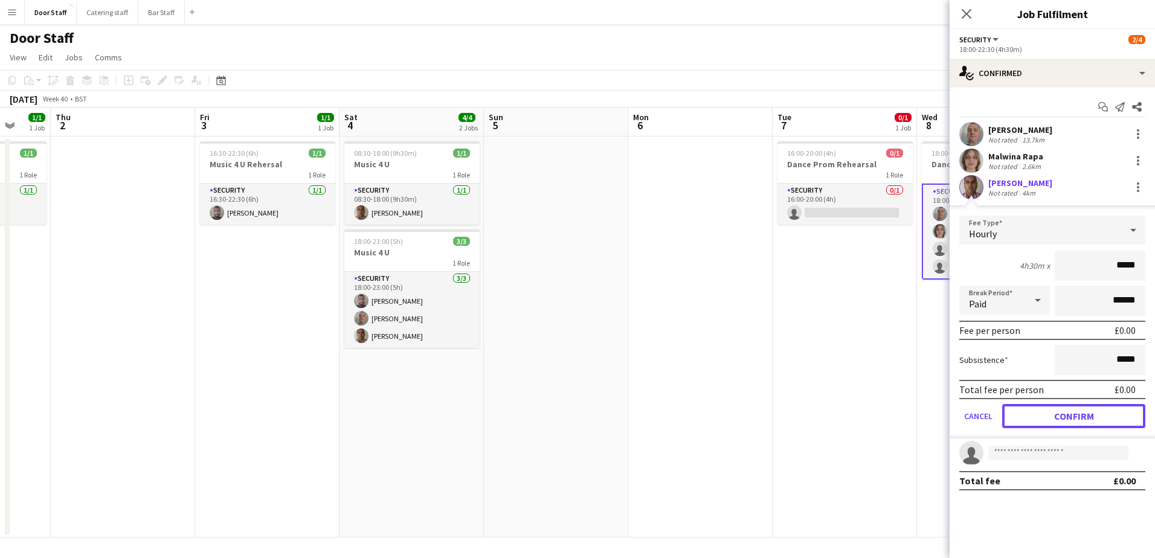
drag, startPoint x: 1080, startPoint y: 414, endPoint x: 1059, endPoint y: 413, distance: 21.2
click at [1080, 415] on button "Confirm" at bounding box center [1073, 416] width 143 height 24
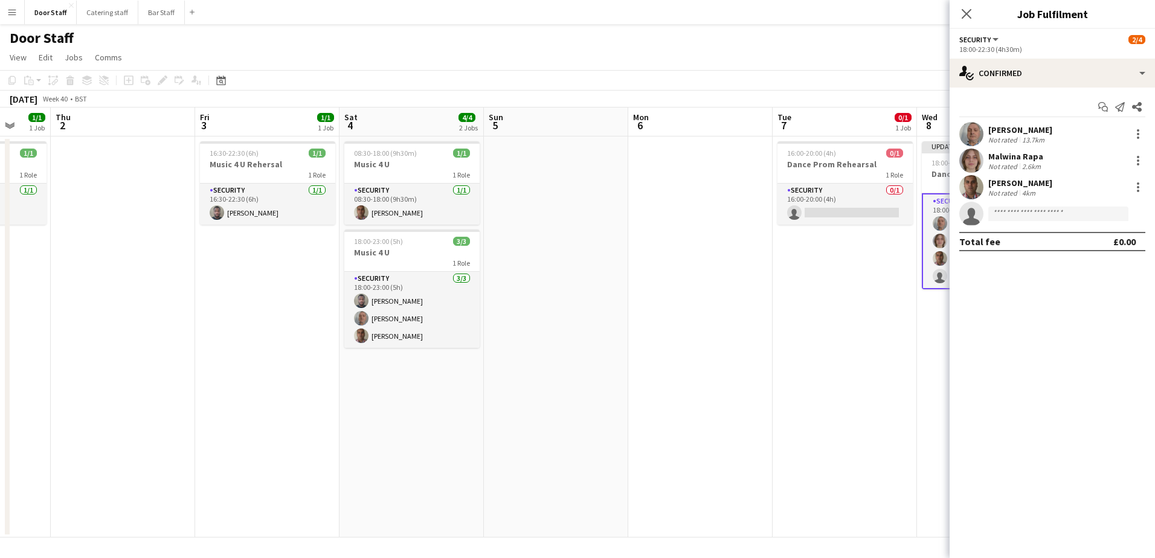
click at [849, 342] on app-date-cell "16:00-20:00 (4h) 0/1 Dance Prom Rehearsal 1 Role Security 0/1 16:00-20:00 (4h) …" at bounding box center [844, 337] width 144 height 401
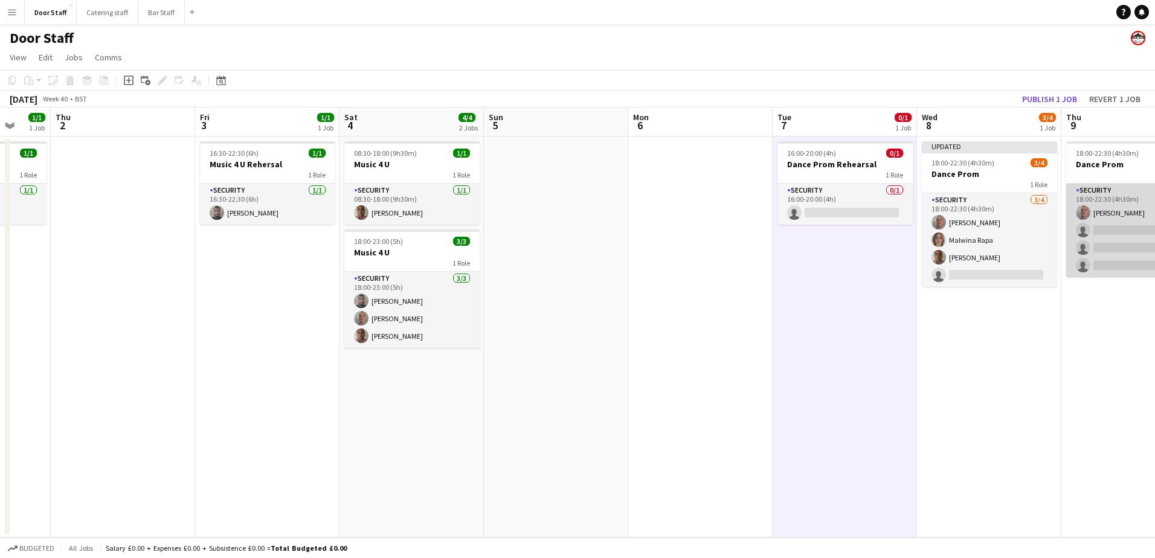
click at [1137, 234] on app-card-role "Security [DATE] 18:00-22:30 (4h30m) [PERSON_NAME] single-neutral-actions single…" at bounding box center [1133, 231] width 135 height 94
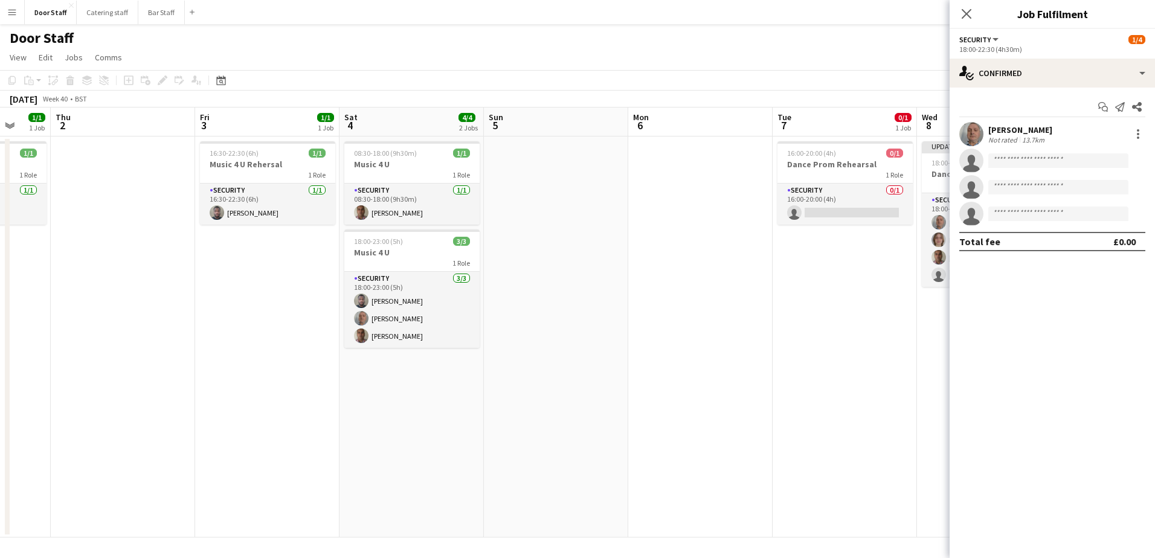
click at [1007, 152] on app-invite-slot "single-neutral-actions" at bounding box center [1051, 161] width 205 height 24
click at [1007, 159] on input at bounding box center [1058, 160] width 140 height 14
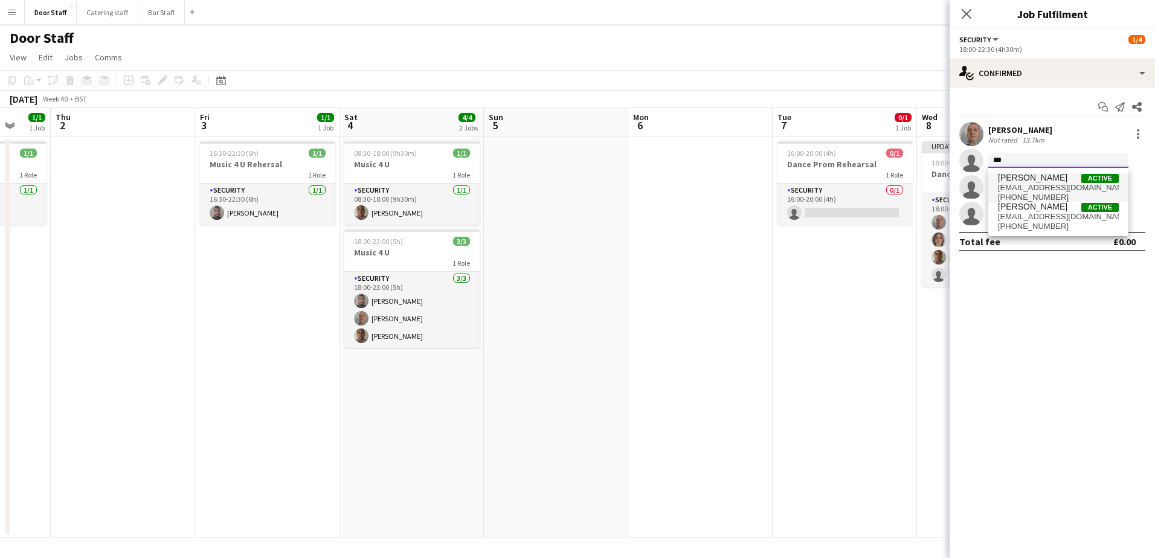
type input "***"
click at [1034, 188] on span "[EMAIL_ADDRESS][DOMAIN_NAME]" at bounding box center [1058, 188] width 121 height 10
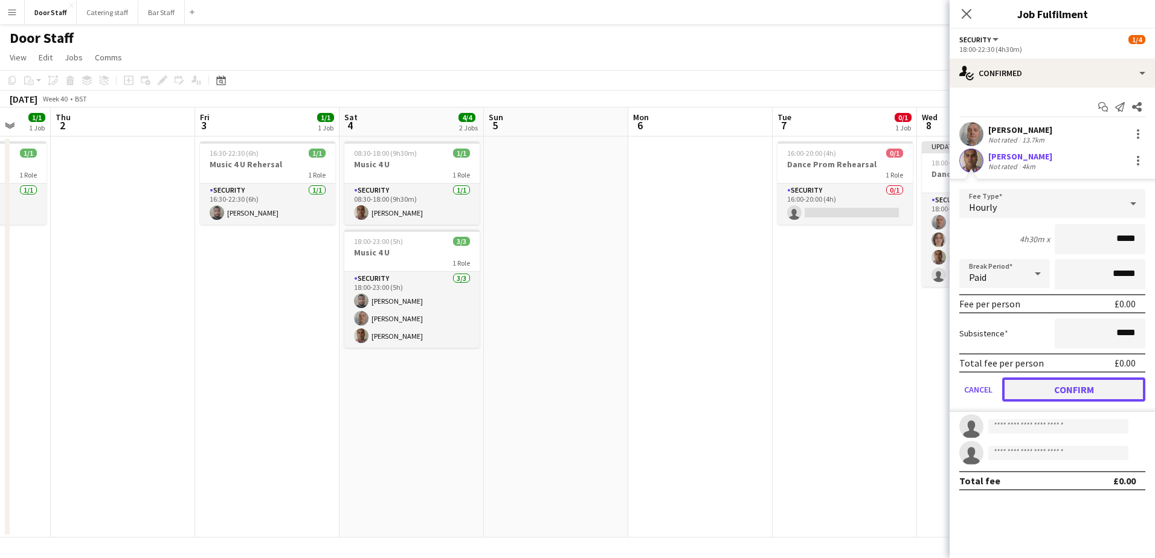
click at [1076, 387] on button "Confirm" at bounding box center [1073, 389] width 143 height 24
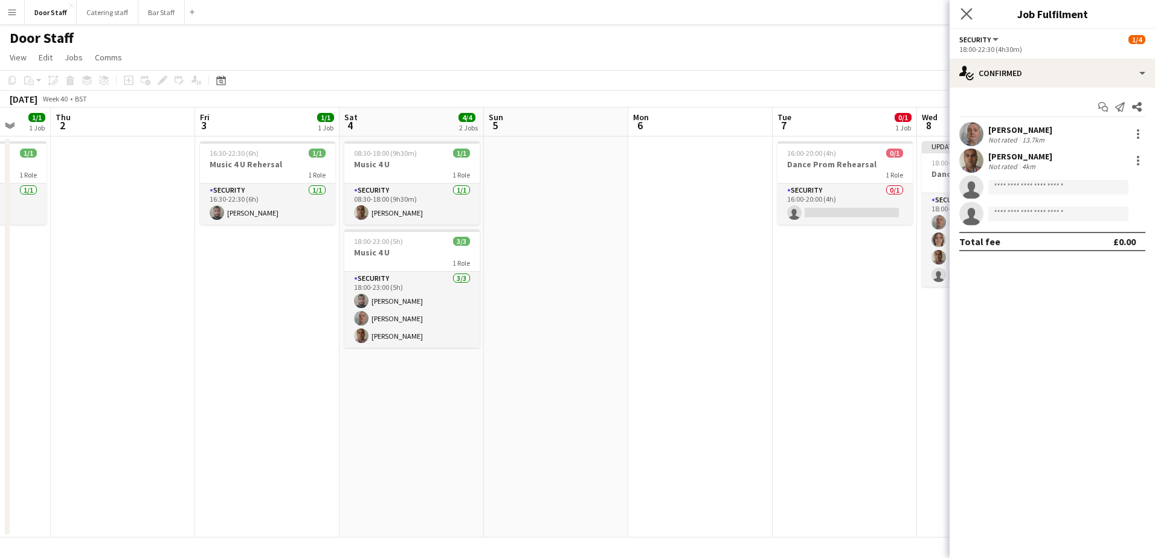
click at [970, 6] on app-icon "Close pop-in" at bounding box center [967, 14] width 18 height 18
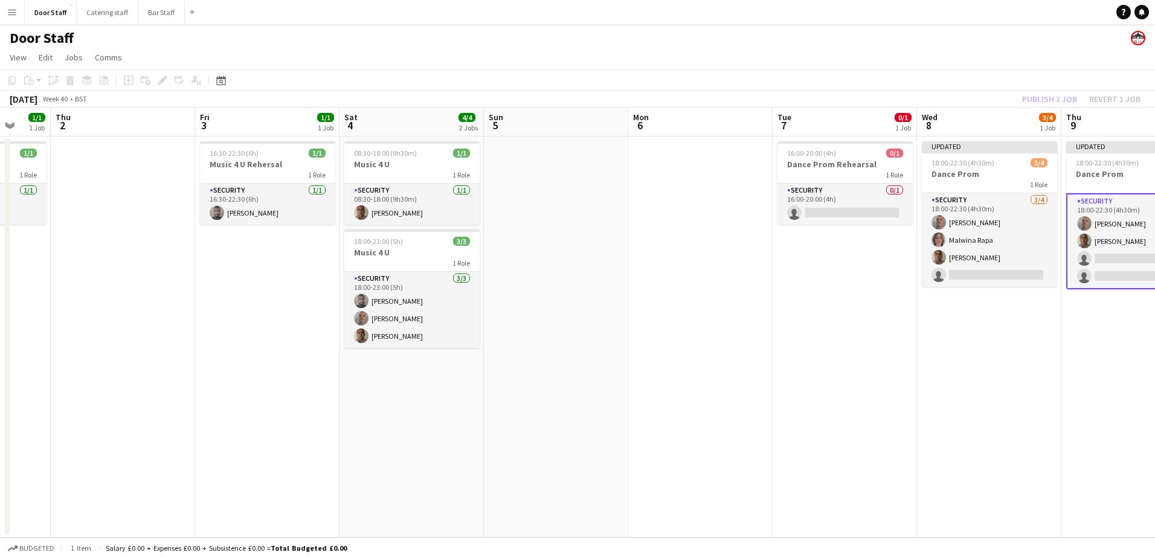
click at [1055, 99] on div "Publish 1 job Revert 1 job" at bounding box center [1080, 99] width 147 height 16
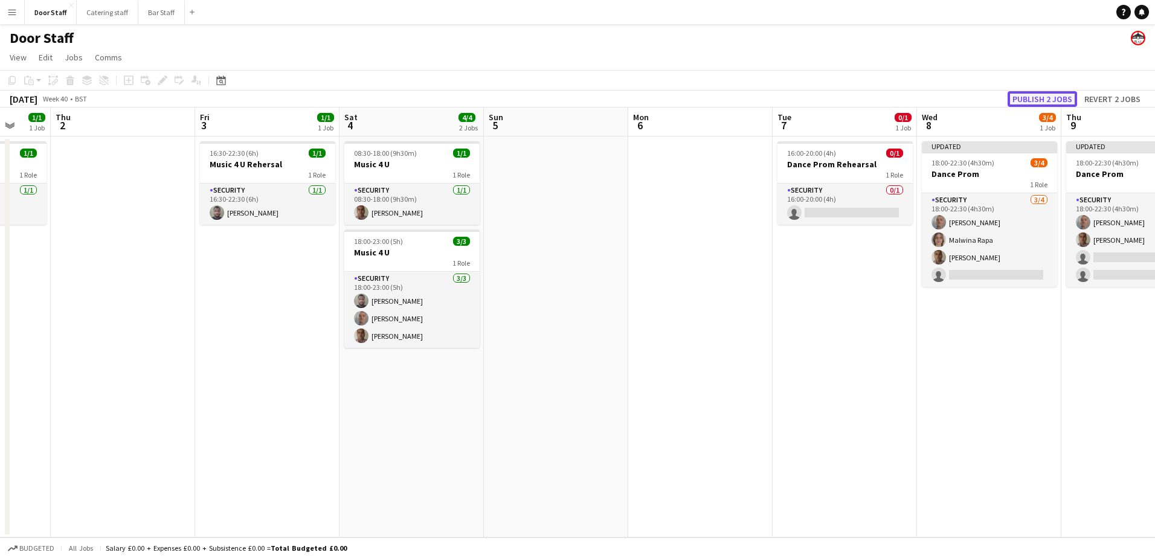
click at [1055, 99] on button "Publish 2 jobs" at bounding box center [1041, 99] width 69 height 16
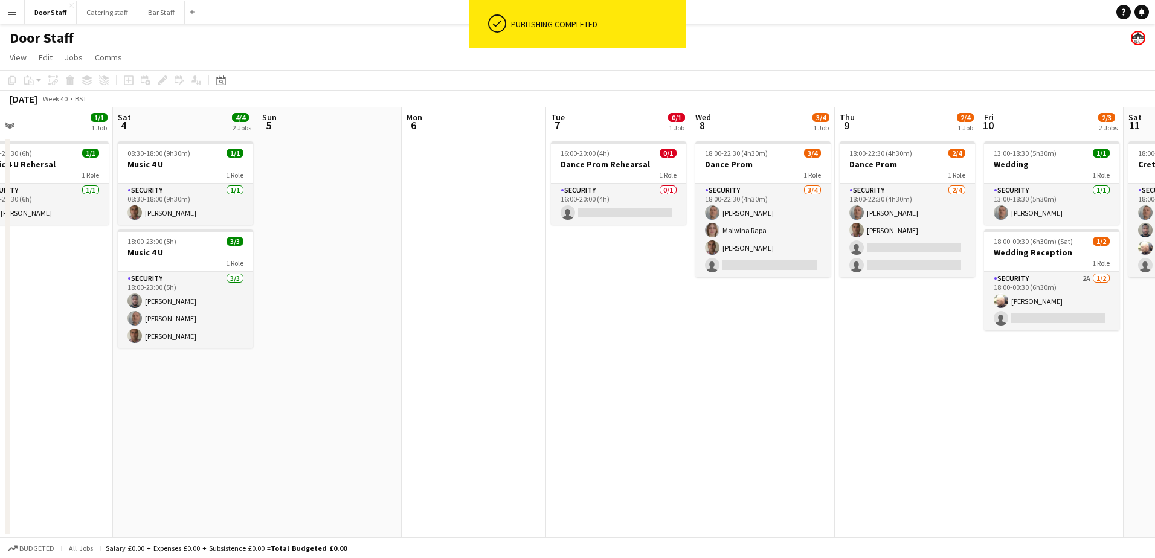
drag, startPoint x: 937, startPoint y: 365, endPoint x: 697, endPoint y: 365, distance: 239.8
click at [697, 365] on app-calendar-viewport "Tue 30 Wed 1 1/1 1 Job Thu 2 Fri 3 1/1 1 Job Sat 4 4/4 2 Jobs Sun 5 Mon 6 Tue 7…" at bounding box center [577, 323] width 1155 height 430
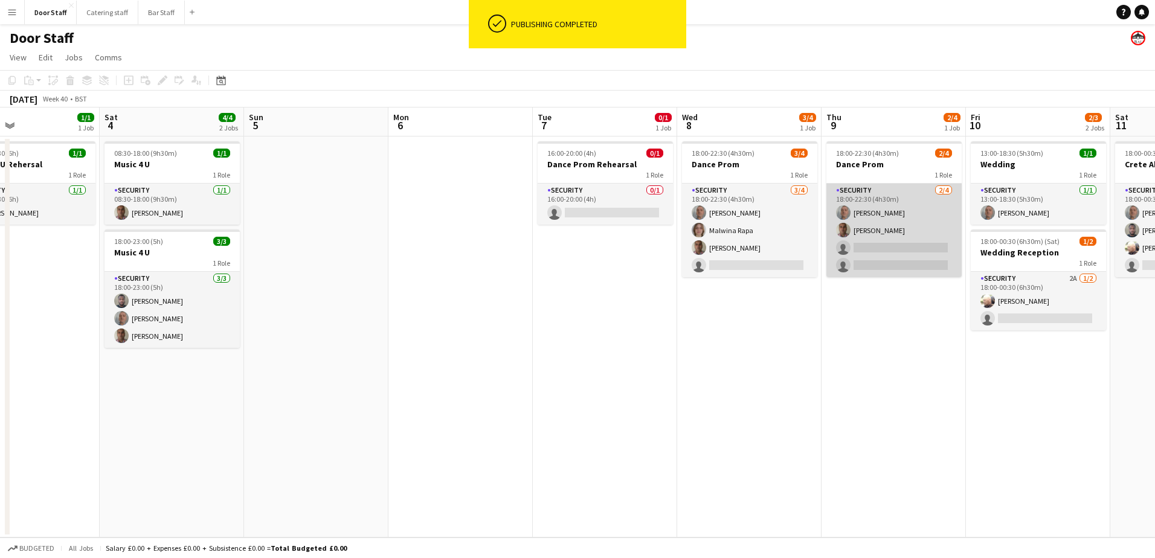
click at [926, 212] on app-card-role "Security [DATE] 18:00-22:30 (4h30m) [PERSON_NAME] [PERSON_NAME] single-neutral-…" at bounding box center [893, 231] width 135 height 94
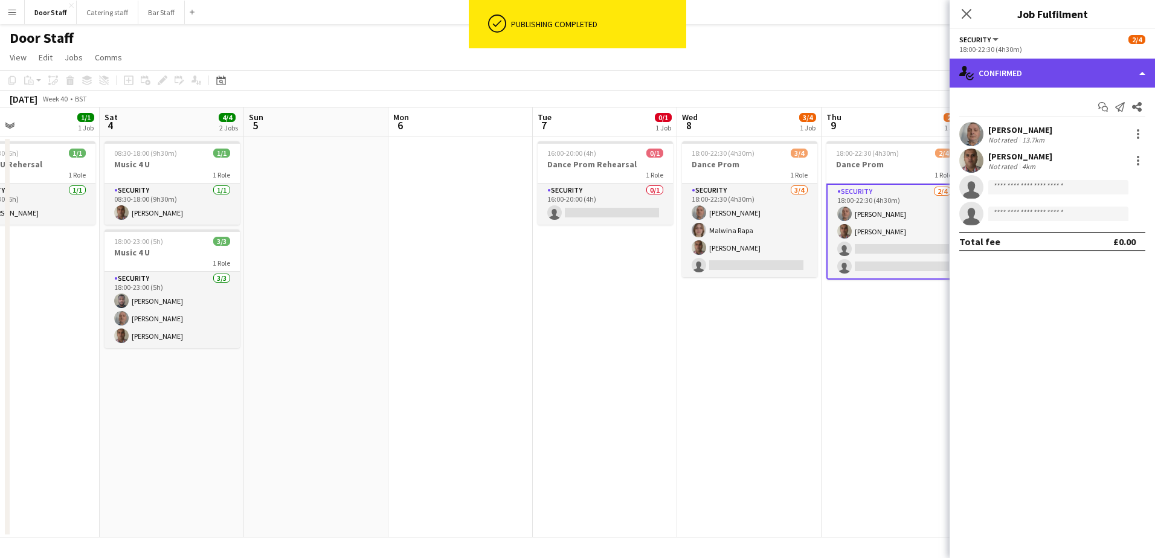
click at [1042, 68] on div "single-neutral-actions-check-2 Confirmed" at bounding box center [1051, 73] width 205 height 29
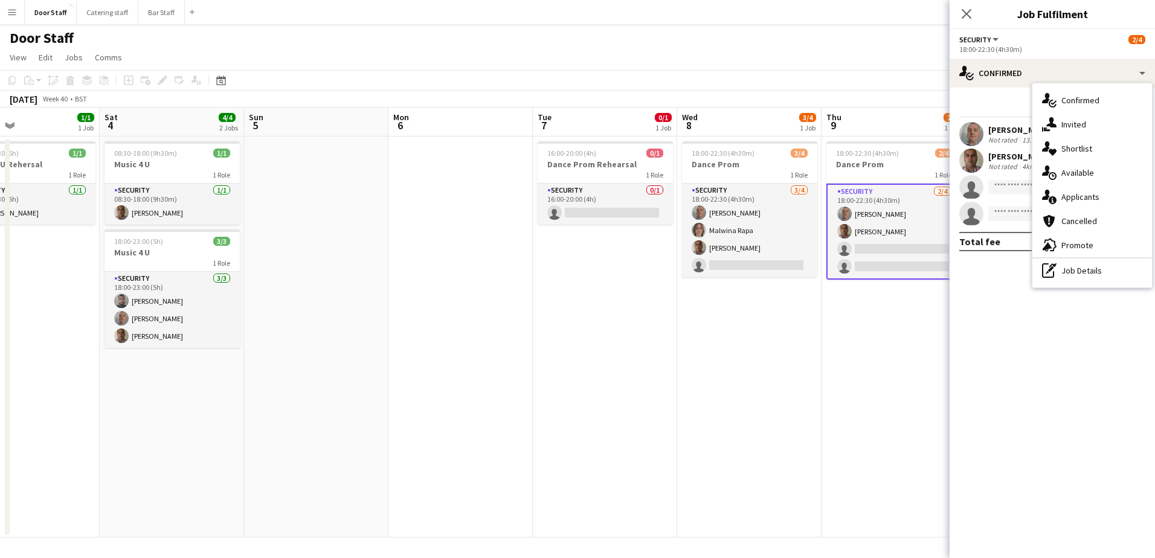
click at [1066, 192] on span "Applicants" at bounding box center [1080, 196] width 38 height 11
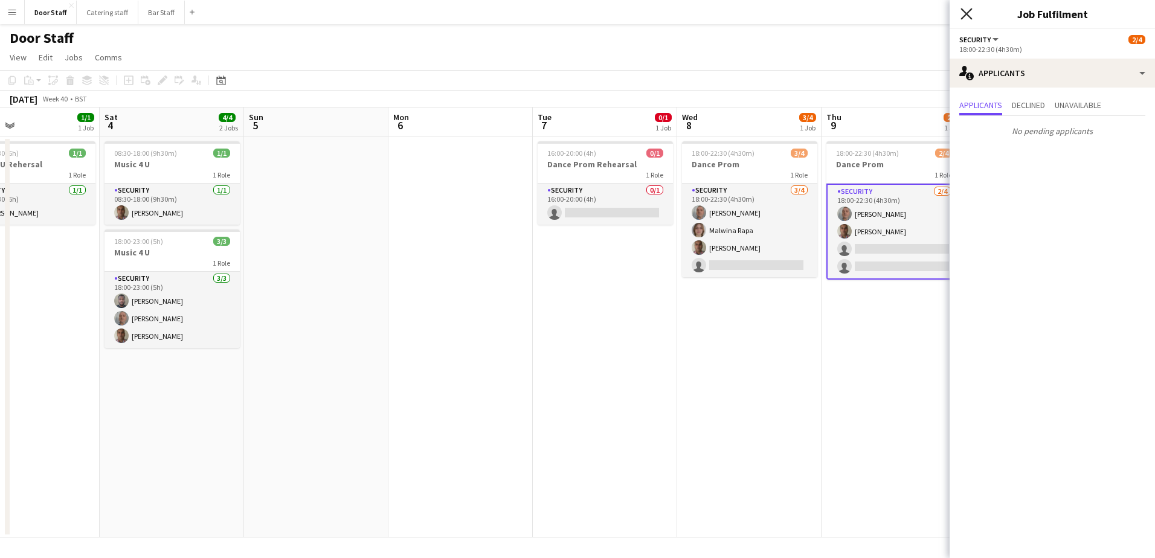
click at [972, 14] on icon "Close pop-in" at bounding box center [965, 13] width 11 height 11
